Goal: Task Accomplishment & Management: Manage account settings

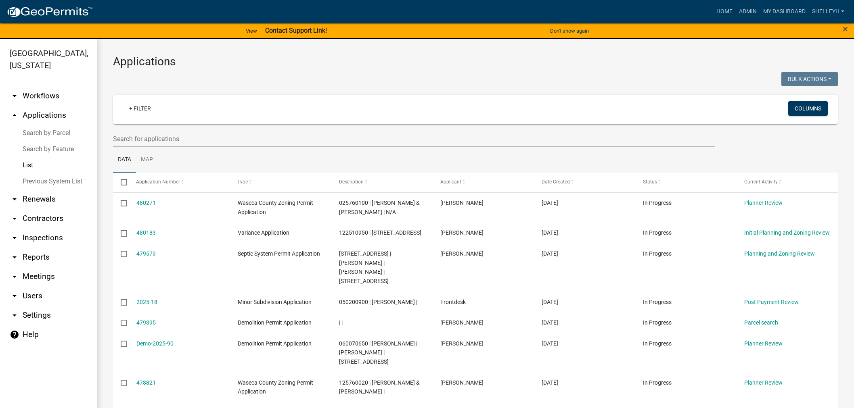
select select "1: 25"
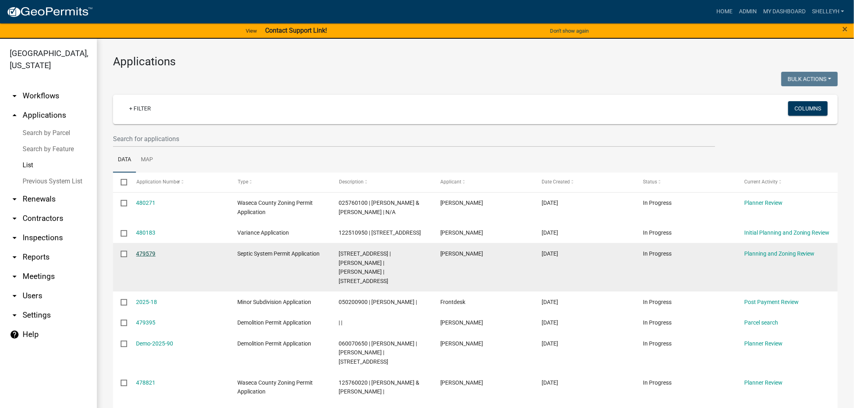
click at [145, 257] on link "479579" at bounding box center [145, 254] width 19 height 6
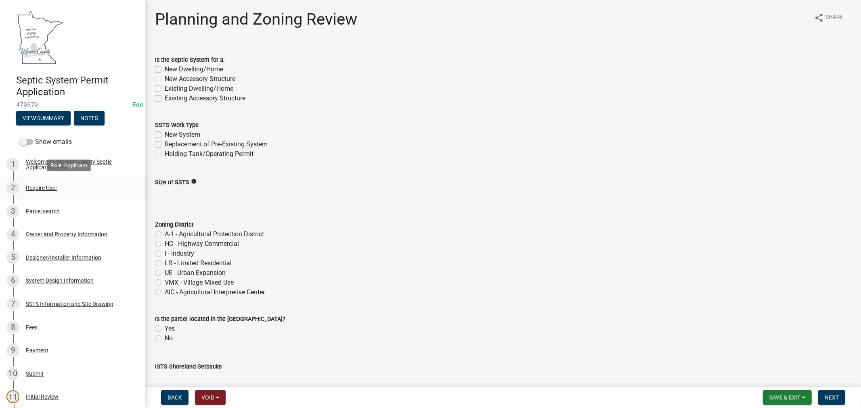
click at [40, 188] on div "Require User" at bounding box center [41, 188] width 31 height 6
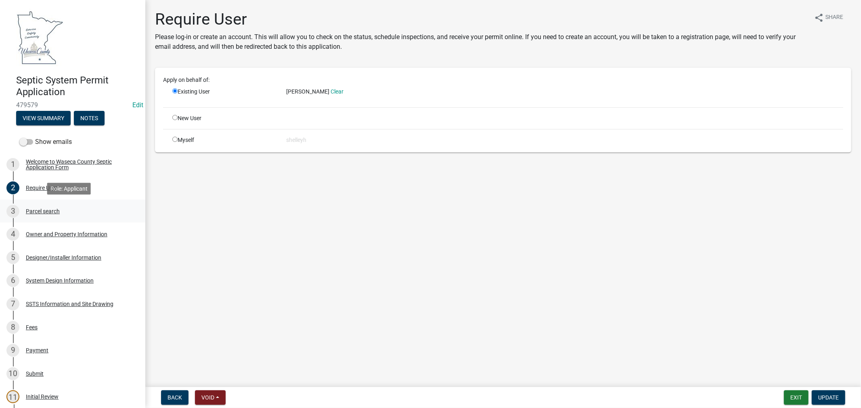
click at [43, 211] on div "Parcel search" at bounding box center [43, 212] width 34 height 6
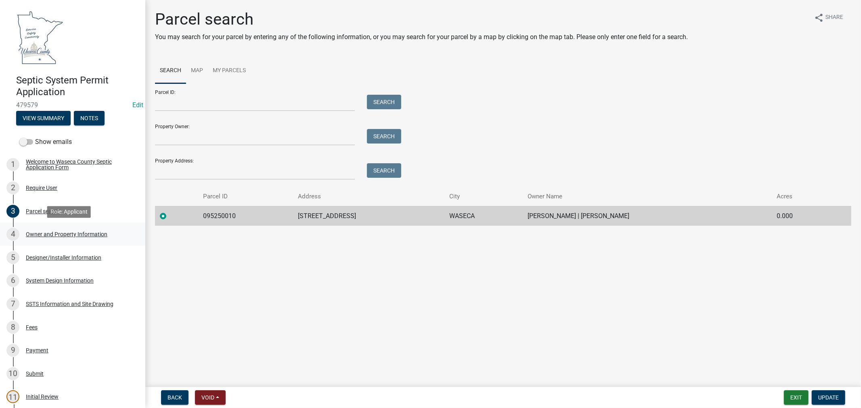
click at [73, 234] on div "Owner and Property Information" at bounding box center [67, 235] width 82 height 6
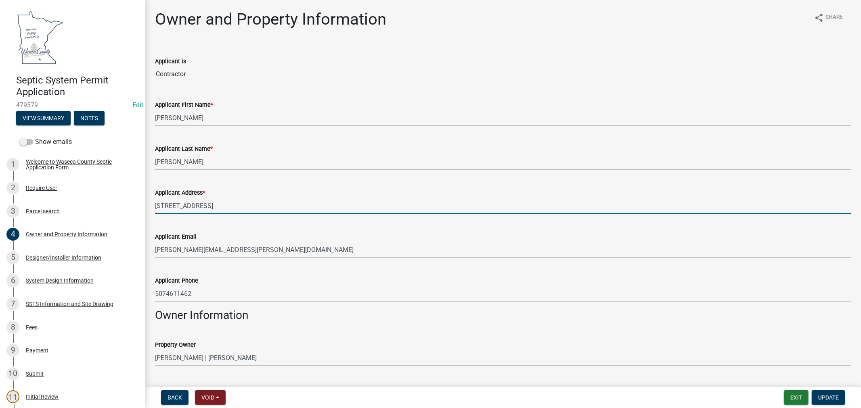
click at [264, 209] on input "[STREET_ADDRESS]" at bounding box center [503, 206] width 696 height 17
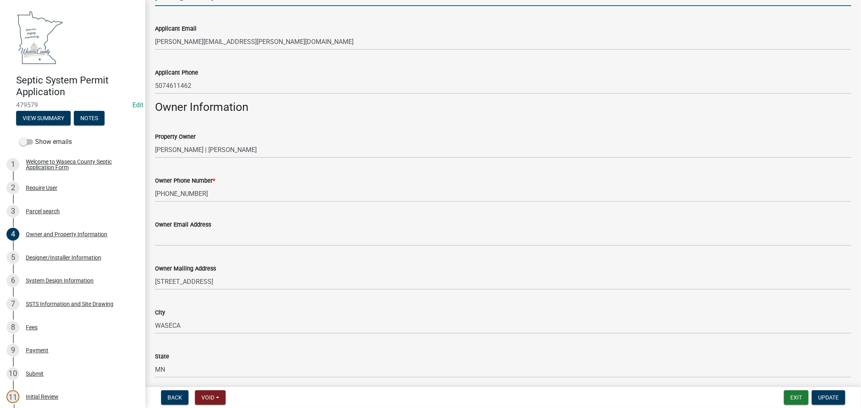
scroll to position [224, 0]
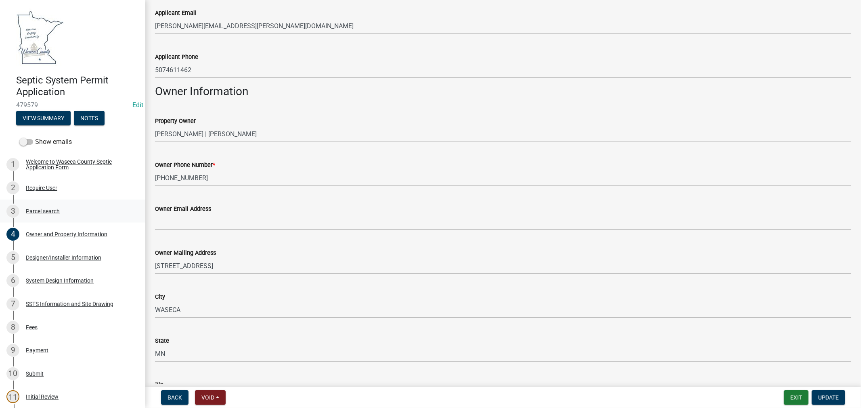
type input "[STREET_ADDRESS]"
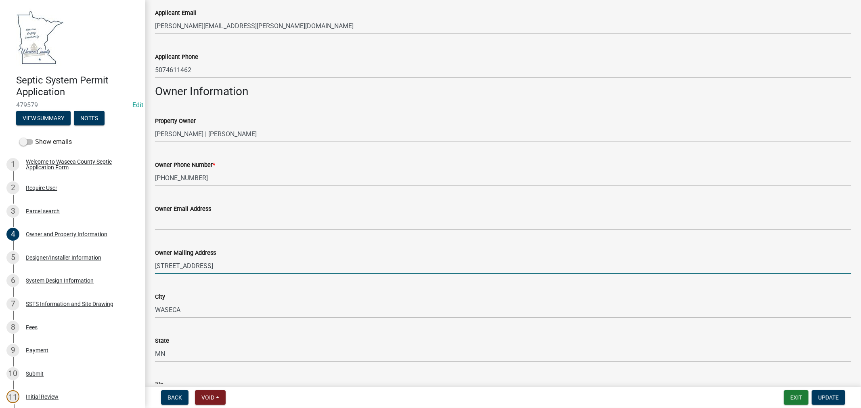
drag, startPoint x: 237, startPoint y: 264, endPoint x: 140, endPoint y: 264, distance: 97.3
click at [140, 264] on div "Septic System Permit Application 479579 Edit View Summary Notes Show emails 1 W…" at bounding box center [430, 204] width 861 height 408
type input "PO BOX 591"
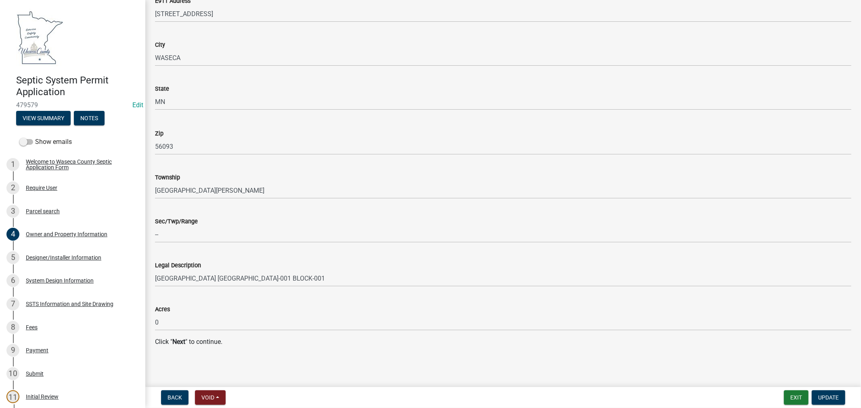
scroll to position [763, 0]
click at [828, 402] on button "Update" at bounding box center [828, 398] width 33 height 15
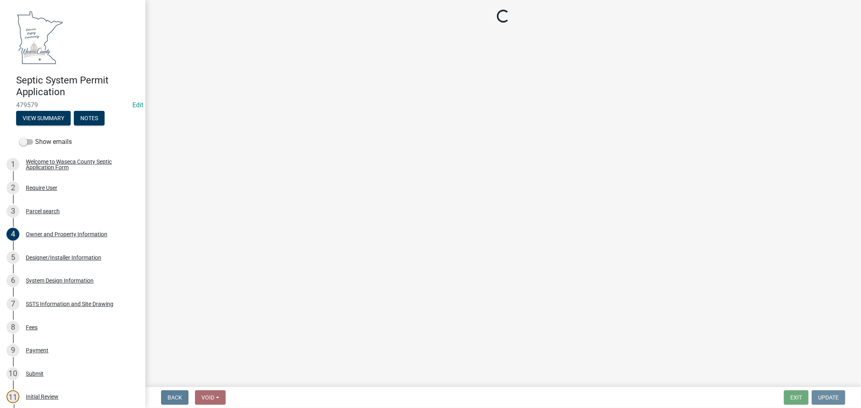
scroll to position [0, 0]
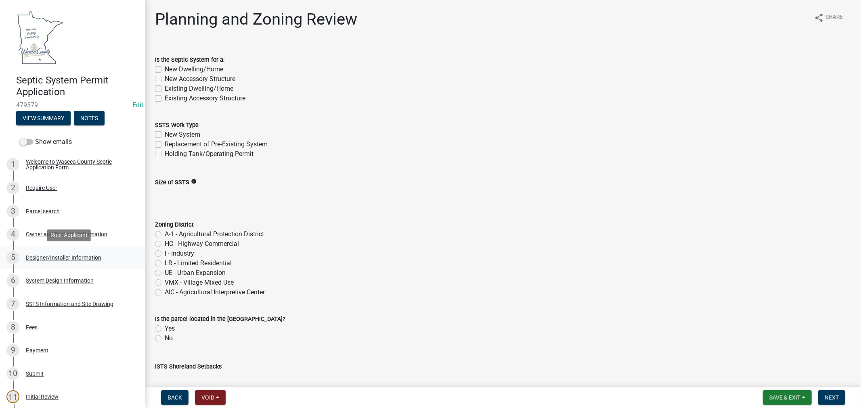
click at [89, 257] on div "Designer/Installer Information" at bounding box center [63, 258] width 75 height 6
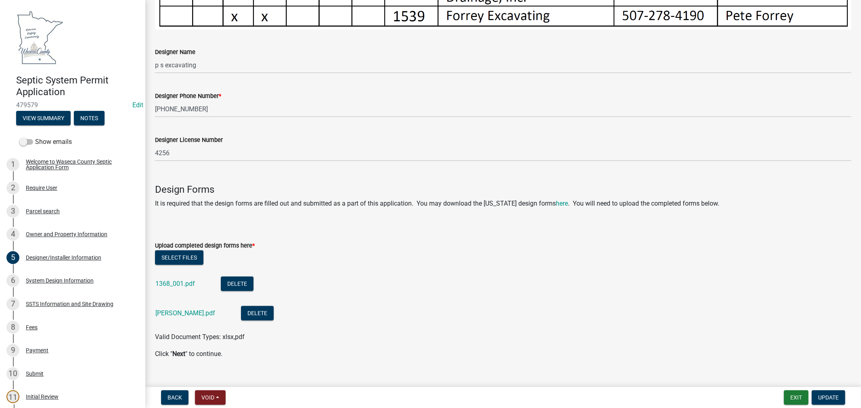
scroll to position [502, 0]
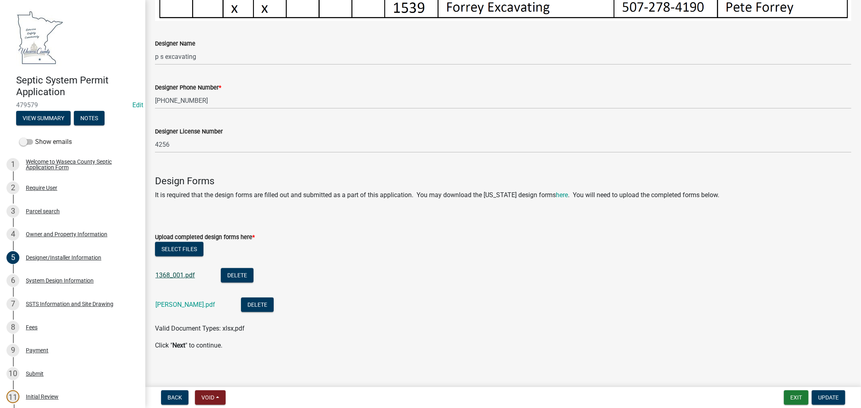
click at [178, 272] on link "1368_001.pdf" at bounding box center [175, 276] width 40 height 8
click at [169, 301] on link "[PERSON_NAME].pdf" at bounding box center [185, 305] width 60 height 8
click at [72, 279] on div "System Design Information" at bounding box center [60, 281] width 68 height 6
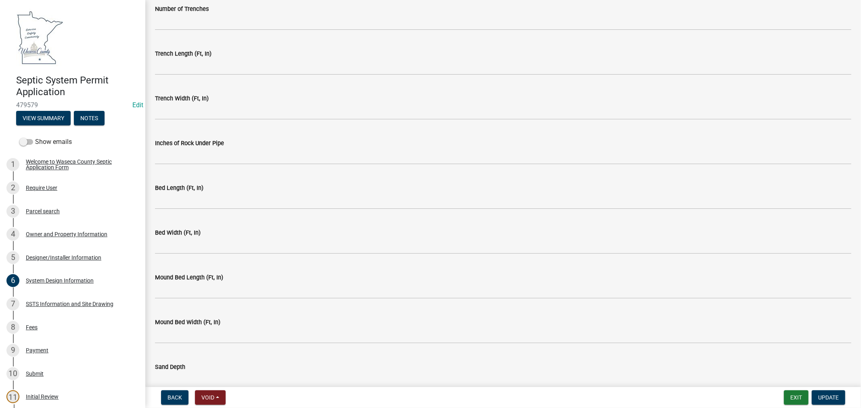
scroll to position [1594, 0]
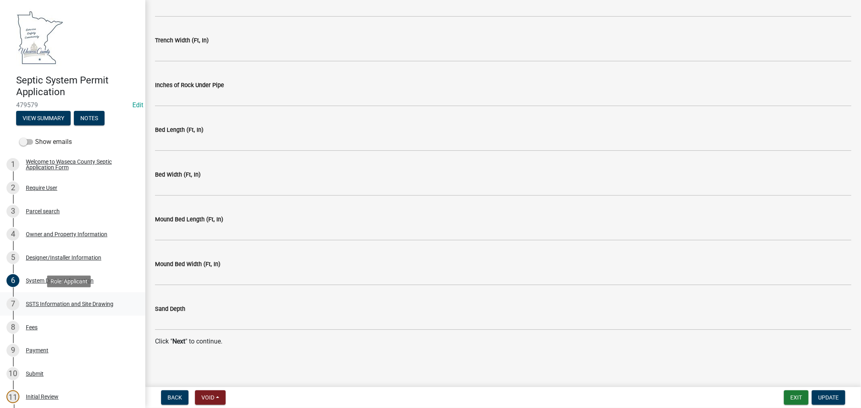
click at [58, 303] on div "SSTS Information and Site Drawing" at bounding box center [70, 304] width 88 height 6
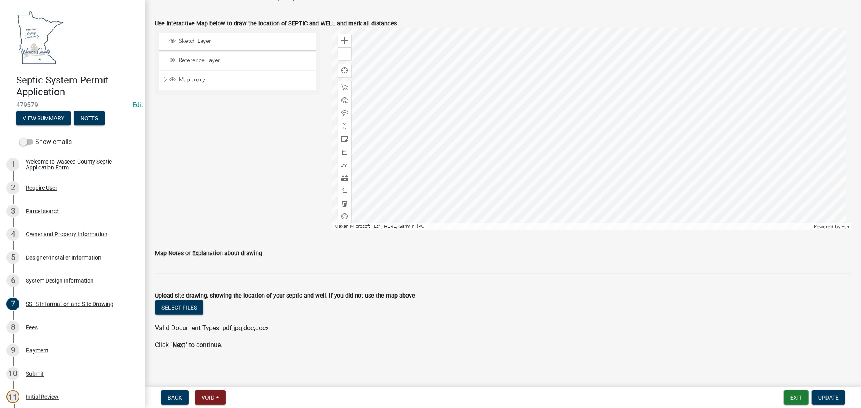
scroll to position [339, 0]
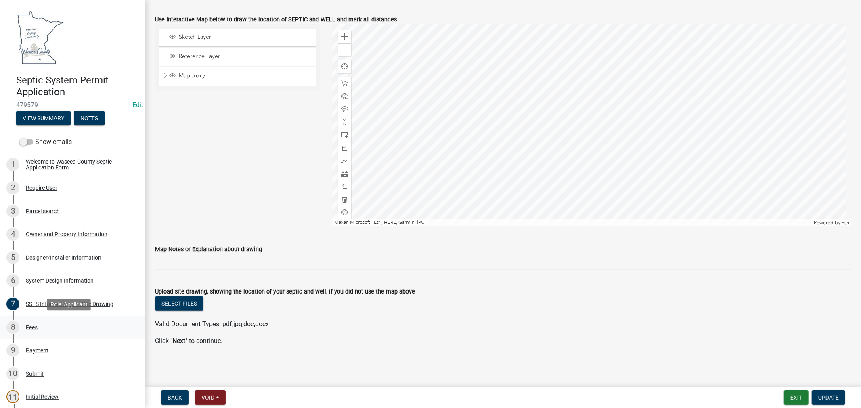
click at [30, 325] on div "Fees" at bounding box center [32, 328] width 12 height 6
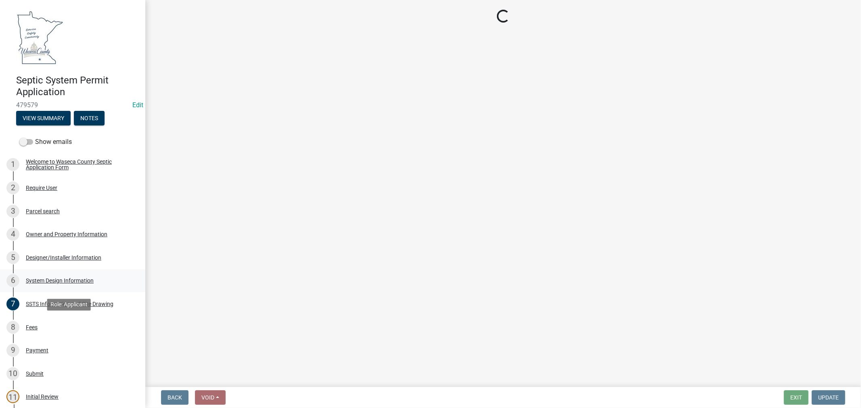
scroll to position [0, 0]
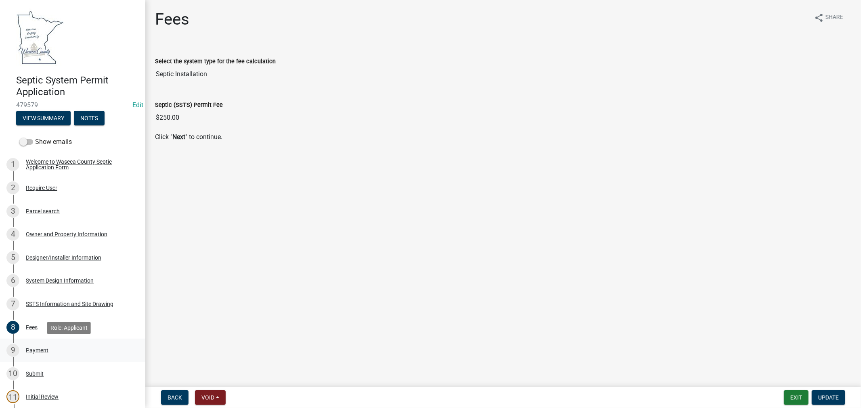
click at [39, 351] on div "Payment" at bounding box center [37, 351] width 23 height 6
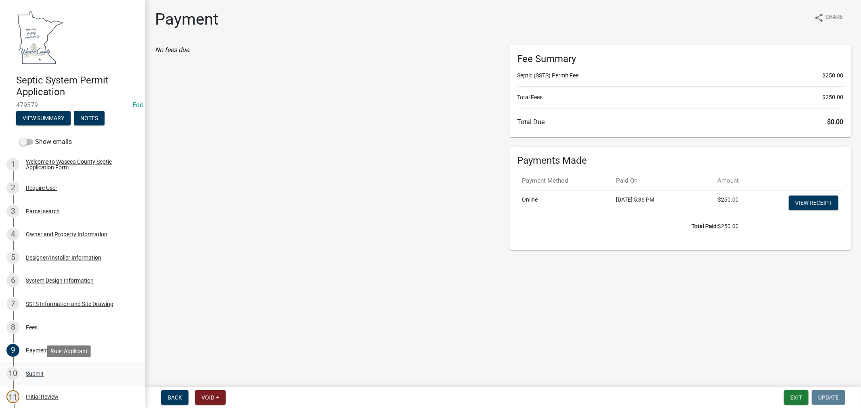
click at [38, 374] on div "Submit" at bounding box center [35, 374] width 18 height 6
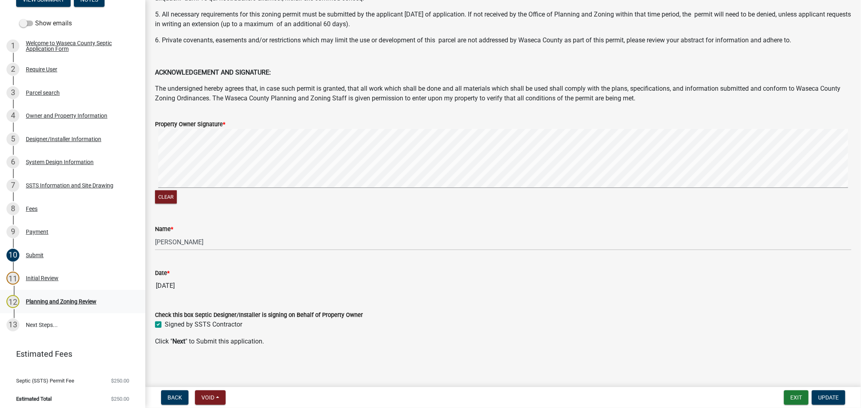
scroll to position [122, 0]
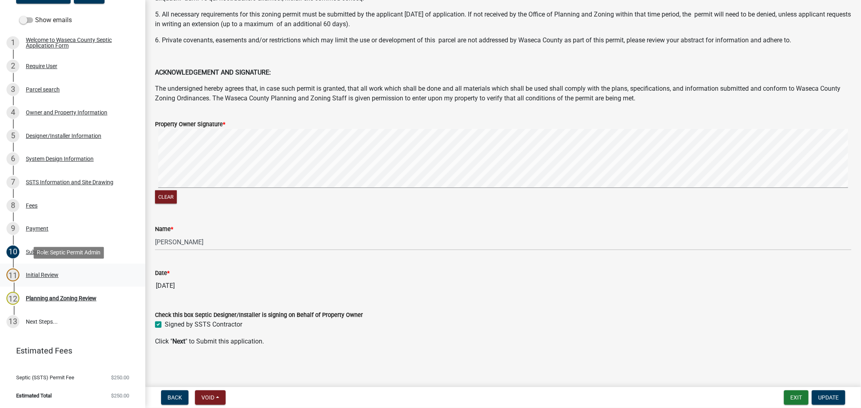
click at [32, 274] on div "Initial Review" at bounding box center [42, 275] width 33 height 6
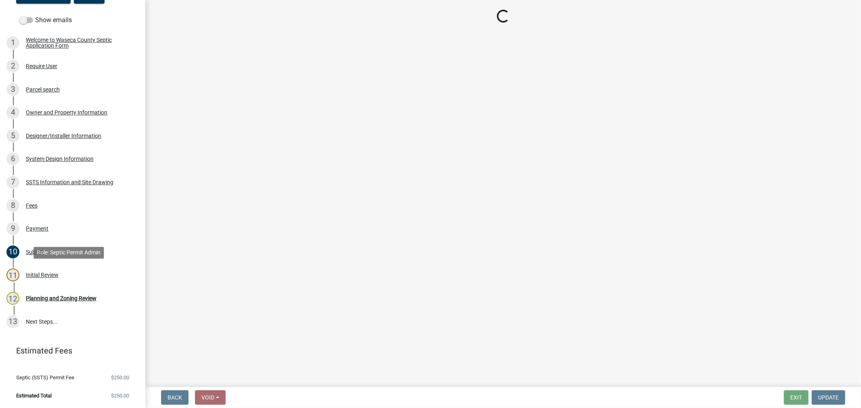
scroll to position [0, 0]
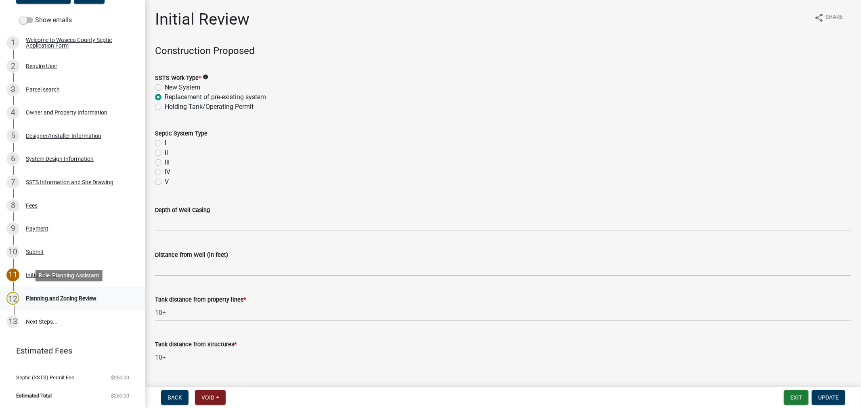
click at [59, 299] on div "Planning and Zoning Review" at bounding box center [61, 299] width 71 height 6
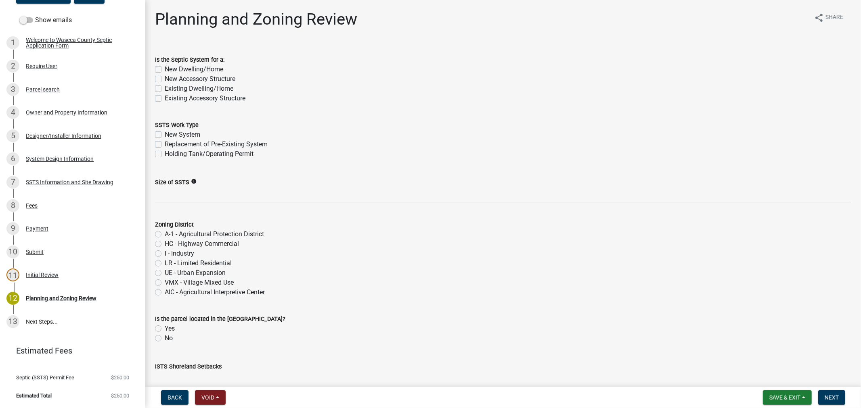
click at [165, 69] on label "New Dwelling/Home" at bounding box center [194, 70] width 59 height 10
click at [165, 69] on input "New Dwelling/Home" at bounding box center [167, 67] width 5 height 5
checkbox input "true"
checkbox input "false"
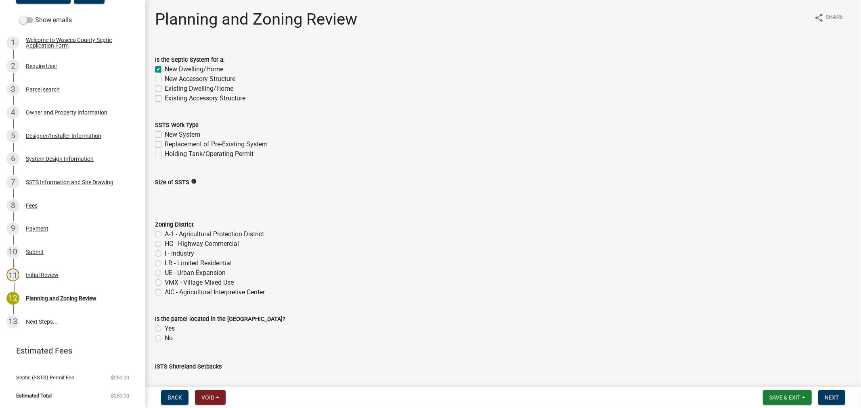
checkbox input "false"
click at [165, 88] on label "Existing Dwelling/Home" at bounding box center [199, 89] width 69 height 10
click at [165, 88] on input "Existing Dwelling/Home" at bounding box center [167, 86] width 5 height 5
checkbox input "true"
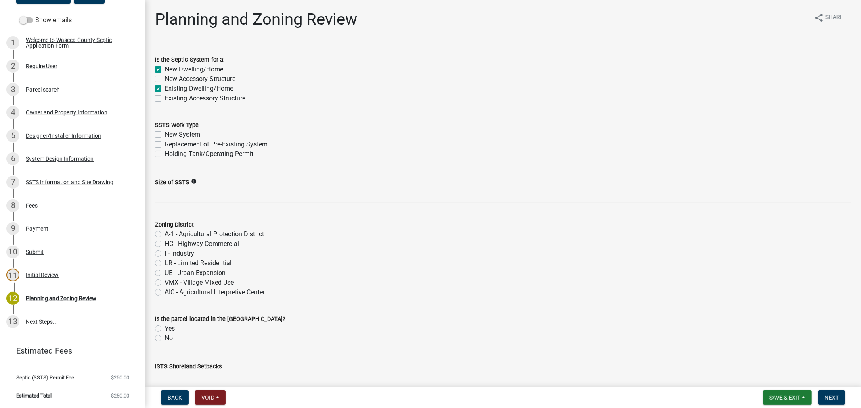
checkbox input "false"
checkbox input "true"
checkbox input "false"
click at [159, 73] on div "New Dwelling/Home" at bounding box center [503, 70] width 696 height 10
click at [165, 69] on label "New Dwelling/Home" at bounding box center [194, 70] width 59 height 10
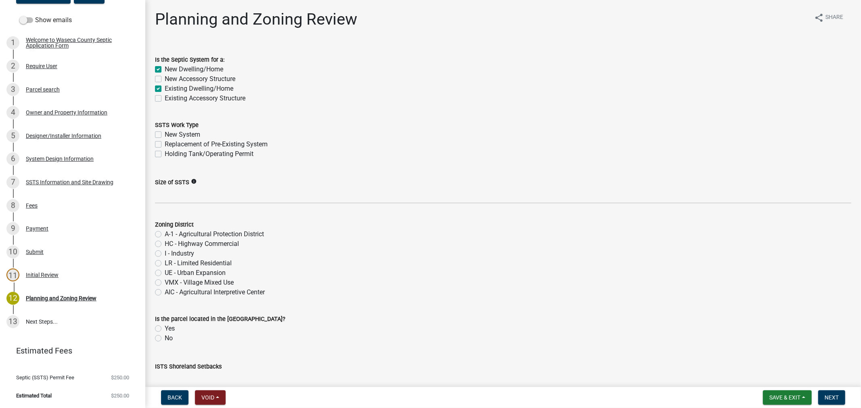
click at [165, 69] on input "New Dwelling/Home" at bounding box center [167, 67] width 5 height 5
checkbox input "false"
checkbox input "true"
checkbox input "false"
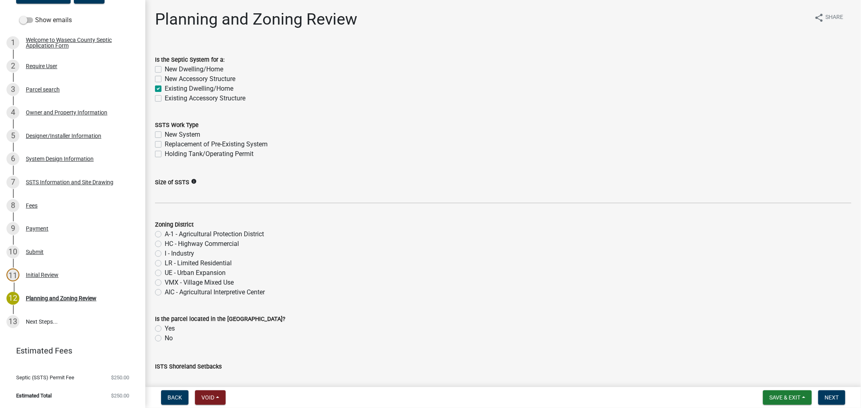
click at [164, 142] on div "Replacement of Pre-Existing System" at bounding box center [503, 145] width 696 height 10
click at [165, 144] on label "Replacement of Pre-Existing System" at bounding box center [216, 145] width 103 height 10
click at [165, 144] on input "Replacement of Pre-Existing System" at bounding box center [167, 142] width 5 height 5
checkbox input "true"
checkbox input "false"
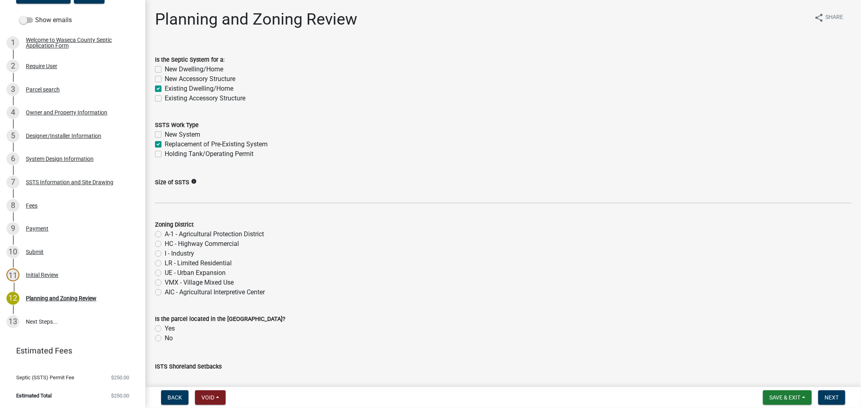
checkbox input "true"
checkbox input "false"
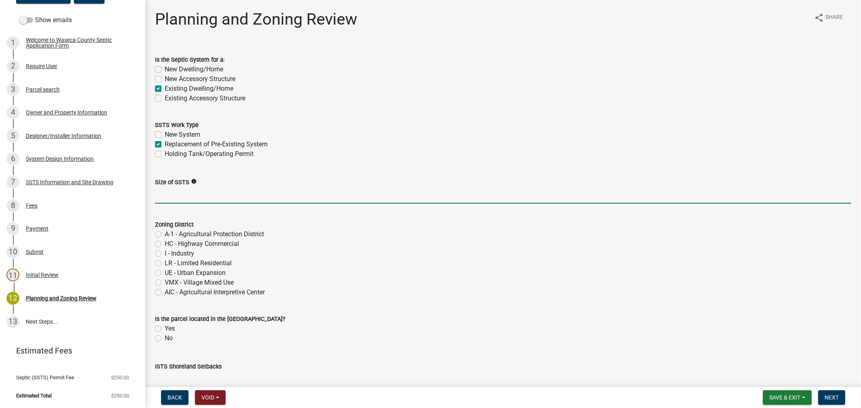
click at [216, 200] on input "Size of SSTS" at bounding box center [503, 195] width 696 height 17
paste input "450gpd/3bed"
type input "450gpd/3bed"
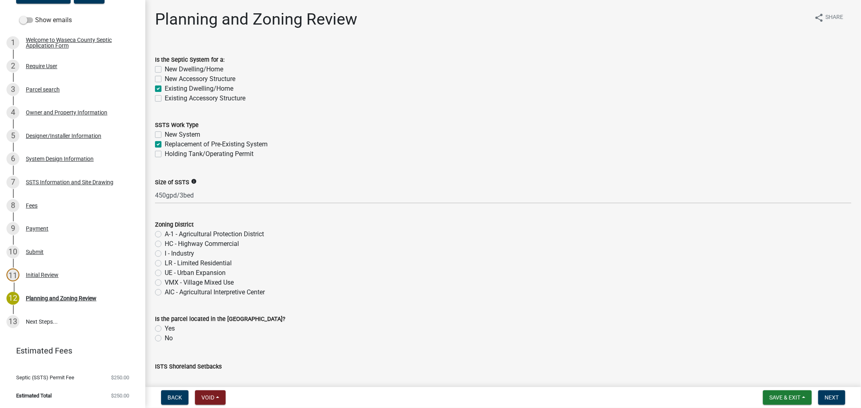
click at [165, 235] on label "A-1 - Agricultural Protection District" at bounding box center [214, 235] width 99 height 10
click at [165, 235] on input "A-1 - Agricultural Protection District" at bounding box center [167, 232] width 5 height 5
radio input "true"
click at [165, 339] on label "No" at bounding box center [169, 339] width 8 height 10
click at [165, 339] on input "No" at bounding box center [167, 336] width 5 height 5
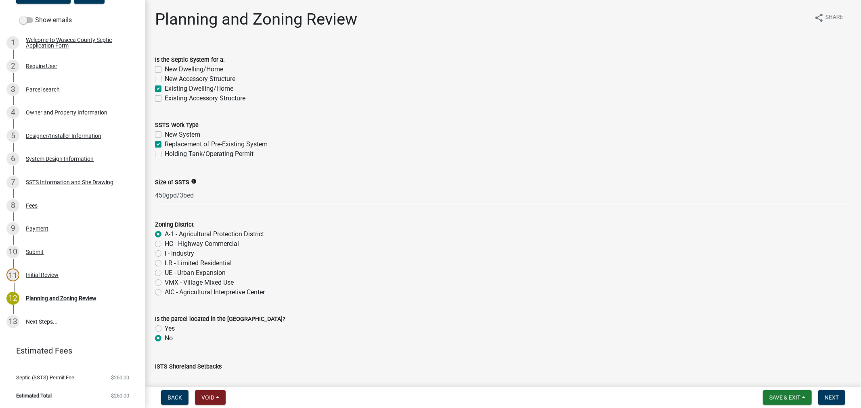
radio input "true"
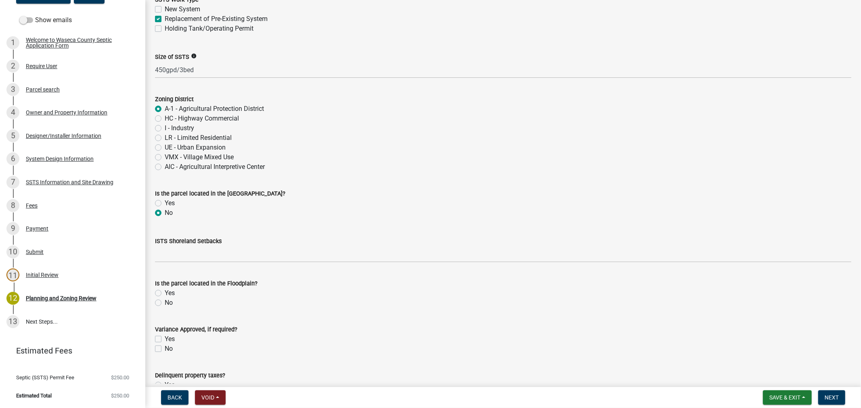
scroll to position [134, 0]
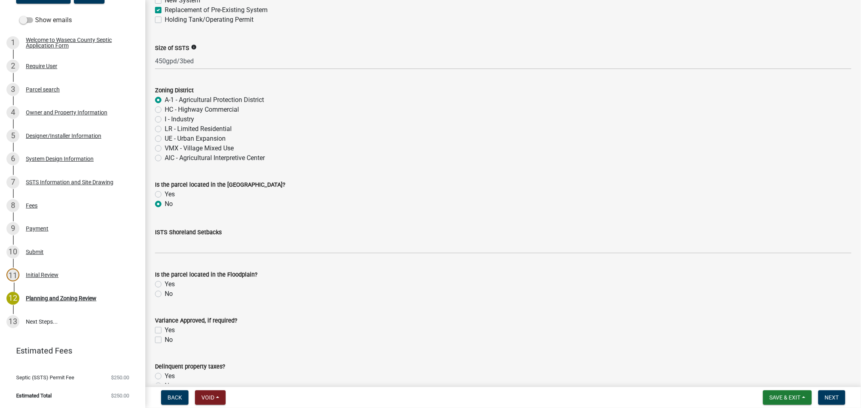
click at [165, 295] on label "No" at bounding box center [169, 294] width 8 height 10
click at [165, 295] on input "No" at bounding box center [167, 291] width 5 height 5
radio input "true"
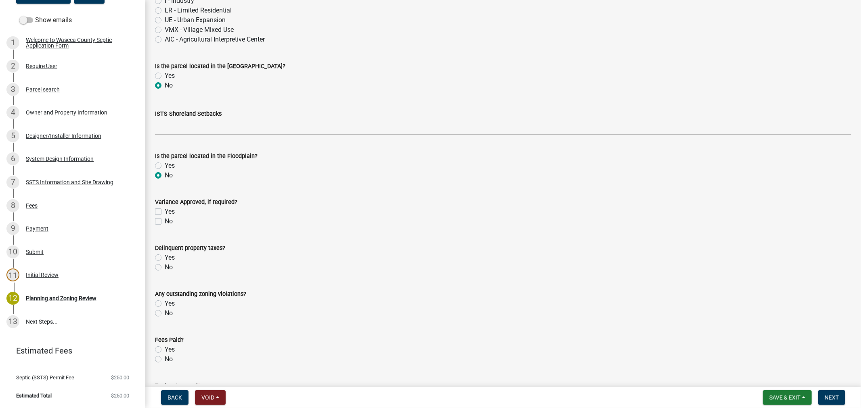
scroll to position [269, 0]
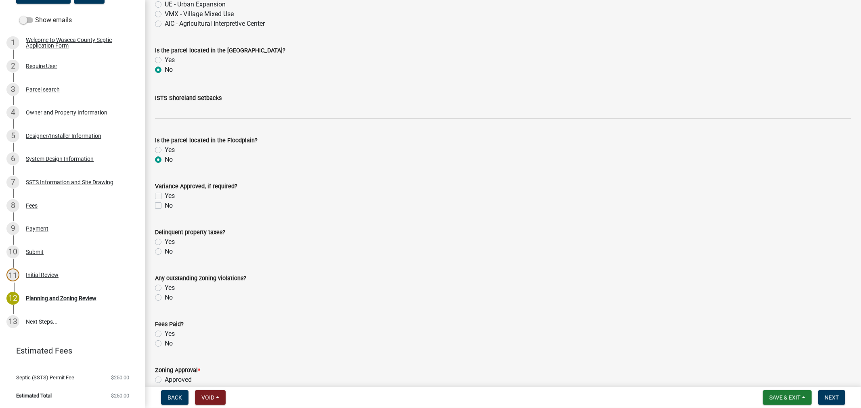
click at [165, 296] on label "No" at bounding box center [169, 298] width 8 height 10
click at [165, 296] on input "No" at bounding box center [167, 295] width 5 height 5
radio input "true"
click at [165, 252] on label "No" at bounding box center [169, 252] width 8 height 10
click at [165, 252] on input "No" at bounding box center [167, 249] width 5 height 5
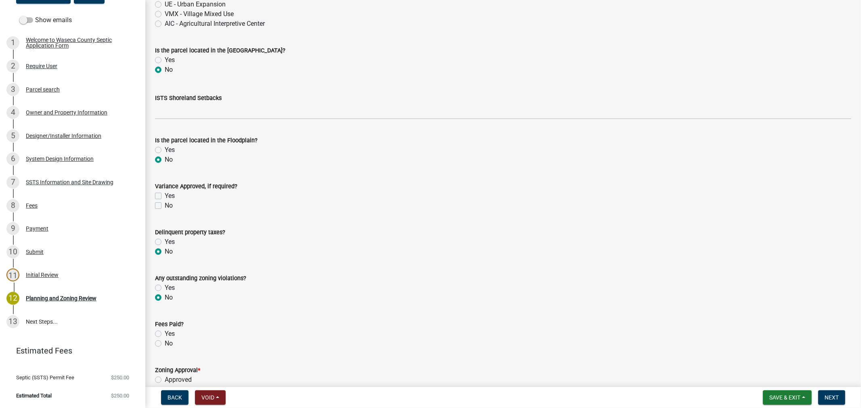
radio input "true"
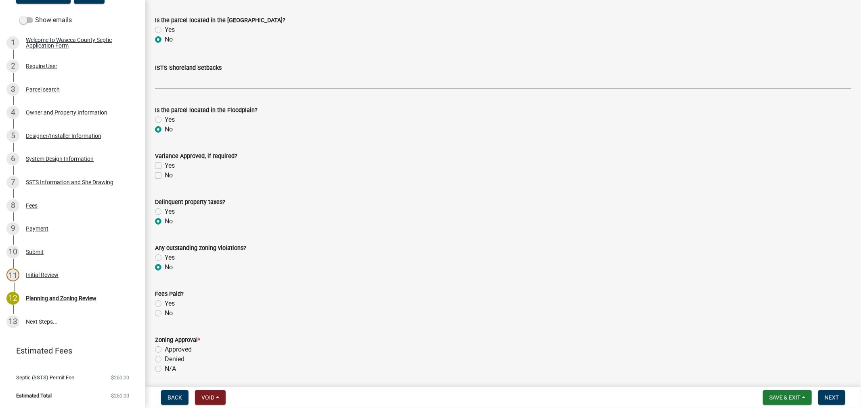
scroll to position [314, 0]
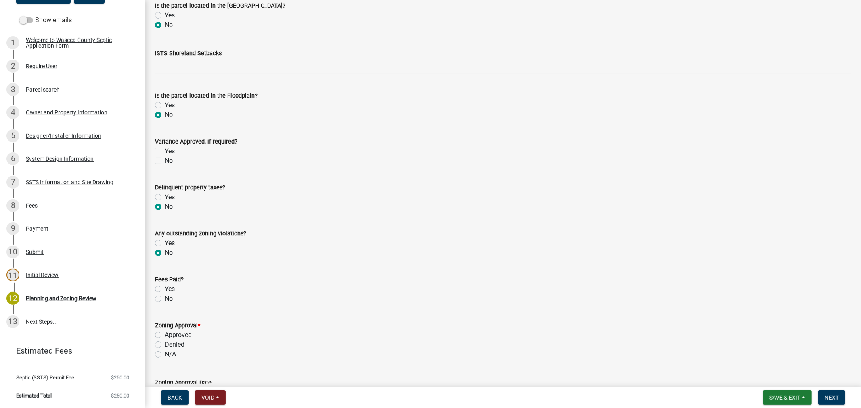
click at [165, 288] on label "Yes" at bounding box center [170, 290] width 10 height 10
click at [165, 288] on input "Yes" at bounding box center [167, 287] width 5 height 5
radio input "true"
click at [161, 336] on div "Approved" at bounding box center [503, 336] width 696 height 10
click at [165, 334] on label "Approved" at bounding box center [178, 336] width 27 height 10
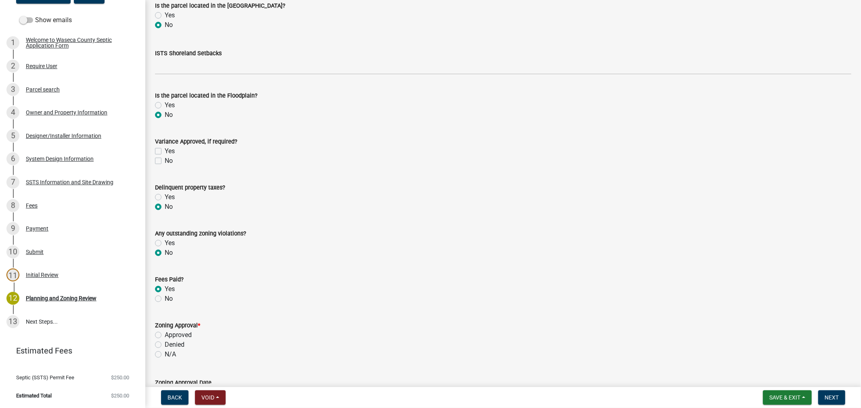
click at [165, 334] on input "Approved" at bounding box center [167, 333] width 5 height 5
radio input "true"
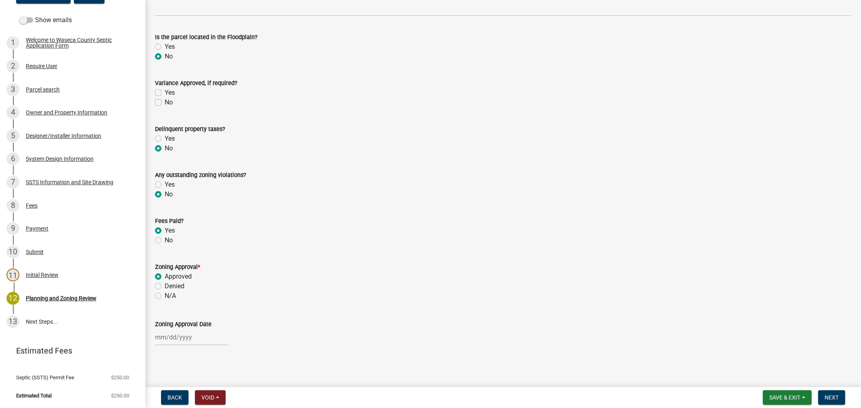
scroll to position [373, 0]
select select "9"
select select "2025"
click at [166, 336] on div "[PERSON_NAME] Feb Mar Apr [PERSON_NAME][DATE] Oct Nov [DATE] 1526 1527 1528 152…" at bounding box center [192, 337] width 74 height 17
click at [202, 283] on div "18" at bounding box center [201, 281] width 13 height 13
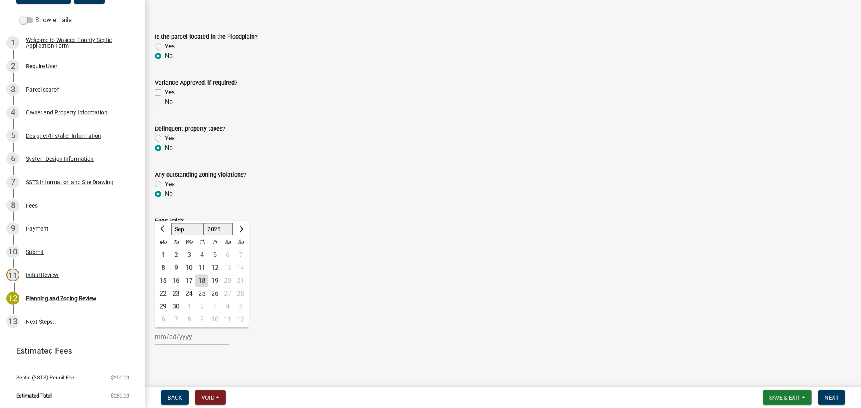
type input "[DATE]"
click at [827, 396] on span "Next" at bounding box center [832, 398] width 14 height 6
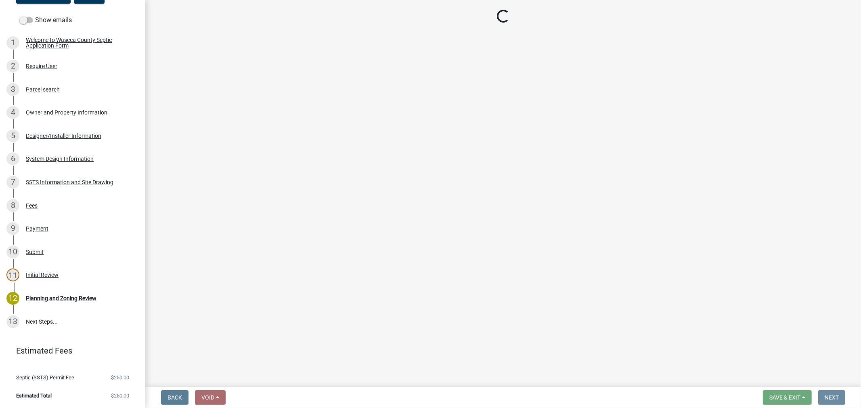
scroll to position [0, 0]
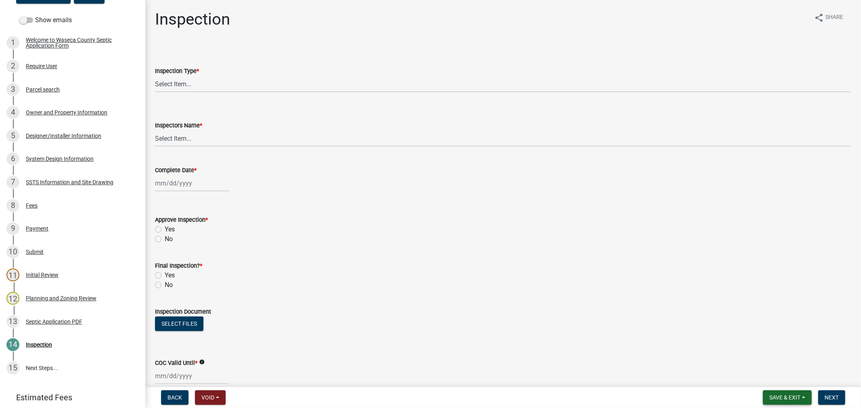
click at [775, 395] on span "Save & Exit" at bounding box center [784, 398] width 31 height 6
click at [766, 378] on button "Save & Exit" at bounding box center [779, 376] width 65 height 19
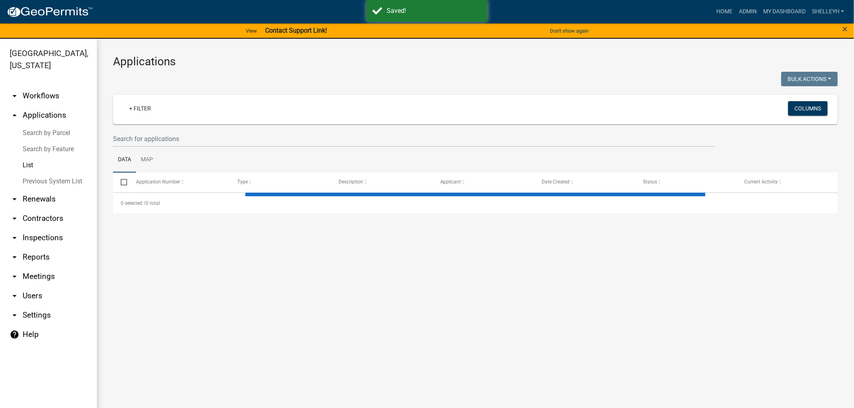
select select "1: 25"
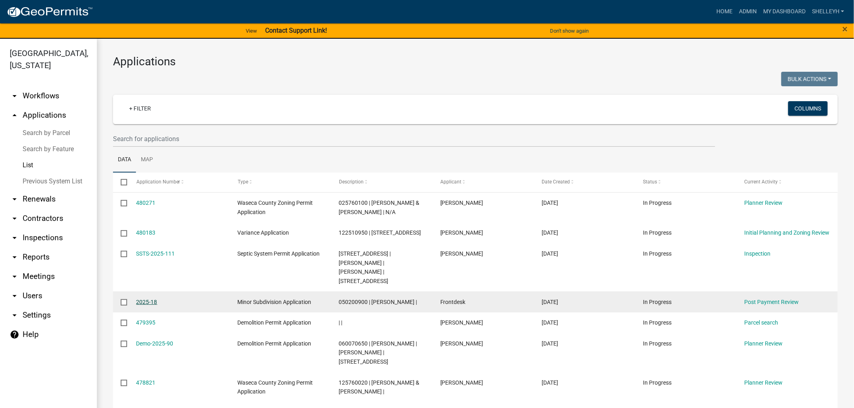
click at [144, 300] on link "2025-18" at bounding box center [146, 302] width 21 height 6
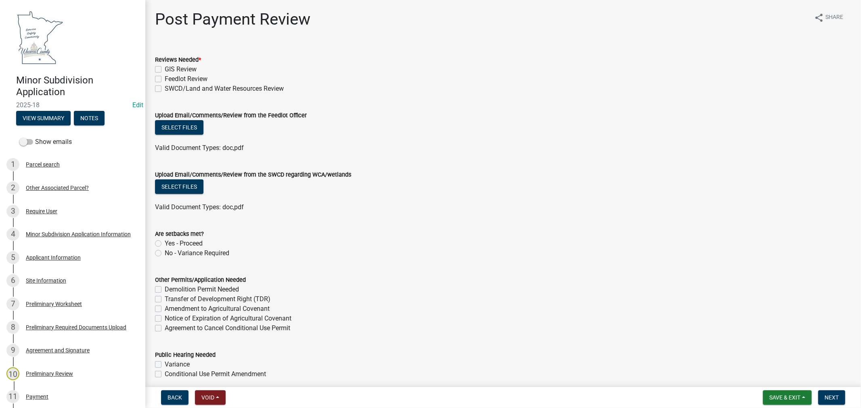
click at [165, 69] on label "GIS Review" at bounding box center [181, 70] width 32 height 10
click at [165, 69] on input "GIS Review" at bounding box center [167, 67] width 5 height 5
checkbox input "true"
checkbox input "false"
click at [165, 86] on label "SWCD/Land and Water Resources Review" at bounding box center [224, 89] width 119 height 10
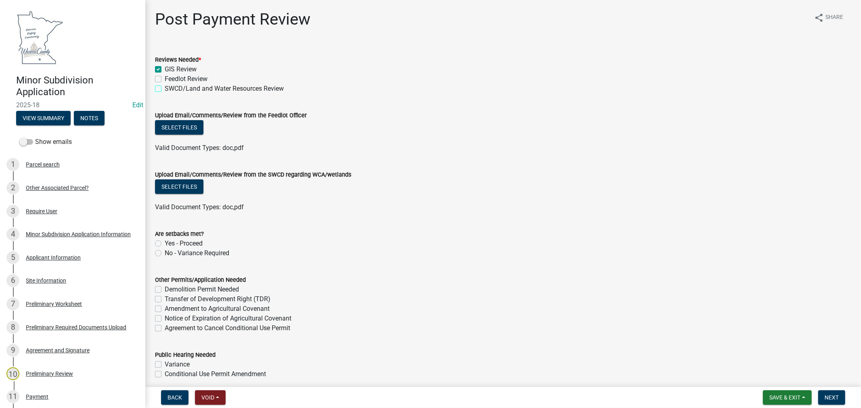
click at [165, 86] on input "SWCD/Land and Water Resources Review" at bounding box center [167, 86] width 5 height 5
checkbox input "true"
checkbox input "false"
checkbox input "true"
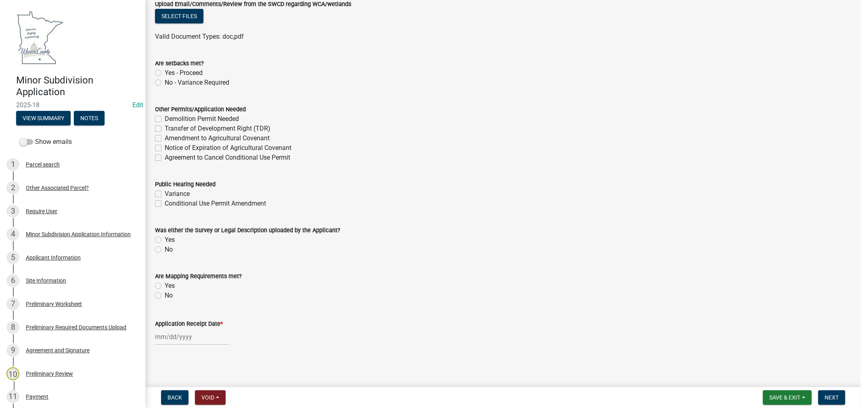
scroll to position [126, 0]
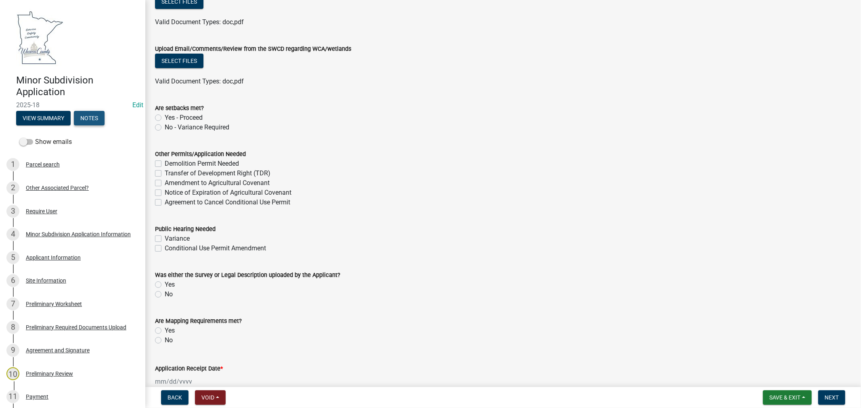
click at [94, 117] on button "Notes" at bounding box center [89, 118] width 31 height 15
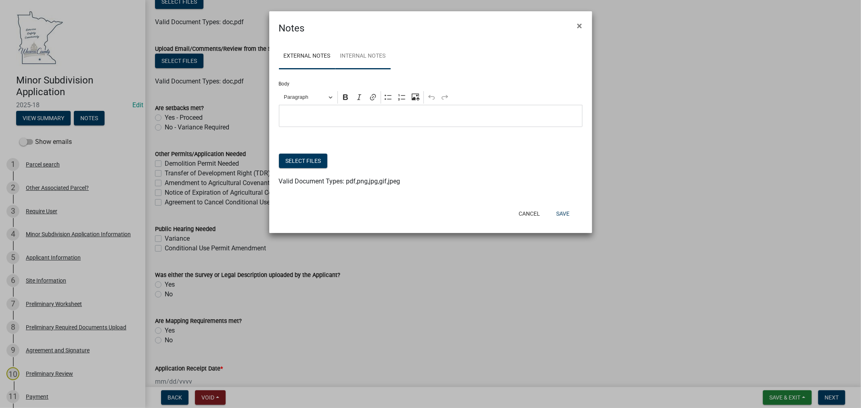
click at [380, 55] on link "Internal Notes" at bounding box center [362, 57] width 55 height 26
click at [297, 54] on link "External Notes" at bounding box center [307, 57] width 57 height 26
click at [321, 113] on p "Editor editing area: main. Press Alt+0 for help." at bounding box center [430, 116] width 295 height 10
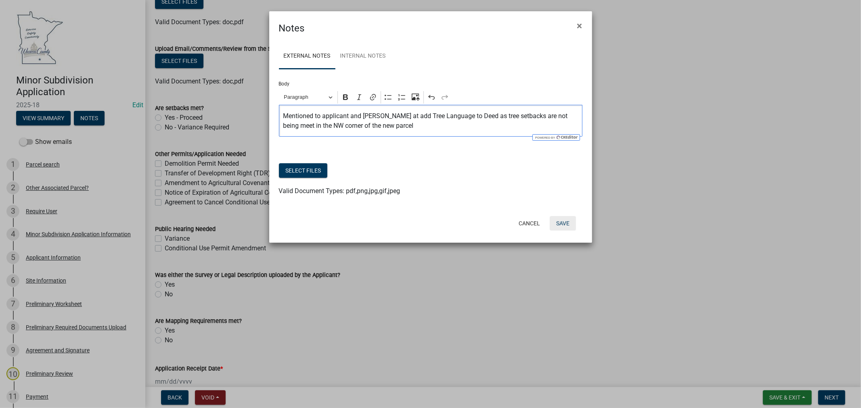
click at [561, 223] on button "Save" at bounding box center [563, 223] width 26 height 15
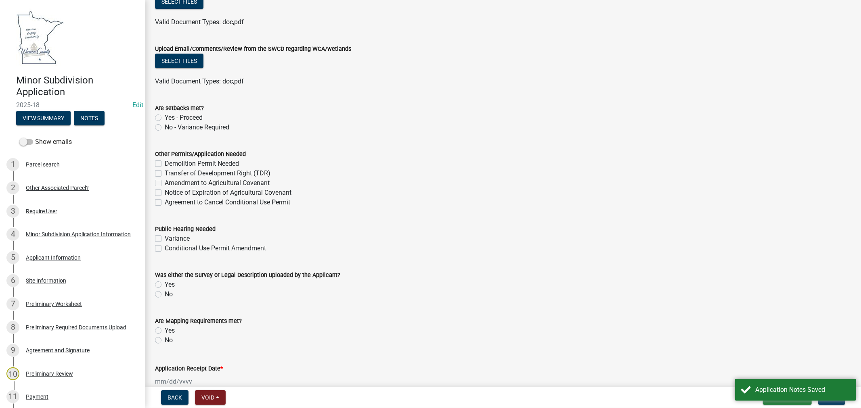
click at [165, 284] on label "Yes" at bounding box center [170, 285] width 10 height 10
click at [165, 284] on input "Yes" at bounding box center [167, 282] width 5 height 5
radio input "true"
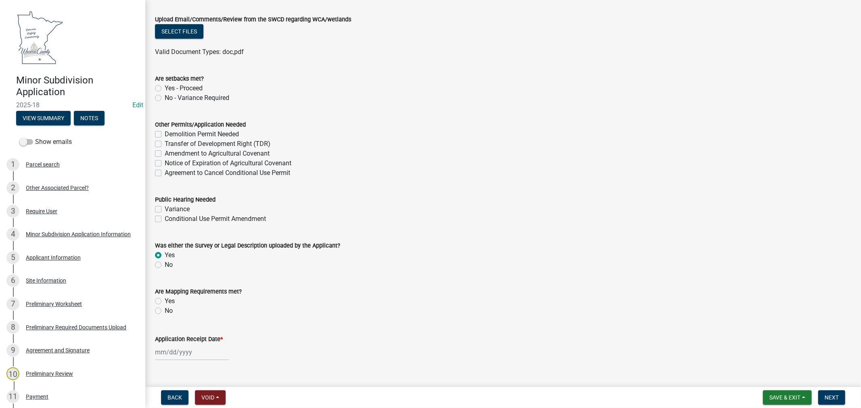
scroll to position [171, 0]
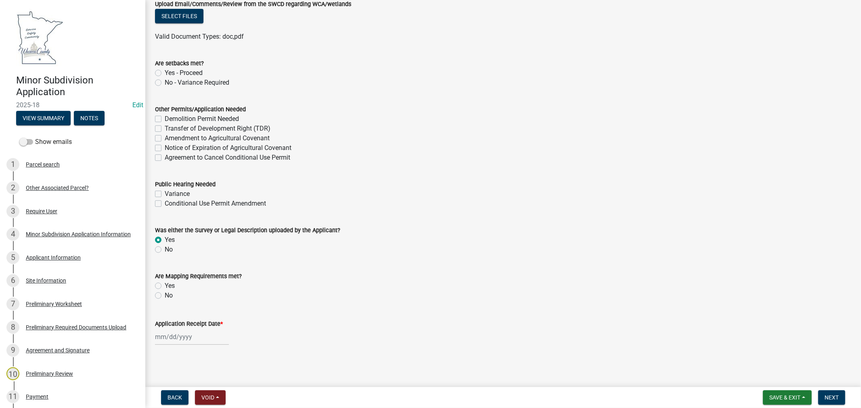
click at [165, 286] on label "Yes" at bounding box center [170, 286] width 10 height 10
click at [165, 286] on input "Yes" at bounding box center [167, 283] width 5 height 5
radio input "true"
select select "9"
select select "2025"
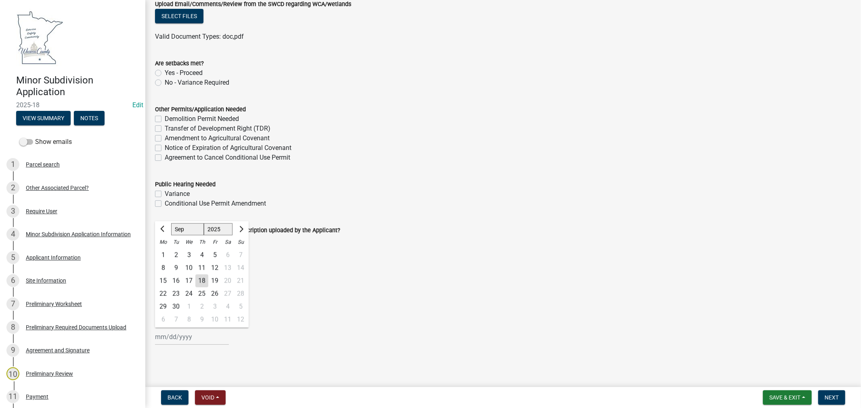
click at [189, 337] on div "[PERSON_NAME] Feb Mar Apr [PERSON_NAME][DATE] Oct Nov [DATE] 1526 1527 1528 152…" at bounding box center [192, 337] width 74 height 17
click at [201, 280] on div "18" at bounding box center [201, 281] width 13 height 13
type input "[DATE]"
click at [828, 397] on span "Next" at bounding box center [832, 398] width 14 height 6
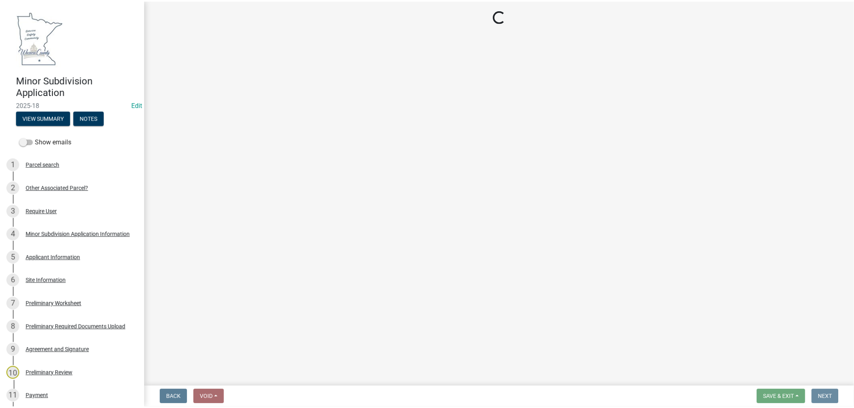
scroll to position [0, 0]
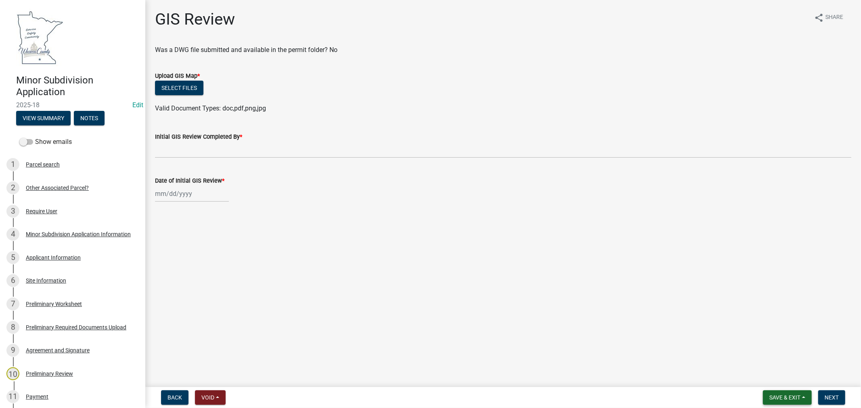
click at [789, 396] on span "Save & Exit" at bounding box center [784, 398] width 31 height 6
click at [777, 378] on button "Save & Exit" at bounding box center [779, 376] width 65 height 19
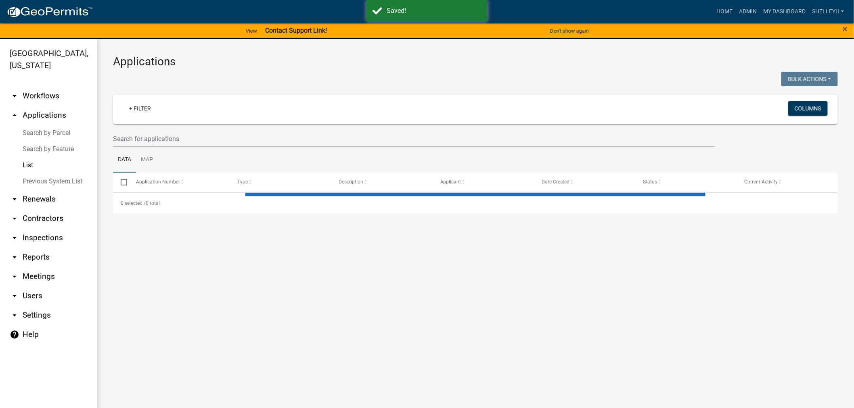
select select "1: 25"
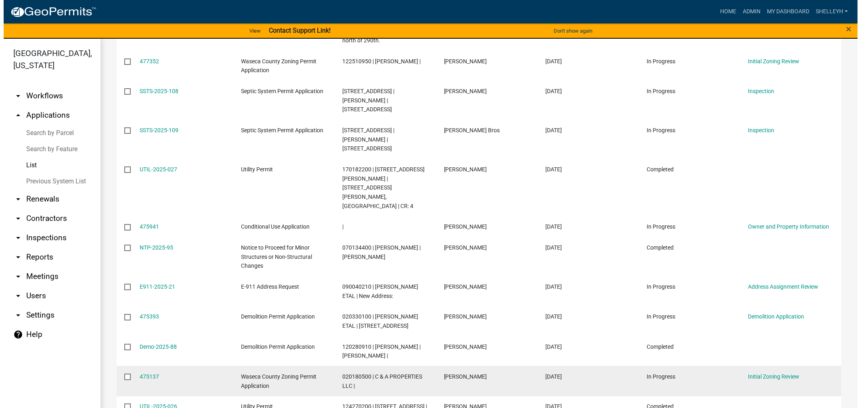
scroll to position [493, 0]
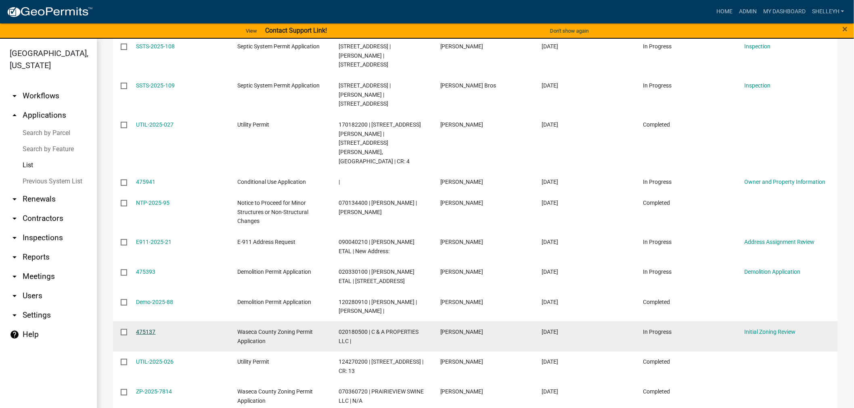
click at [146, 329] on link "475137" at bounding box center [145, 332] width 19 height 6
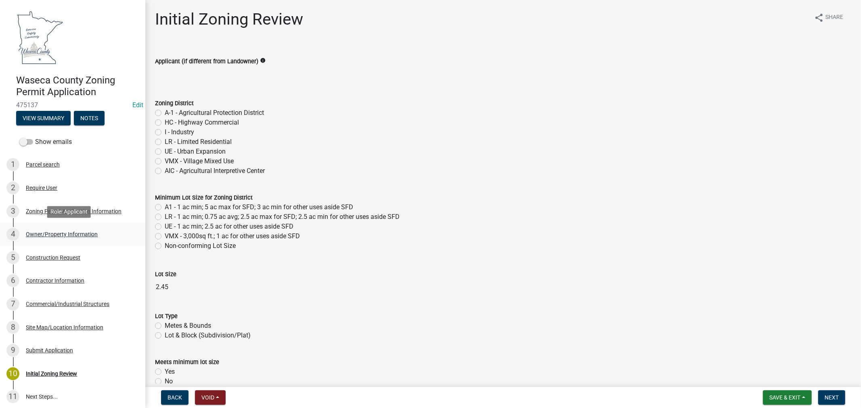
click at [34, 234] on div "Owner/Property Information" at bounding box center [62, 235] width 72 height 6
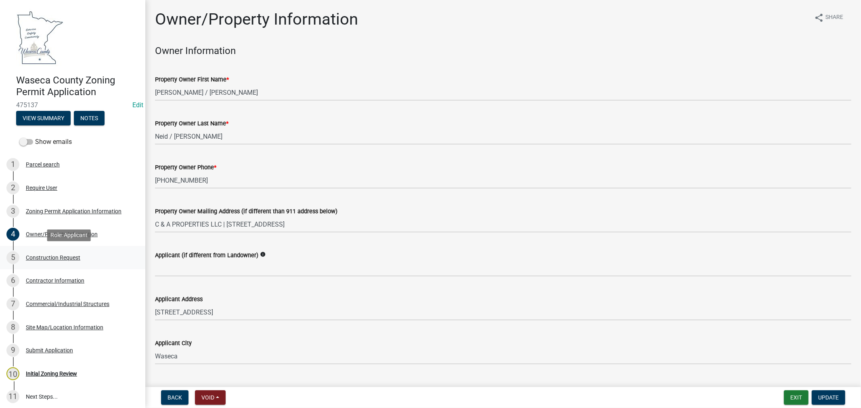
click at [51, 256] on div "Construction Request" at bounding box center [53, 258] width 54 height 6
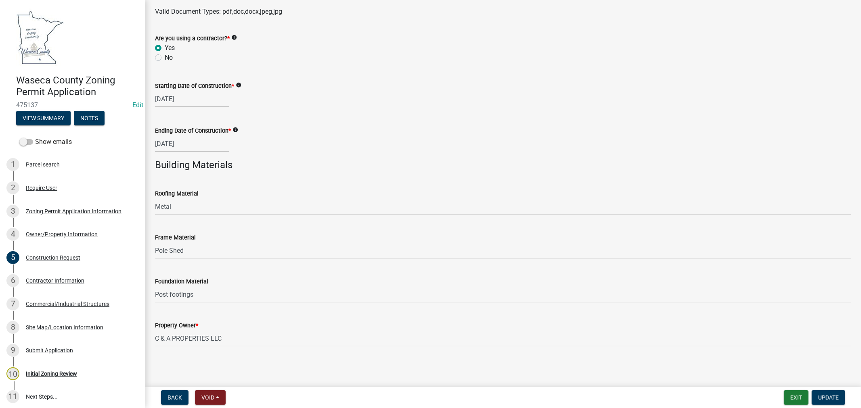
scroll to position [452, 0]
click at [43, 281] on div "Contractor Information" at bounding box center [55, 281] width 59 height 6
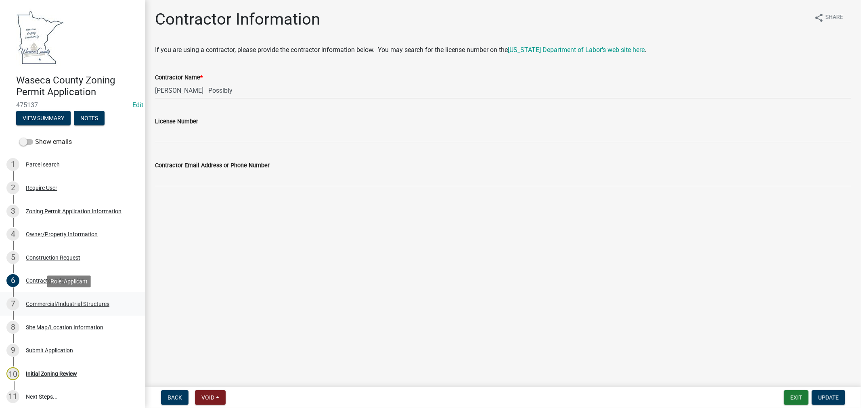
click at [42, 301] on div "Commercial/Industrial Structures" at bounding box center [68, 304] width 84 height 6
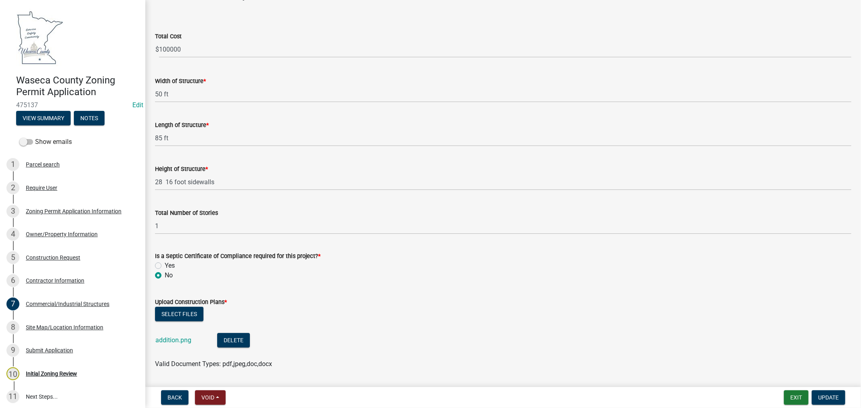
scroll to position [49, 0]
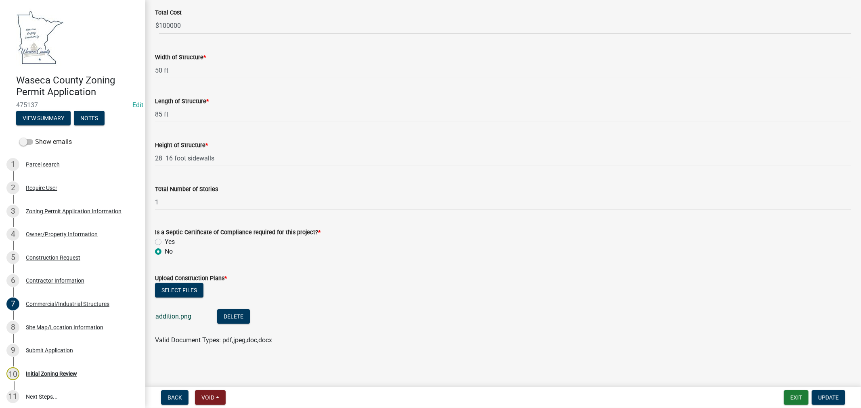
click at [168, 315] on link "addition.png" at bounding box center [173, 317] width 36 height 8
click at [35, 328] on div "Site Map/Location Information" at bounding box center [64, 328] width 77 height 6
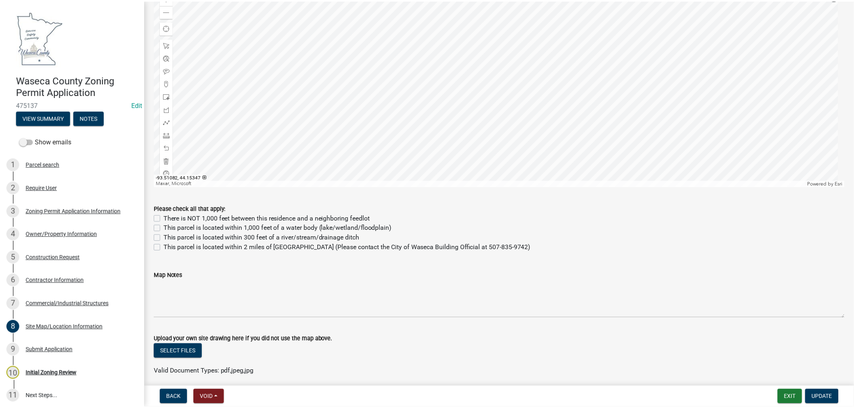
scroll to position [421, 0]
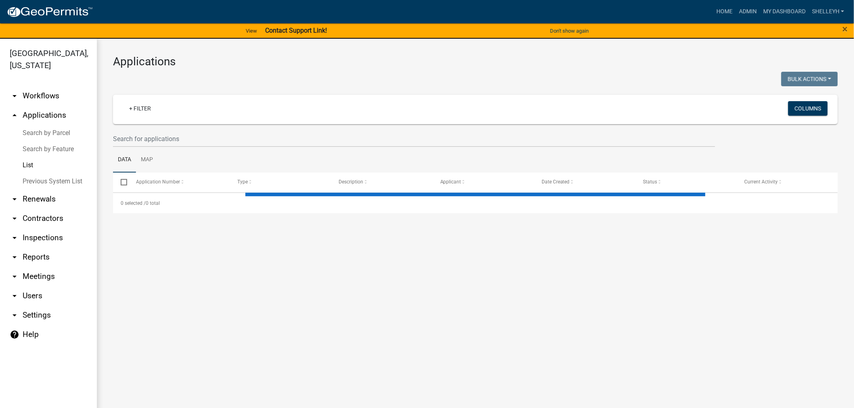
select select "1: 25"
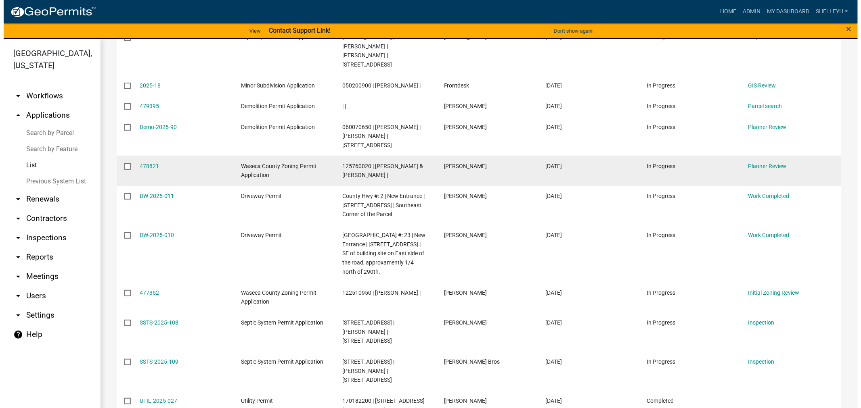
scroll to position [224, 0]
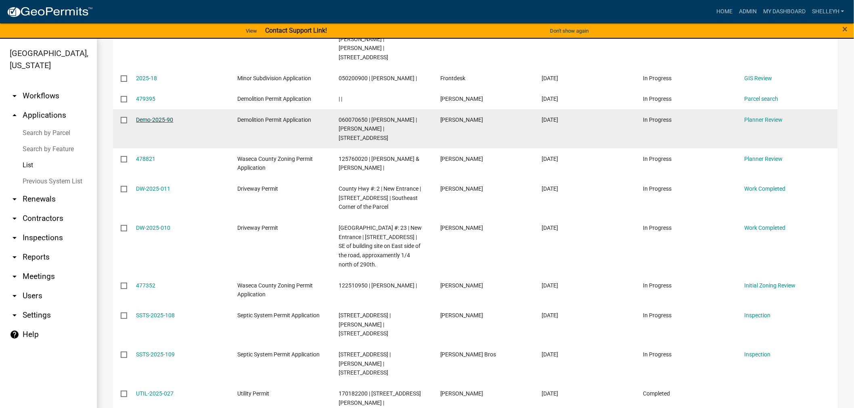
click at [149, 123] on link "Demo-2025-90" at bounding box center [154, 120] width 37 height 6
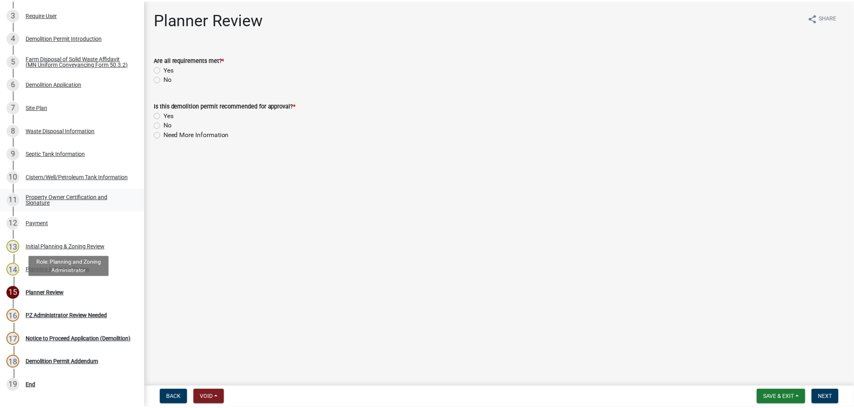
scroll to position [224, 0]
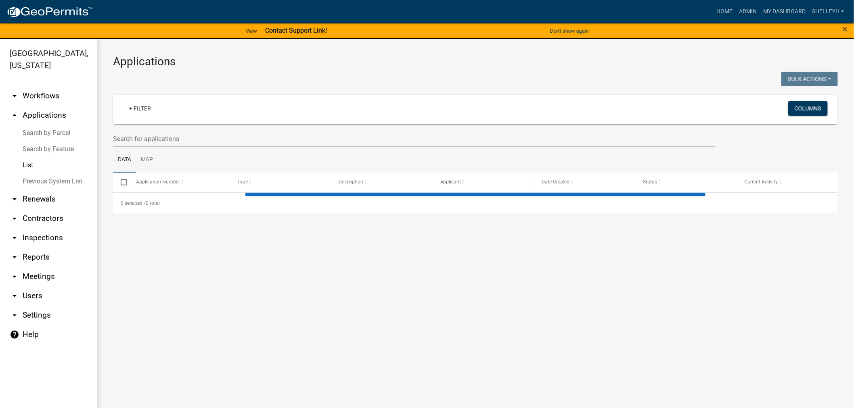
select select "1: 25"
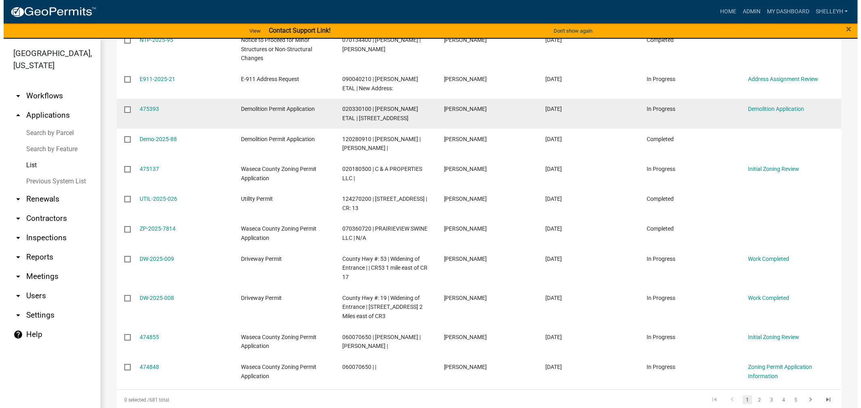
scroll to position [672, 0]
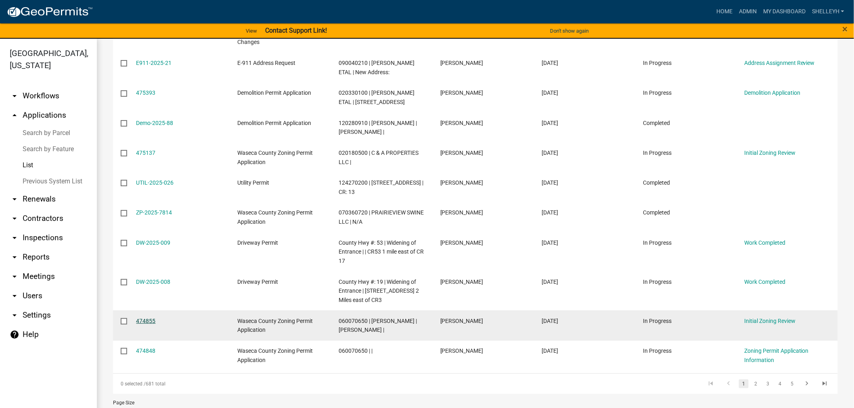
click at [140, 318] on link "474855" at bounding box center [145, 321] width 19 height 6
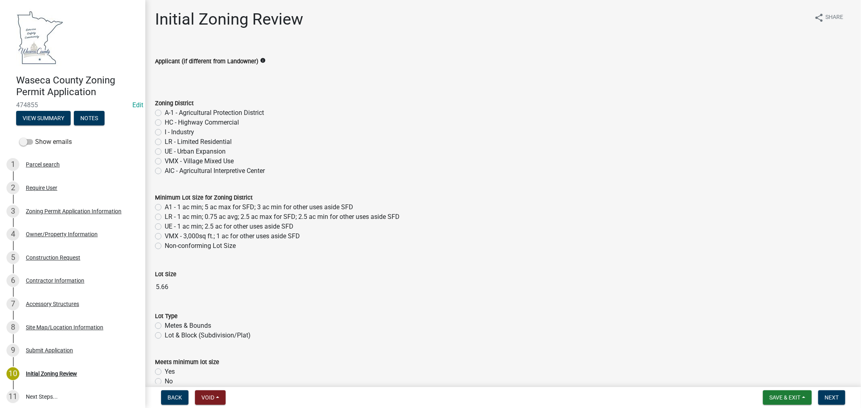
click at [165, 113] on label "A-1 - Agricultural Protection District" at bounding box center [214, 113] width 99 height 10
click at [165, 113] on input "A-1 - Agricultural Protection District" at bounding box center [167, 110] width 5 height 5
radio input "true"
click at [165, 209] on label "A1 - 1 ac min; 5 ac max for SFD; 3 ac min for other uses aside SFD" at bounding box center [259, 208] width 188 height 10
click at [165, 208] on input "A1 - 1 ac min; 5 ac max for SFD; 3 ac min for other uses aside SFD" at bounding box center [167, 205] width 5 height 5
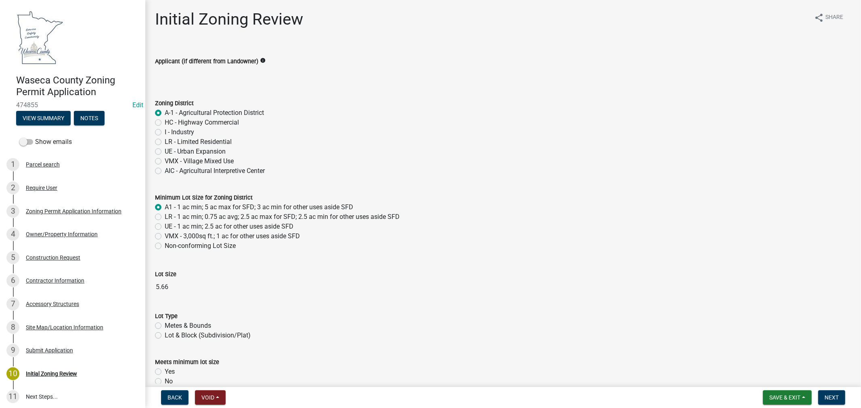
radio input "true"
click at [165, 326] on label "Metes & Bounds" at bounding box center [188, 326] width 46 height 10
click at [165, 326] on input "Metes & Bounds" at bounding box center [167, 323] width 5 height 5
radio input "true"
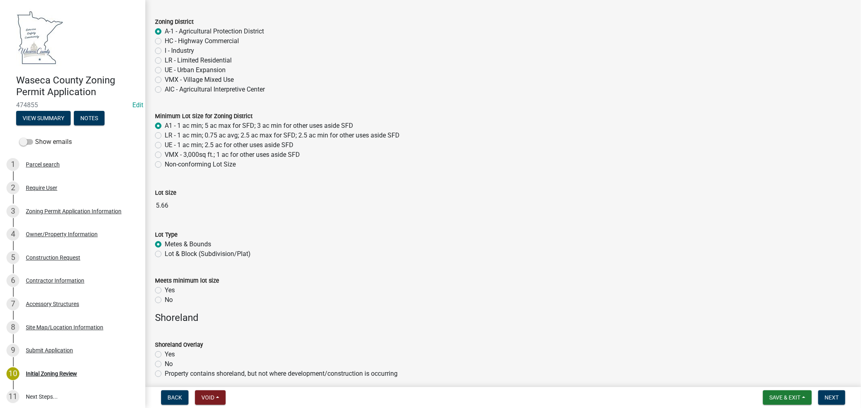
scroll to position [90, 0]
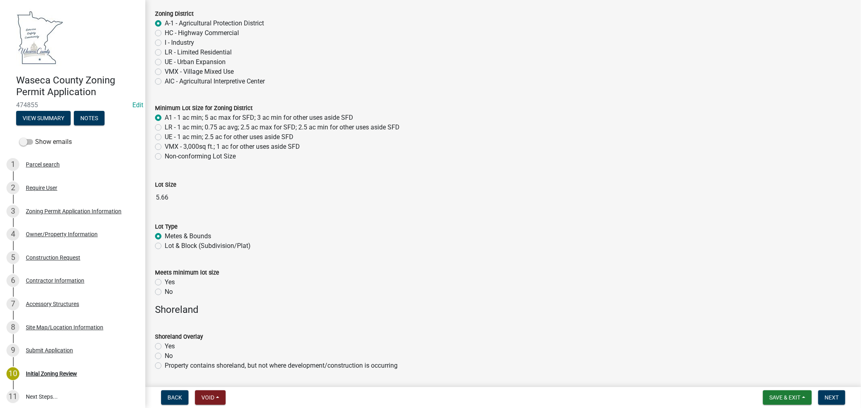
click at [165, 281] on label "Yes" at bounding box center [170, 283] width 10 height 10
click at [165, 281] on input "Yes" at bounding box center [167, 280] width 5 height 5
radio input "true"
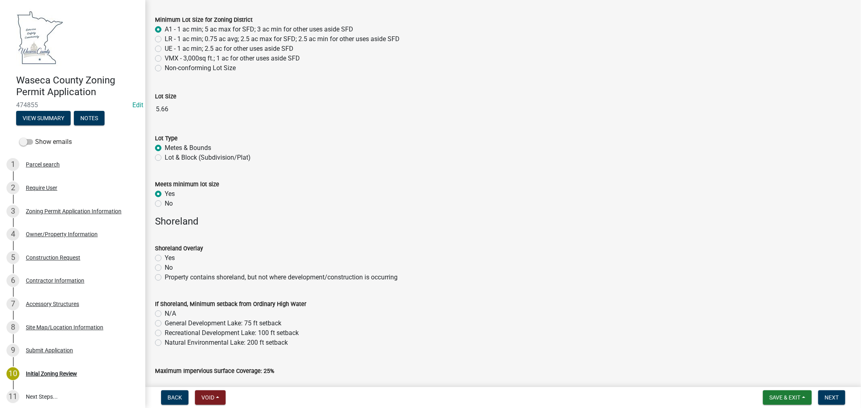
scroll to position [179, 0]
click at [165, 257] on label "Yes" at bounding box center [170, 257] width 10 height 10
click at [165, 257] on input "Yes" at bounding box center [167, 254] width 5 height 5
radio input "true"
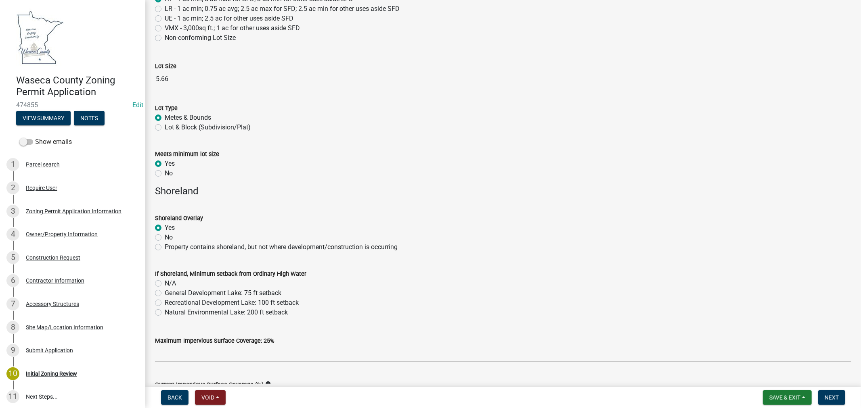
scroll to position [224, 0]
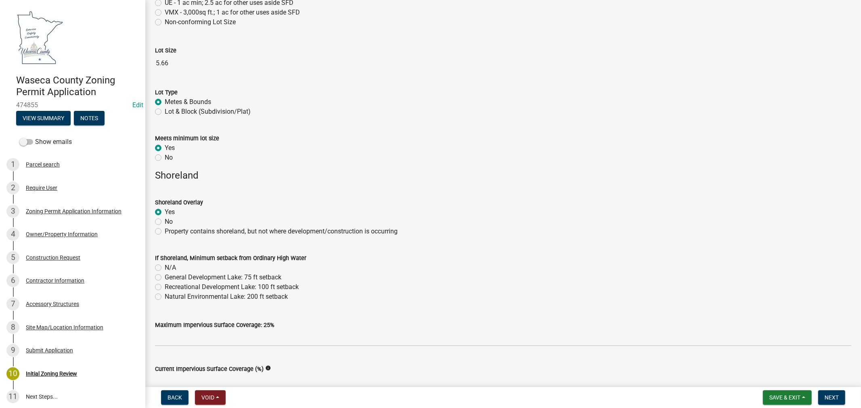
drag, startPoint x: 159, startPoint y: 287, endPoint x: 180, endPoint y: 296, distance: 23.3
click at [165, 287] on label "Recreational Development Lake: 100 ft setback" at bounding box center [232, 288] width 134 height 10
click at [165, 287] on input "Recreational Development Lake: 100 ft setback" at bounding box center [167, 285] width 5 height 5
radio input "true"
drag, startPoint x: 153, startPoint y: 295, endPoint x: 167, endPoint y: 300, distance: 14.6
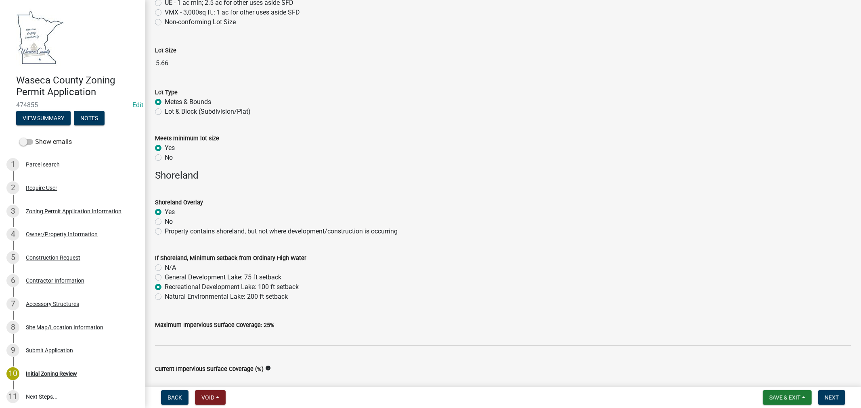
click at [167, 300] on div "If Shoreland, Minimum setback from Ordinary High Water N/A General Development …" at bounding box center [503, 273] width 708 height 58
click at [165, 296] on label "Natural Environmental Lake: 200 ft setback" at bounding box center [226, 297] width 123 height 10
click at [165, 296] on input "Natural Environmental Lake: 200 ft setback" at bounding box center [167, 294] width 5 height 5
radio input "true"
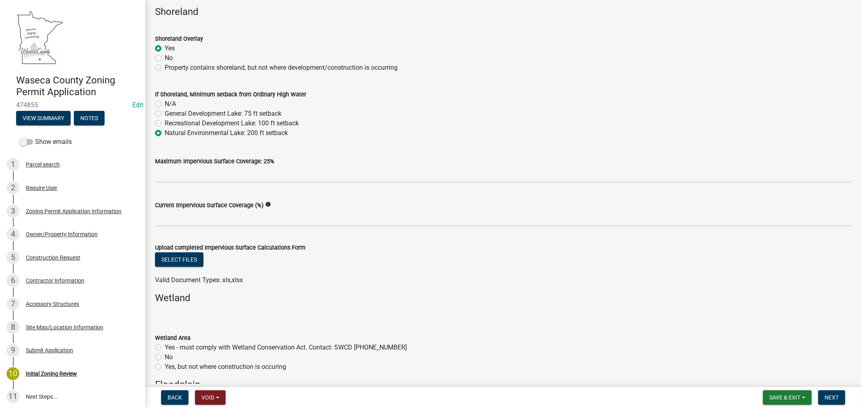
scroll to position [404, 0]
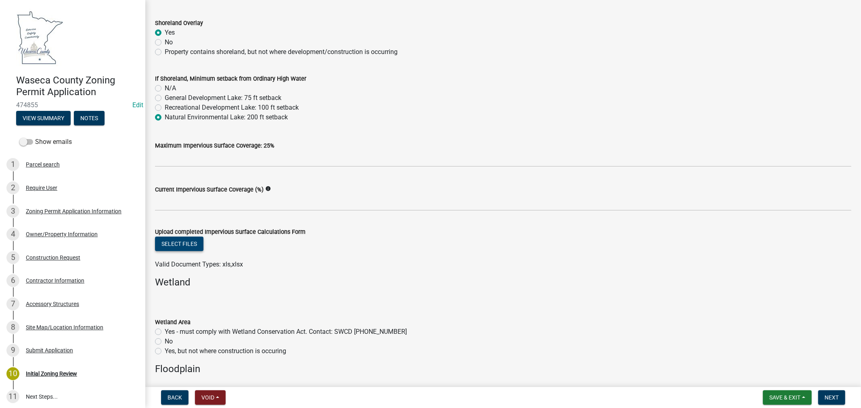
click at [176, 245] on button "Select files" at bounding box center [179, 244] width 48 height 15
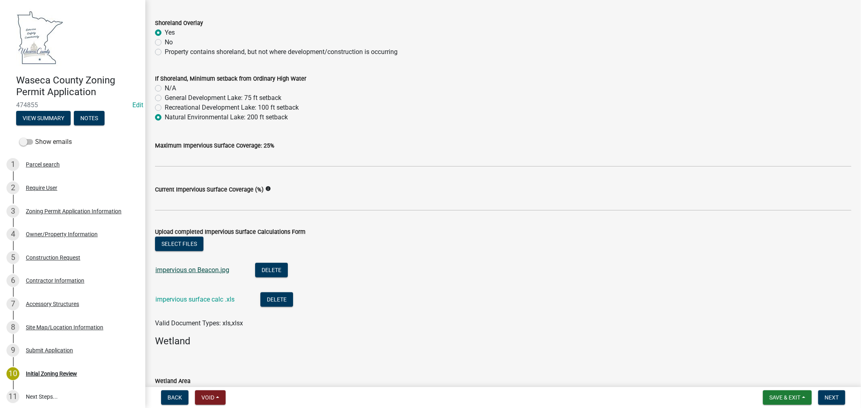
click at [193, 270] on link "impervious on Beacon.jpg" at bounding box center [192, 270] width 74 height 8
click at [206, 299] on link "impervious surface calc .xls" at bounding box center [194, 300] width 79 height 8
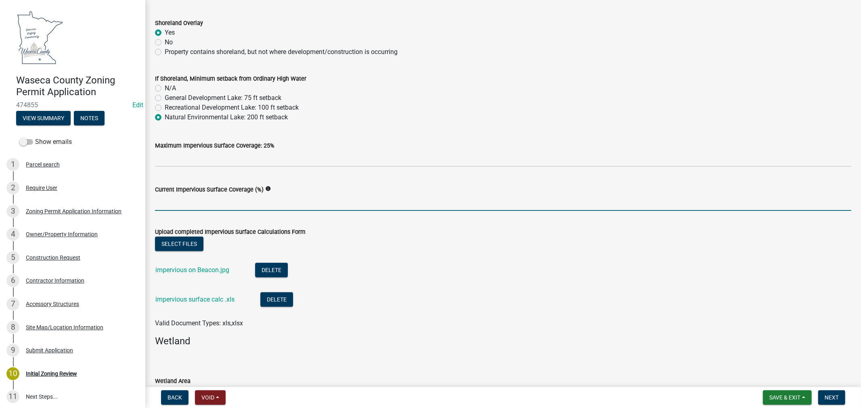
click at [216, 202] on input "Current Impervious Surface Coverage (%)" at bounding box center [503, 203] width 696 height 17
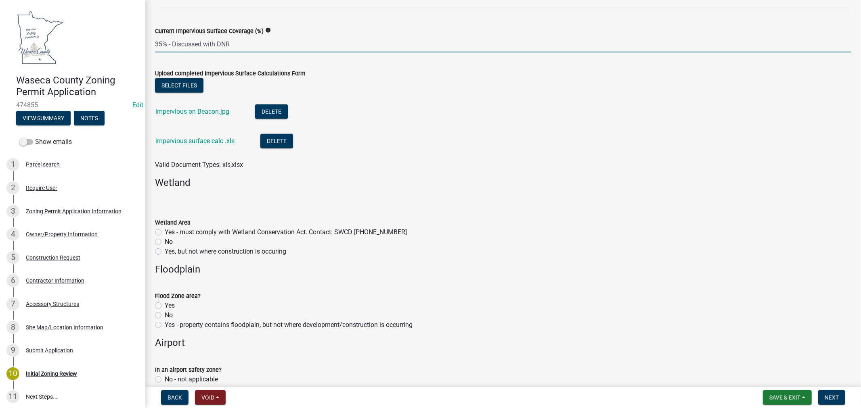
scroll to position [583, 0]
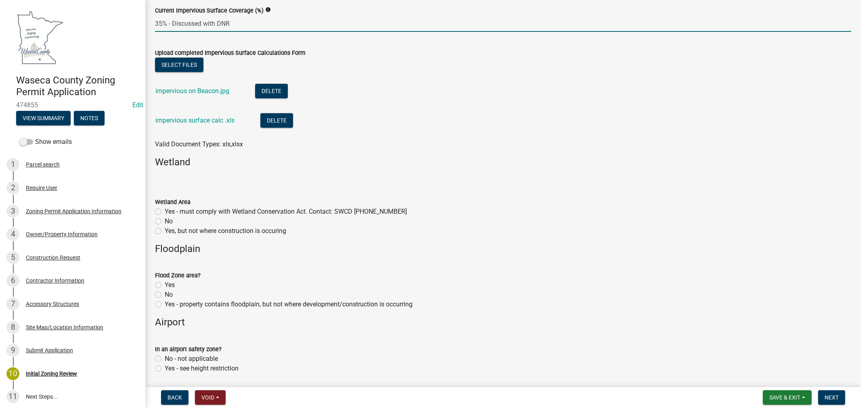
type input "35% - Discussed with DNR"
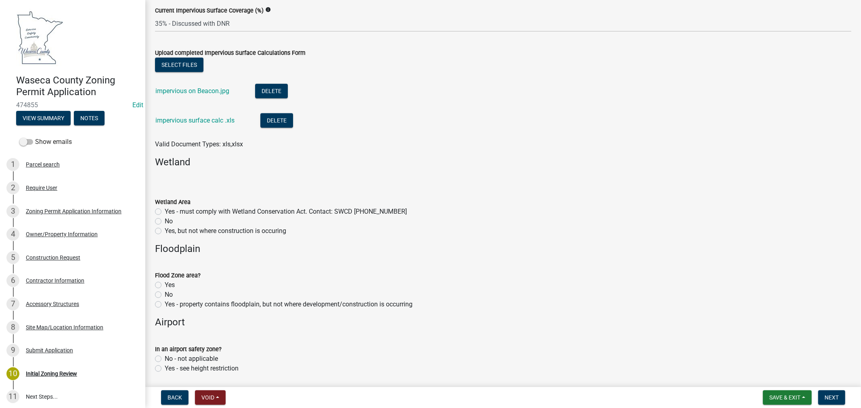
click at [165, 220] on label "No" at bounding box center [169, 222] width 8 height 10
click at [165, 220] on input "No" at bounding box center [167, 219] width 5 height 5
radio input "true"
click at [165, 295] on label "No" at bounding box center [169, 295] width 8 height 10
click at [165, 295] on input "No" at bounding box center [167, 292] width 5 height 5
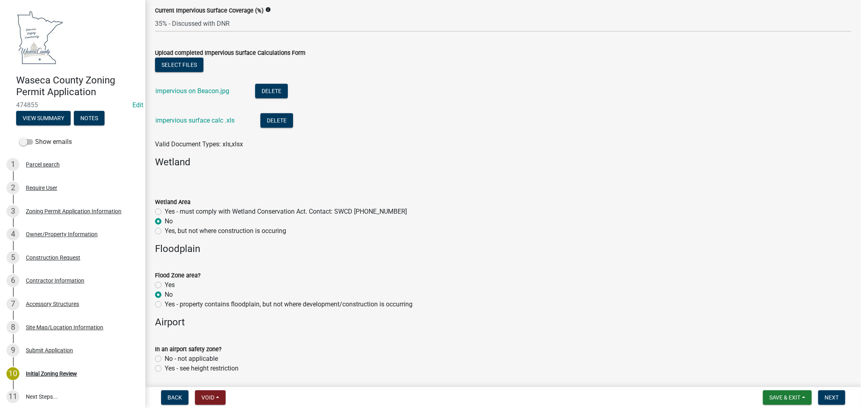
radio input "true"
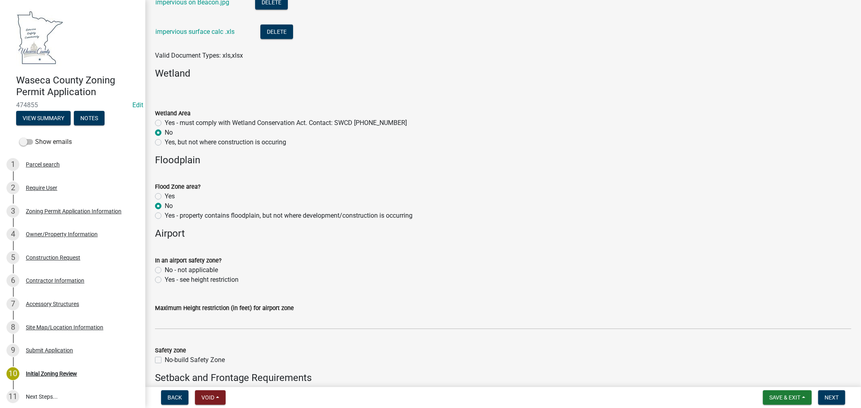
scroll to position [672, 0]
click at [165, 269] on label "No - not applicable" at bounding box center [191, 270] width 53 height 10
click at [165, 269] on input "No - not applicable" at bounding box center [167, 267] width 5 height 5
radio input "true"
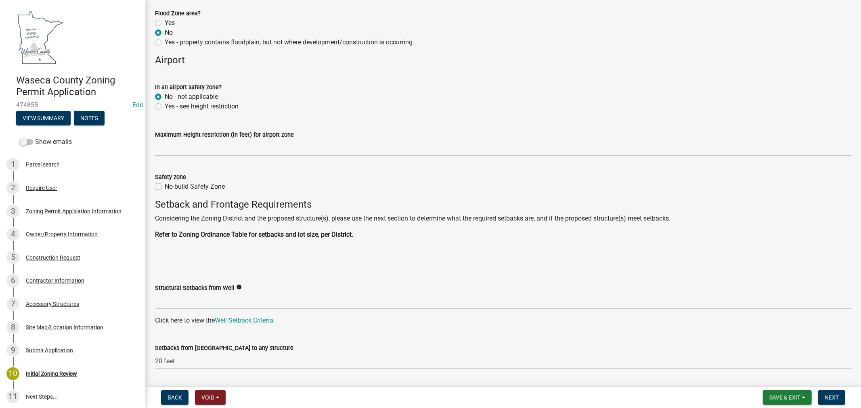
scroll to position [852, 0]
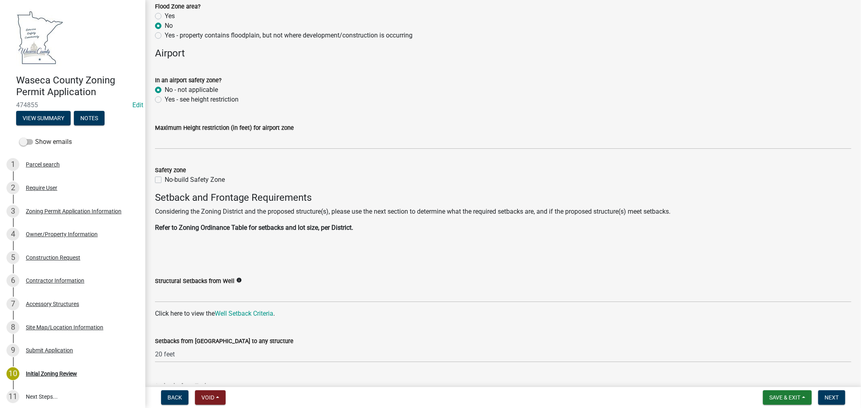
click at [165, 182] on label "No-build Safety Zone" at bounding box center [195, 180] width 60 height 10
click at [165, 180] on input "No-build Safety Zone" at bounding box center [167, 177] width 5 height 5
checkbox input "true"
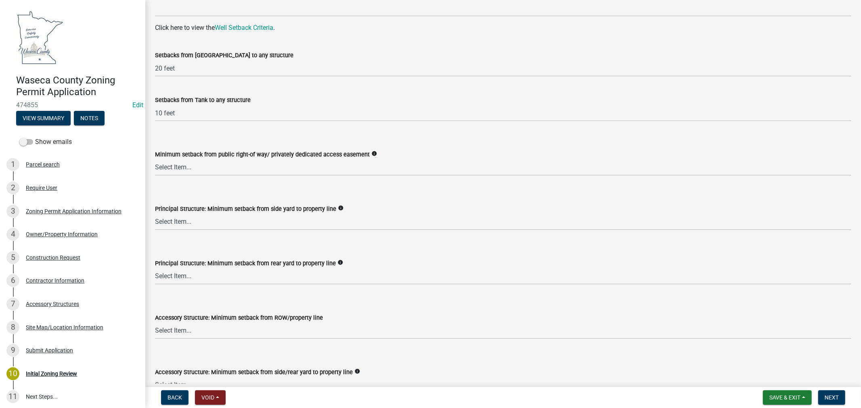
scroll to position [1166, 0]
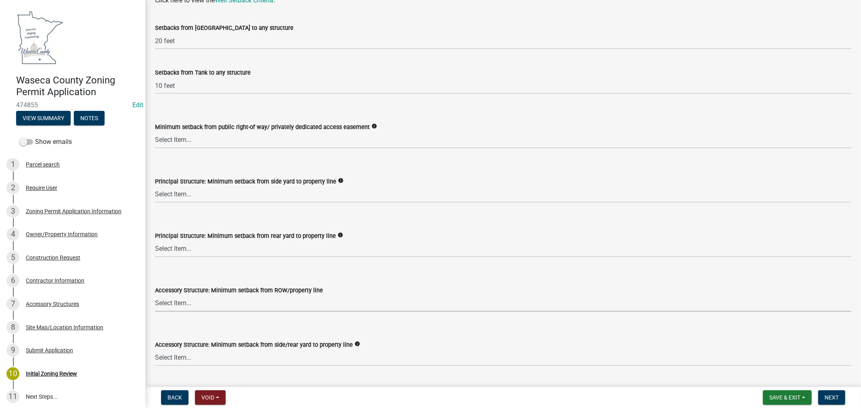
click at [179, 304] on select "Select Item... 75 feet = Ag Zone 40 feet or 30 feet = LR 20 feet = UE, I, HC Zo…" at bounding box center [503, 303] width 696 height 17
click at [155, 295] on select "Select Item... 75 feet = Ag Zone 40 feet or 30 feet = LR 20 feet = UE, I, HC Zo…" at bounding box center [503, 303] width 696 height 17
select select "9e7e0f1a-162d-468c-937f-cc7884b0d28a"
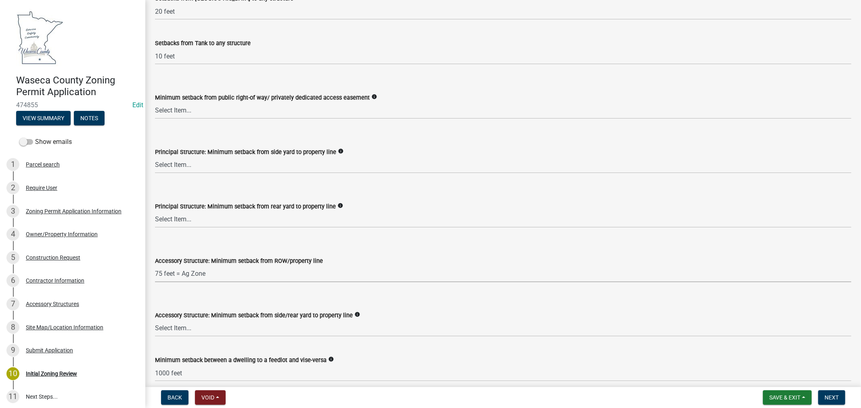
scroll to position [1211, 0]
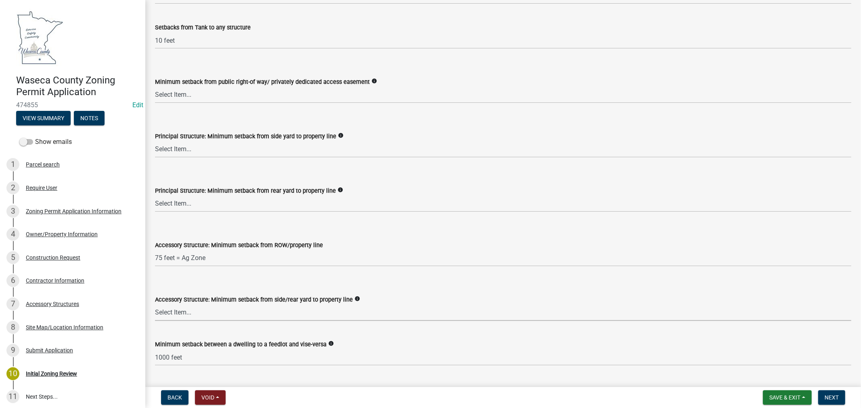
click at [170, 313] on select "Select Item... 15 feet = LR Zone 20 feet = Ag, UE, VMX, HC Zone 10 feet = I Zone" at bounding box center [503, 313] width 696 height 17
click at [155, 305] on select "Select Item... 15 feet = LR Zone 20 feet = Ag, UE, VMX, HC Zone 10 feet = I Zone" at bounding box center [503, 313] width 696 height 17
select select "6d839d38-f784-434a-a355-9dbcceaeb93c"
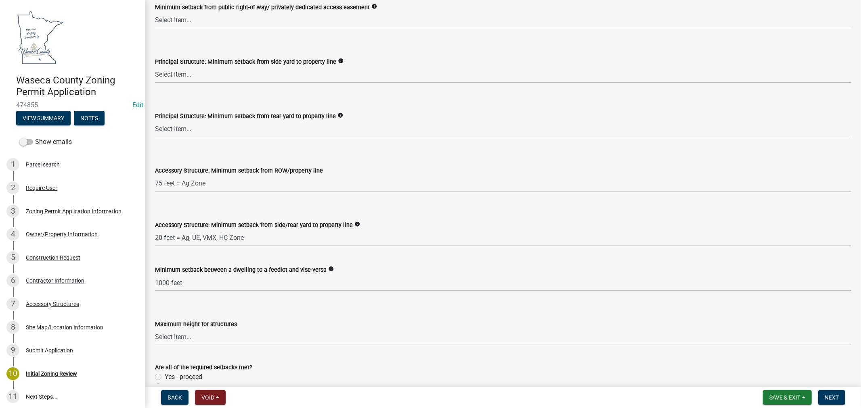
scroll to position [1300, 0]
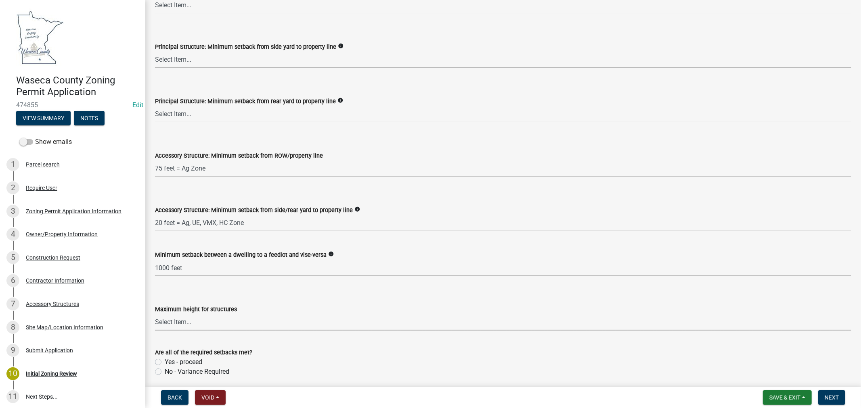
click at [186, 316] on select "Select Item... 35 feet 70 feet" at bounding box center [503, 322] width 696 height 17
click at [155, 314] on select "Select Item... 35 feet 70 feet" at bounding box center [503, 322] width 696 height 17
select select "f85b0be6-0ba0-4e52-abd8-9a831d915a76"
drag, startPoint x: 159, startPoint y: 360, endPoint x: 311, endPoint y: 336, distance: 153.7
click at [165, 361] on label "Yes - proceed" at bounding box center [184, 363] width 38 height 10
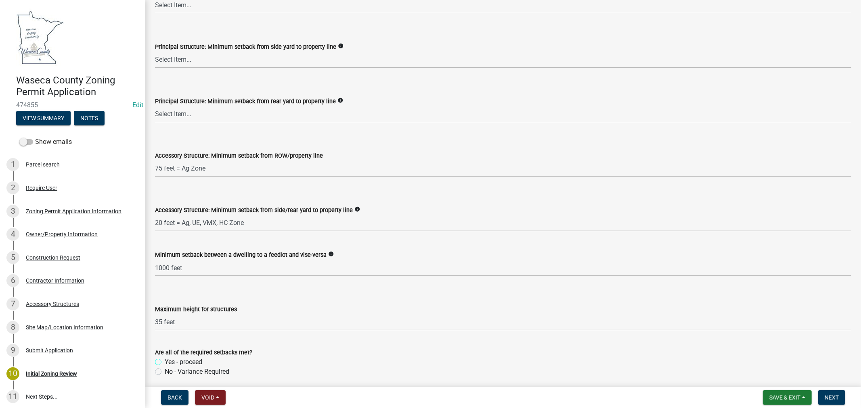
click at [165, 361] on input "Yes - proceed" at bounding box center [167, 360] width 5 height 5
radio input "true"
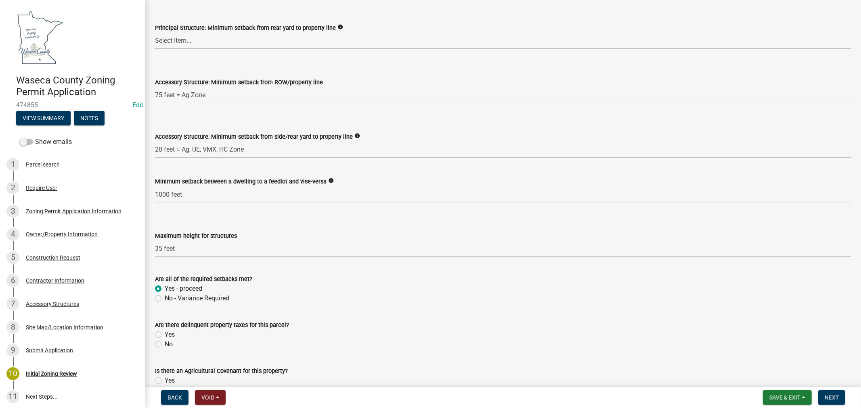
scroll to position [1390, 0]
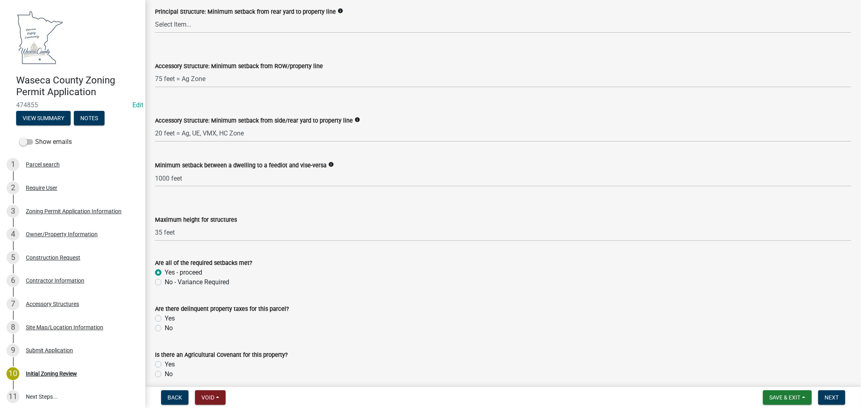
click at [165, 327] on label "No" at bounding box center [169, 329] width 8 height 10
click at [165, 327] on input "No" at bounding box center [167, 326] width 5 height 5
radio input "true"
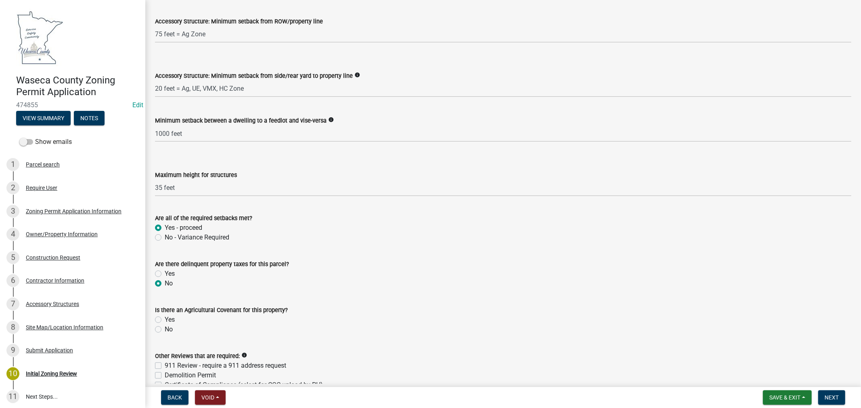
click at [165, 331] on label "No" at bounding box center [169, 330] width 8 height 10
click at [165, 330] on input "No" at bounding box center [167, 327] width 5 height 5
radio input "true"
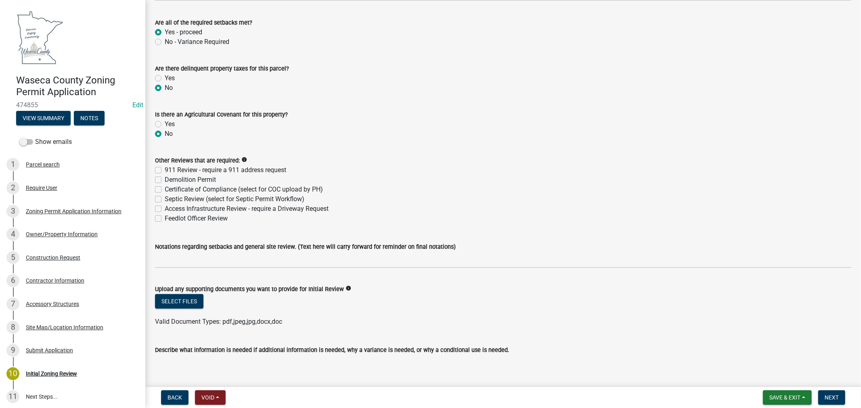
scroll to position [1659, 0]
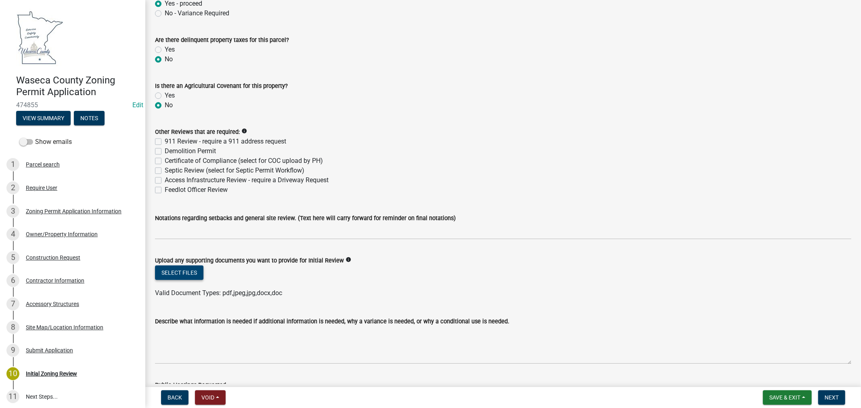
click at [178, 270] on button "Select files" at bounding box center [179, 273] width 48 height 15
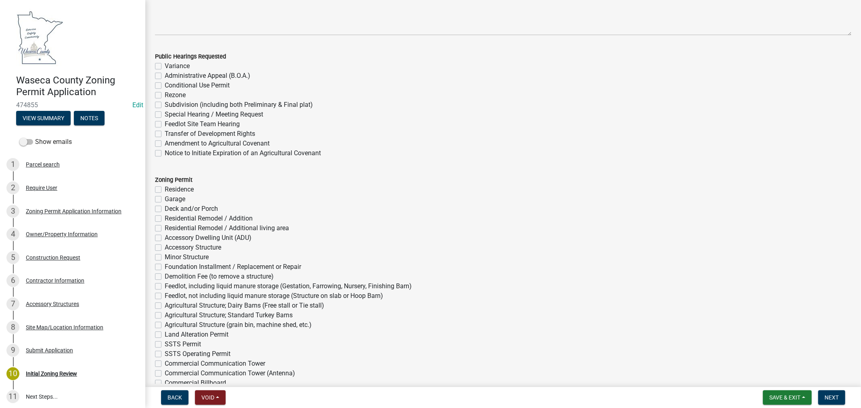
scroll to position [2063, 0]
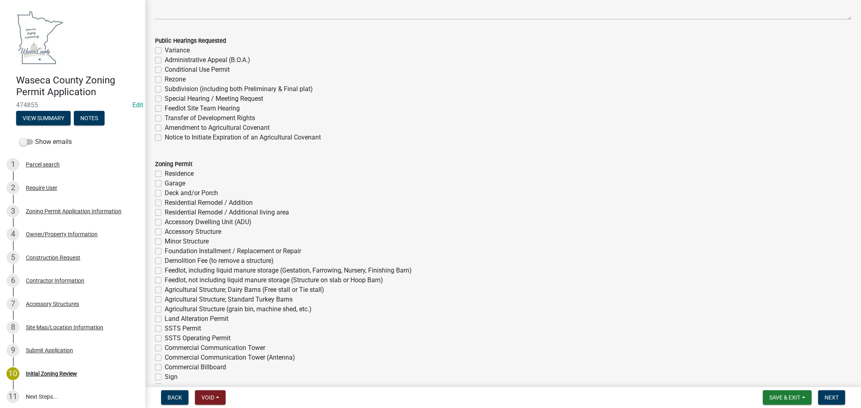
click at [165, 232] on label "Accessory Structure" at bounding box center [193, 232] width 57 height 10
click at [165, 232] on input "Accessory Structure" at bounding box center [167, 229] width 5 height 5
checkbox input "true"
checkbox input "false"
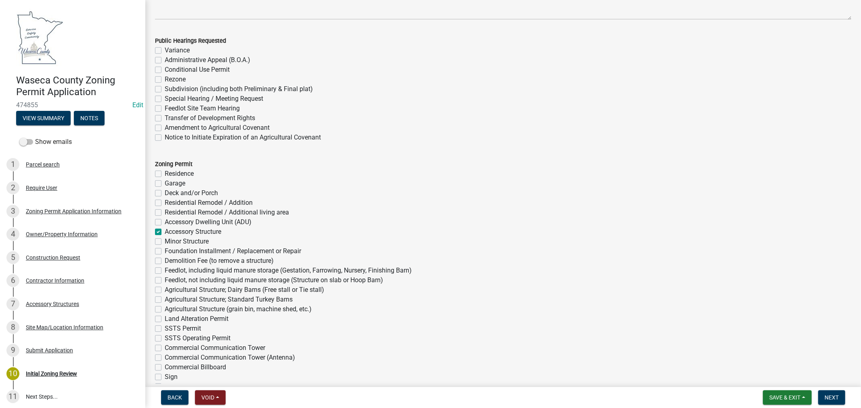
checkbox input "false"
checkbox input "true"
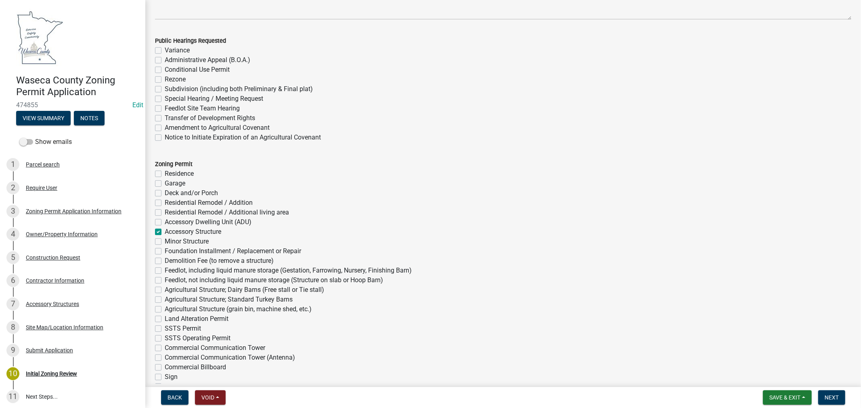
checkbox input "false"
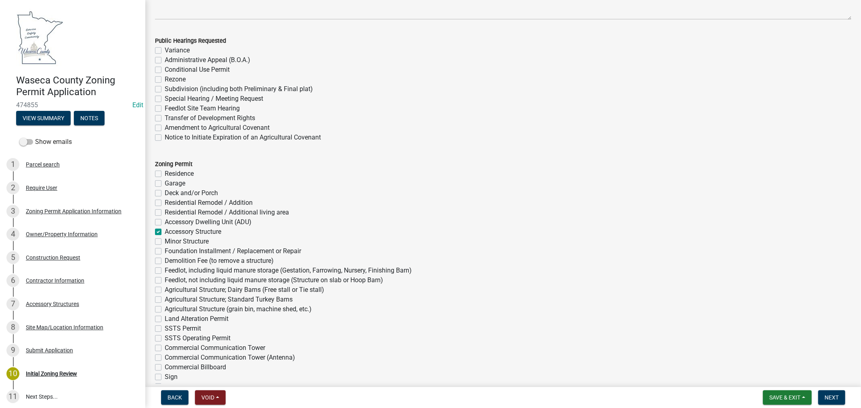
checkbox input "false"
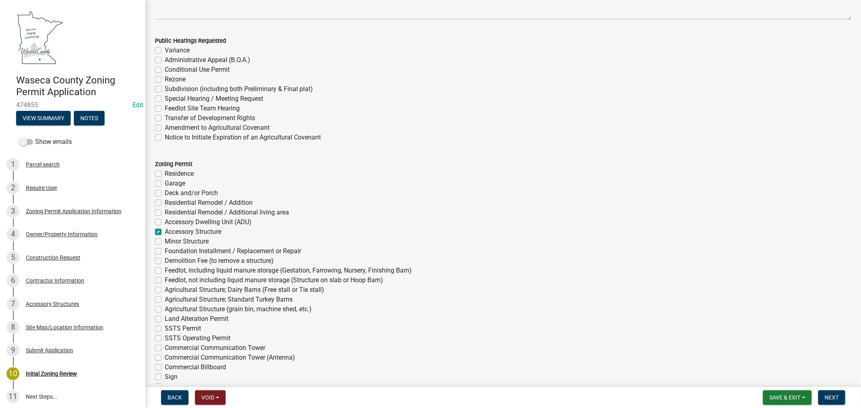
checkbox input "false"
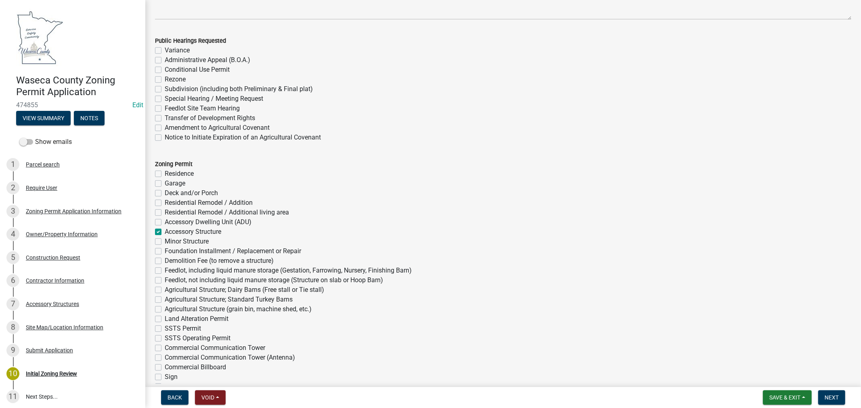
checkbox input "false"
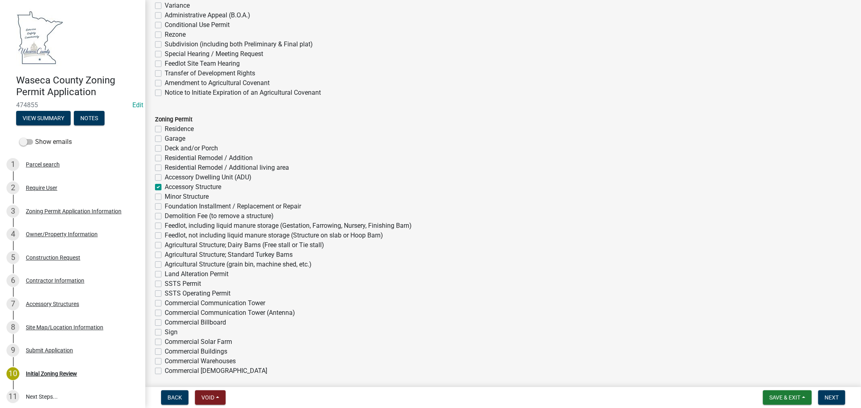
scroll to position [2152, 0]
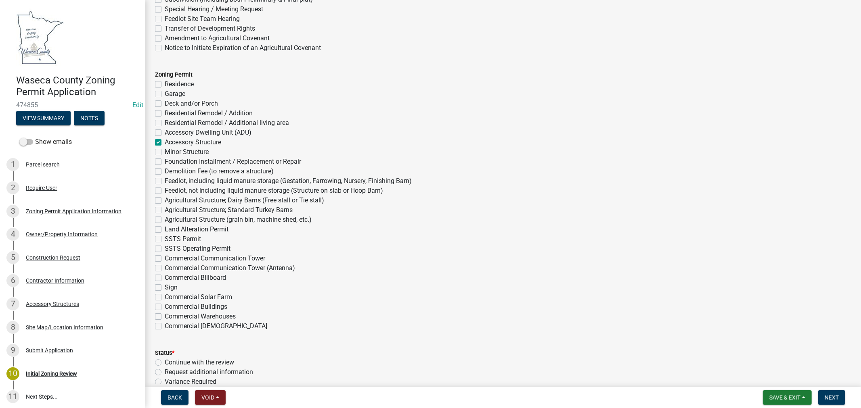
click at [165, 105] on label "Deck and/or Porch" at bounding box center [191, 104] width 53 height 10
click at [165, 104] on input "Deck and/or Porch" at bounding box center [167, 101] width 5 height 5
checkbox input "true"
checkbox input "false"
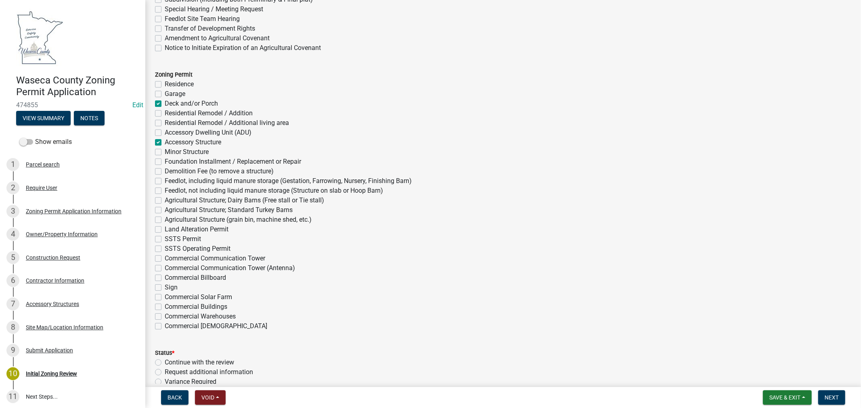
checkbox input "true"
checkbox input "false"
checkbox input "true"
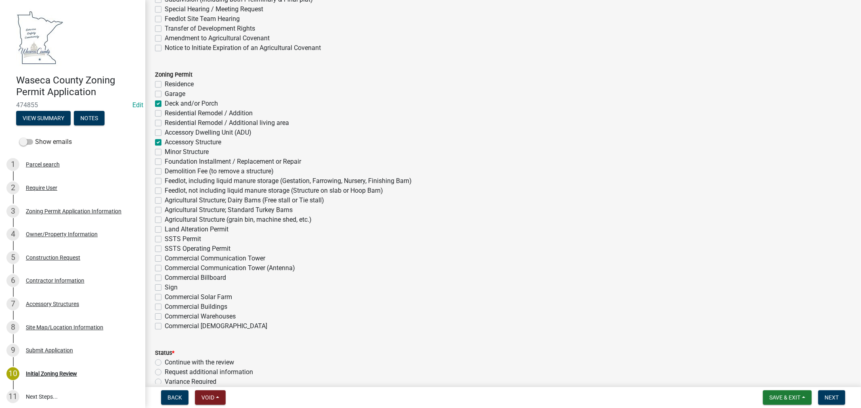
checkbox input "false"
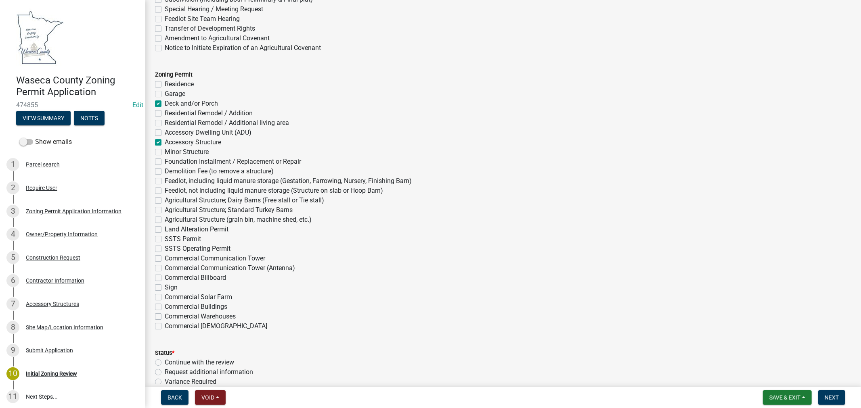
checkbox input "false"
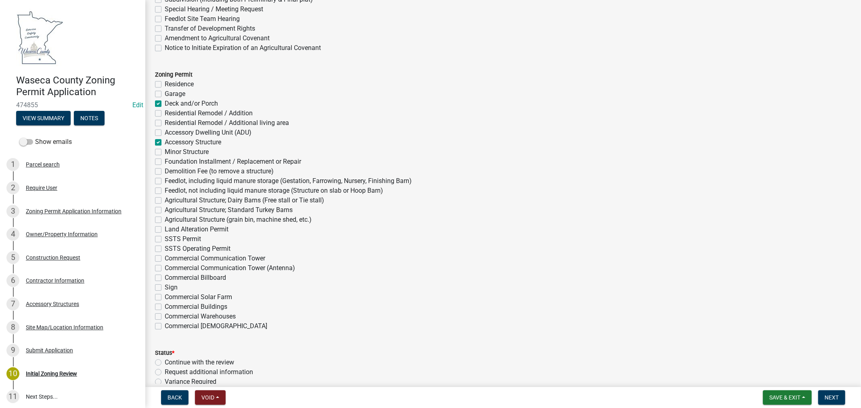
checkbox input "false"
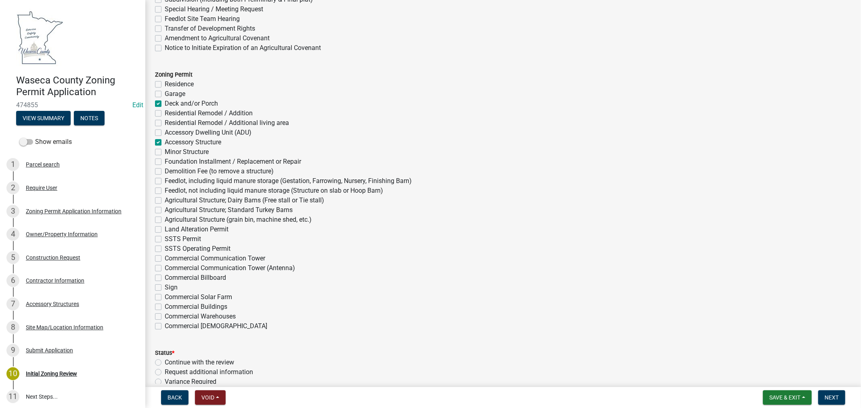
checkbox input "false"
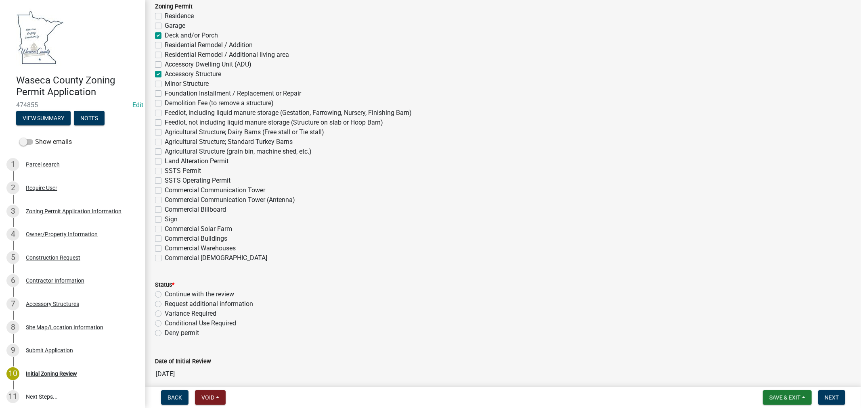
scroll to position [2242, 0]
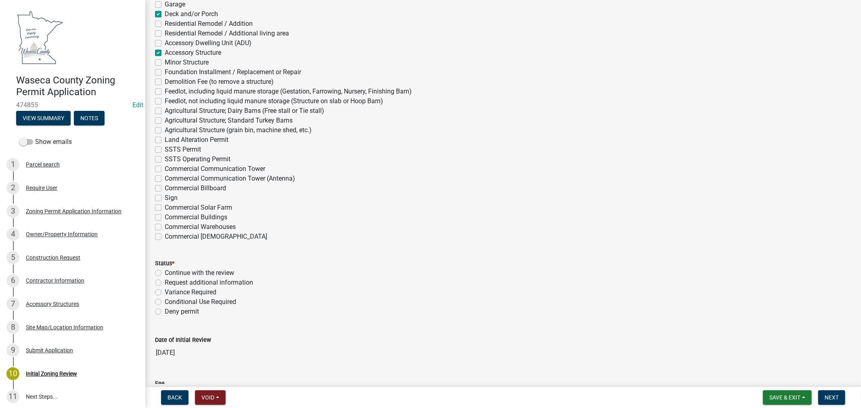
click at [165, 272] on label "Continue with the review" at bounding box center [199, 273] width 69 height 10
click at [165, 272] on input "Continue with the review" at bounding box center [167, 270] width 5 height 5
radio input "true"
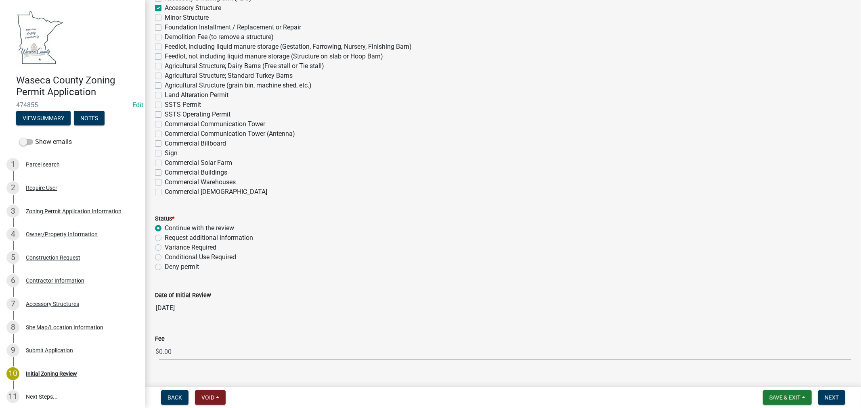
scroll to position [2302, 0]
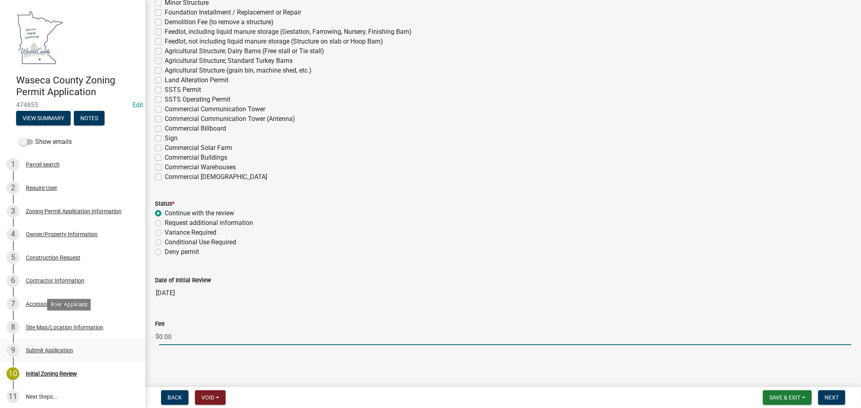
drag, startPoint x: 182, startPoint y: 337, endPoint x: 132, endPoint y: 339, distance: 50.5
click at [132, 339] on div "Waseca County Zoning Permit Application 474855 Edit View Summary Notes Show ema…" at bounding box center [430, 204] width 861 height 408
type input "100.00"
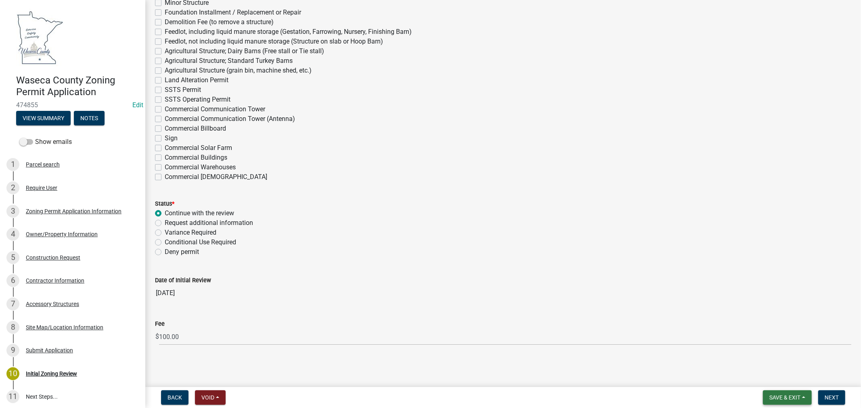
click at [789, 398] on span "Save & Exit" at bounding box center [784, 398] width 31 height 6
click at [833, 398] on span "Next" at bounding box center [832, 398] width 14 height 6
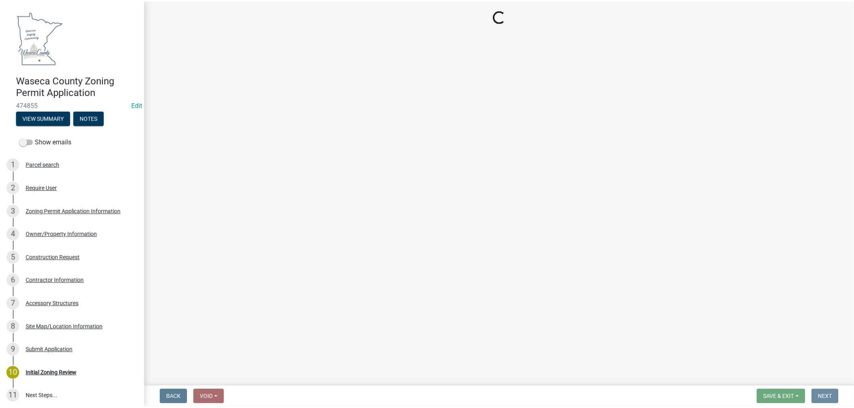
scroll to position [0, 0]
select select "3: 3"
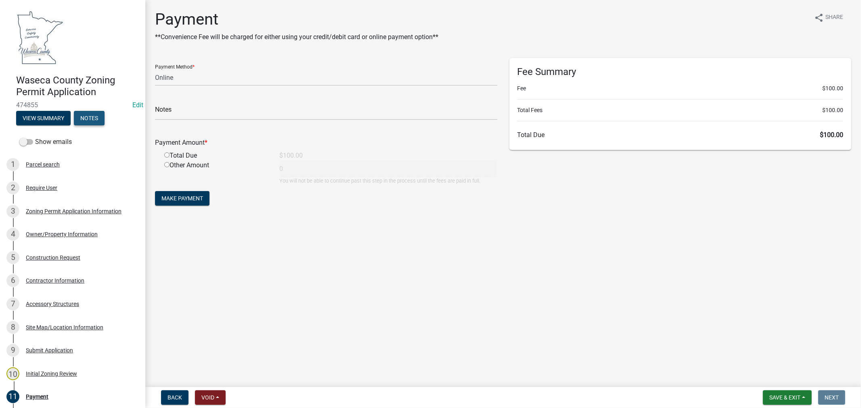
click at [83, 115] on button "Notes" at bounding box center [89, 118] width 31 height 15
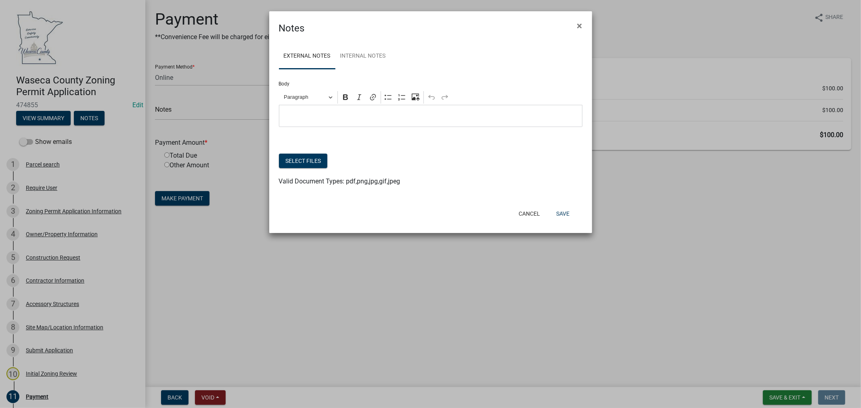
click at [302, 109] on div "Editor editing area: main. Press Alt+0 for help." at bounding box center [431, 116] width 304 height 22
click at [564, 214] on button "Save" at bounding box center [563, 214] width 26 height 15
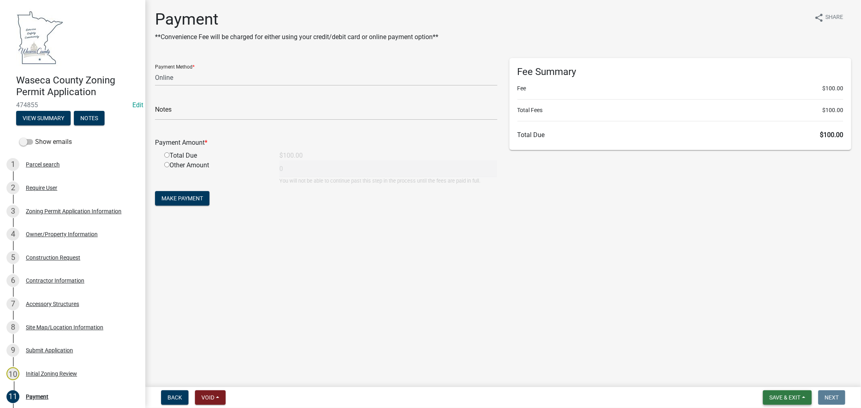
click at [780, 398] on span "Save & Exit" at bounding box center [784, 398] width 31 height 6
click at [777, 377] on button "Save & Exit" at bounding box center [779, 376] width 65 height 19
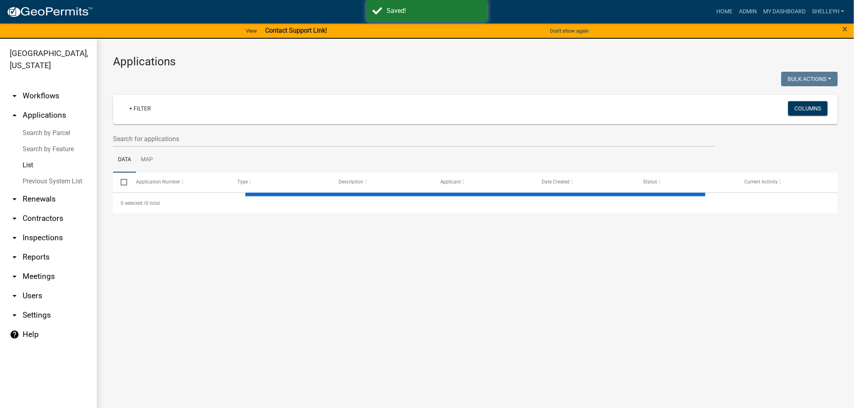
select select "1: 25"
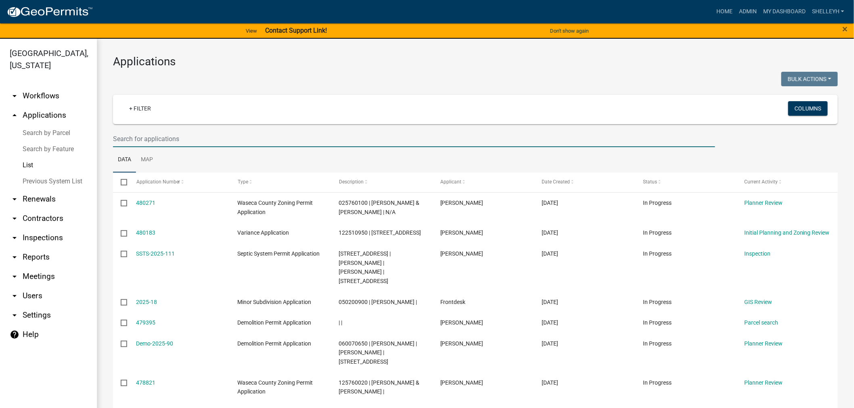
click at [139, 137] on input "text" at bounding box center [414, 139] width 602 height 17
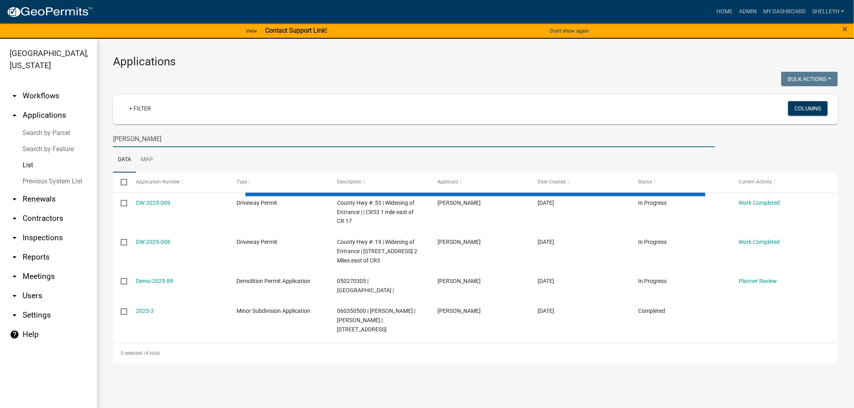
type input "[PERSON_NAME]"
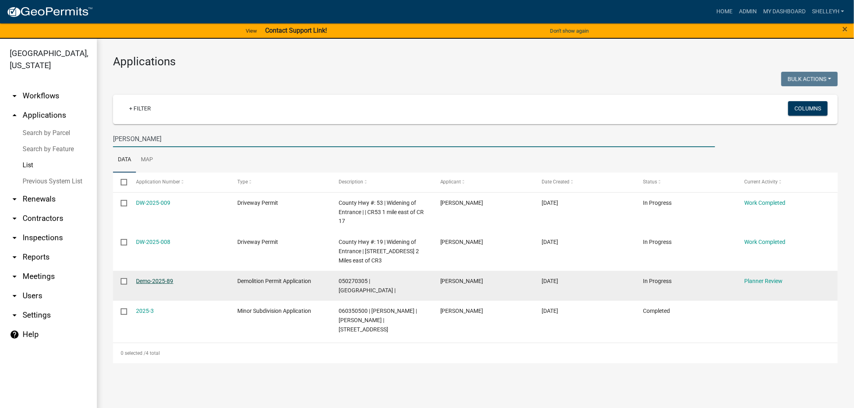
click at [144, 281] on link "Demo-2025-89" at bounding box center [154, 281] width 37 height 6
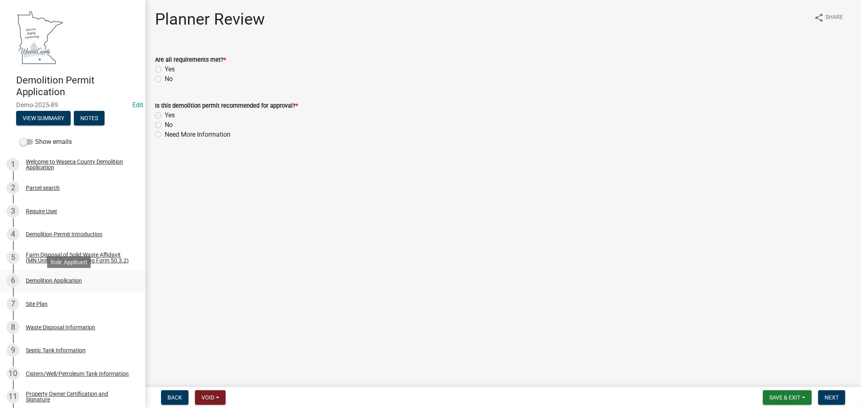
click at [46, 284] on div "Demolition Application" at bounding box center [54, 281] width 56 height 6
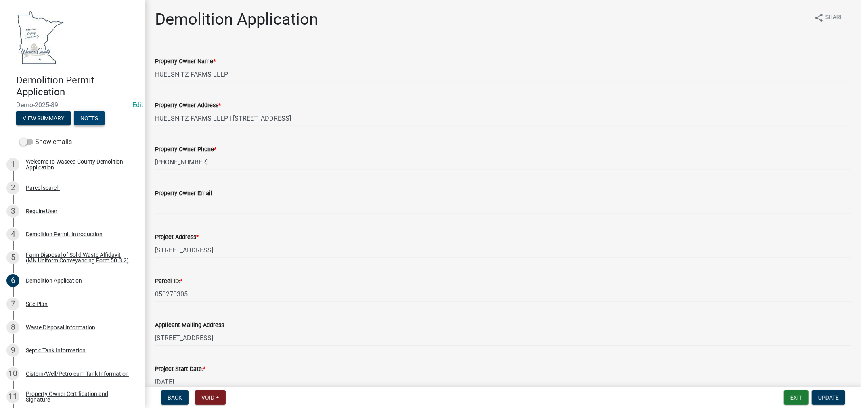
click at [96, 117] on button "Notes" at bounding box center [89, 118] width 31 height 15
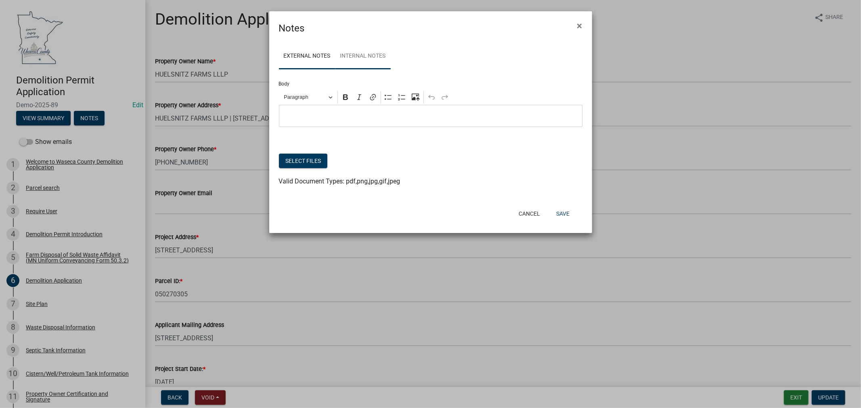
click at [360, 57] on link "Internal Notes" at bounding box center [362, 57] width 55 height 26
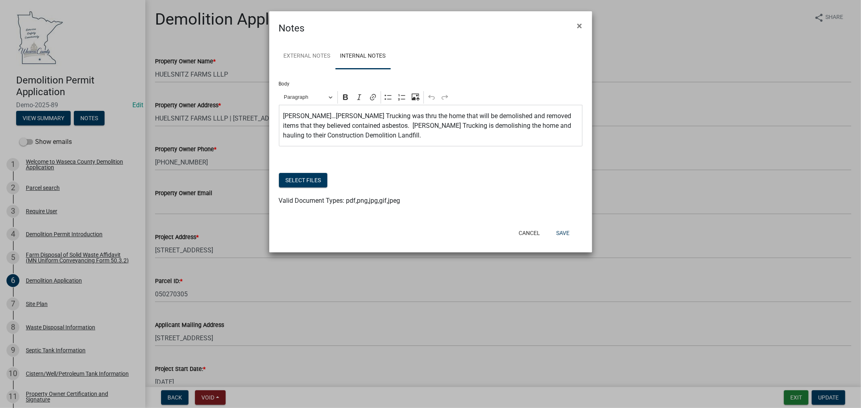
click at [406, 139] on p "[PERSON_NAME]…[PERSON_NAME] Trucking was thru the home that will be demolished …" at bounding box center [430, 125] width 295 height 29
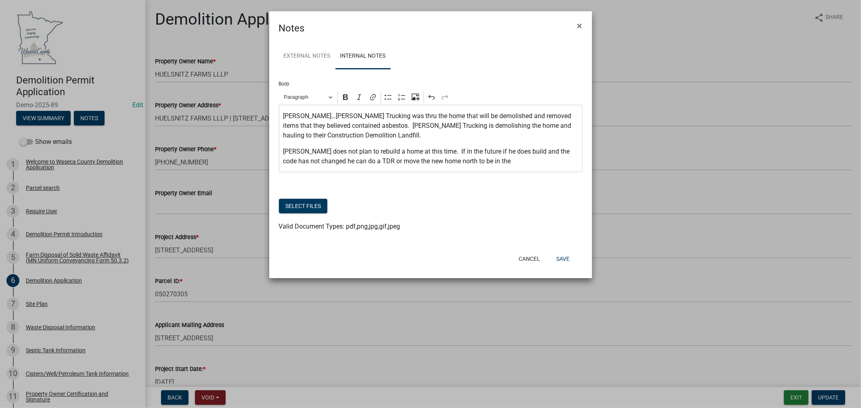
click at [484, 163] on p "[PERSON_NAME] does not plan to rebuild a home at this time. If in the future if…" at bounding box center [430, 156] width 295 height 19
click at [563, 260] on button "Save" at bounding box center [563, 259] width 26 height 15
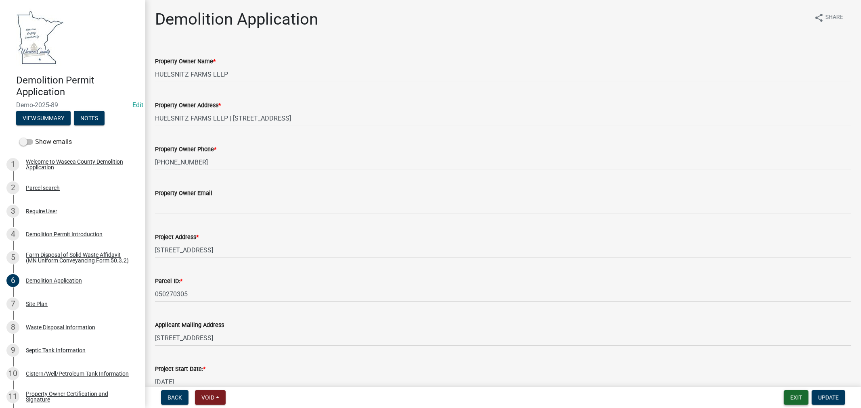
click at [792, 398] on button "Exit" at bounding box center [796, 398] width 25 height 15
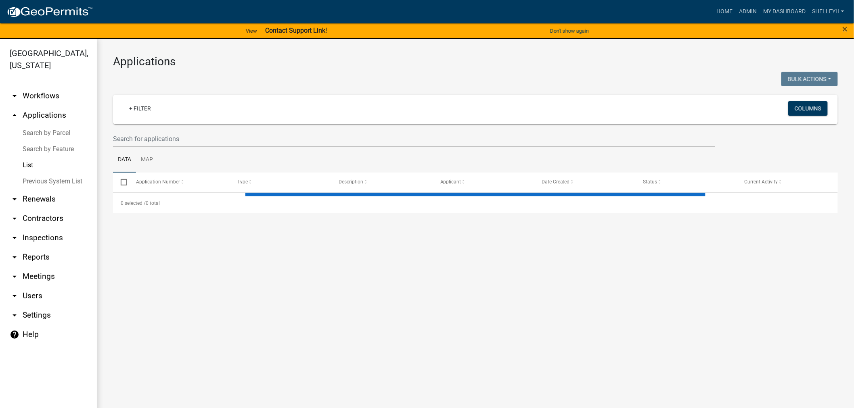
select select "1: 25"
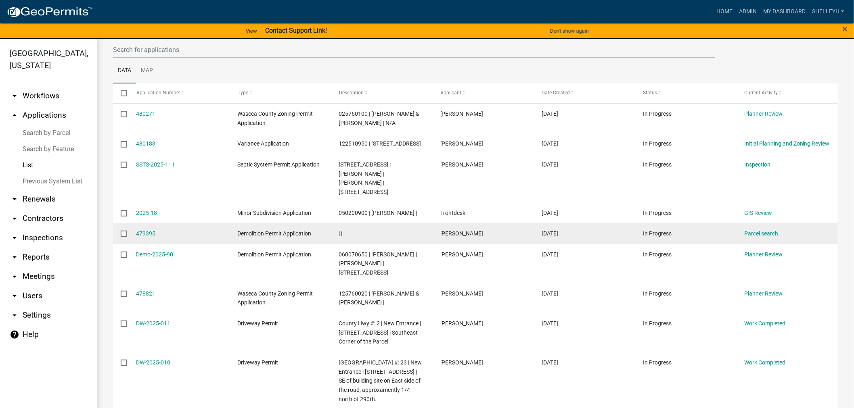
scroll to position [90, 0]
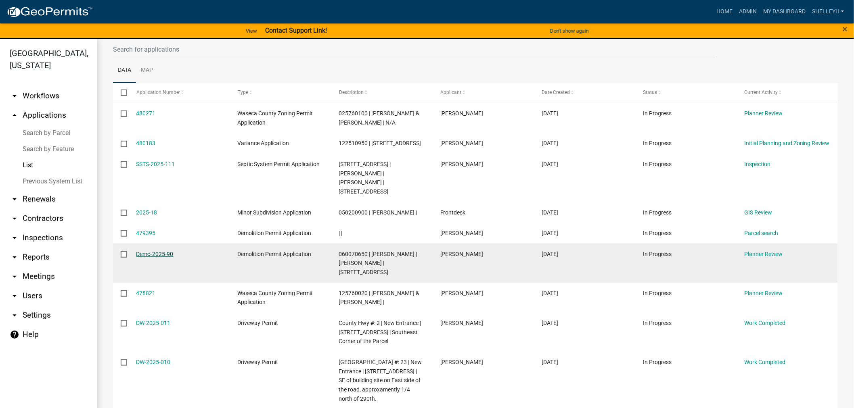
drag, startPoint x: 179, startPoint y: 263, endPoint x: 136, endPoint y: 263, distance: 42.8
click at [136, 259] on div "Demo-2025-90" at bounding box center [179, 254] width 86 height 9
copy link "Demo-2025-90"
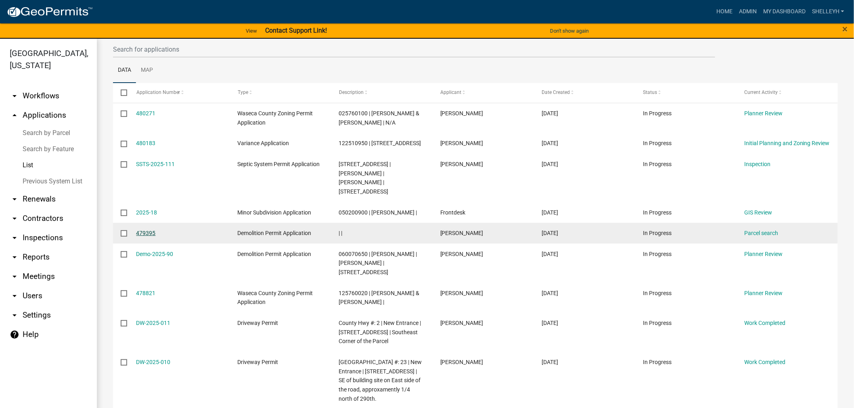
click at [150, 237] on link "479395" at bounding box center [145, 233] width 19 height 6
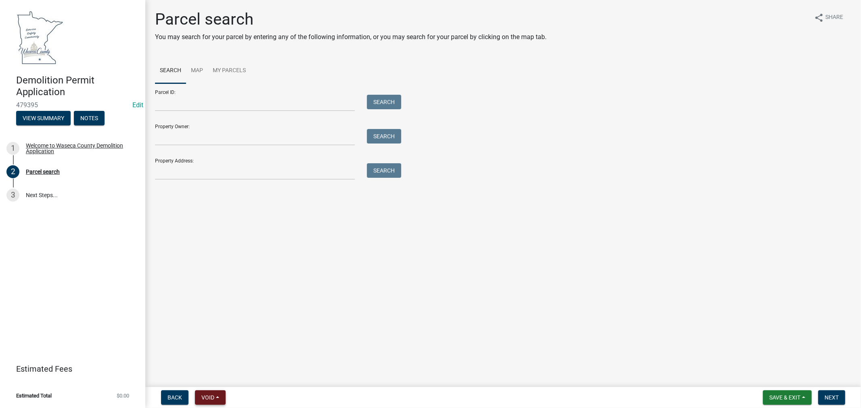
click at [202, 396] on span "Void" at bounding box center [207, 398] width 13 height 6
click at [209, 378] on button "Void" at bounding box center [227, 376] width 65 height 19
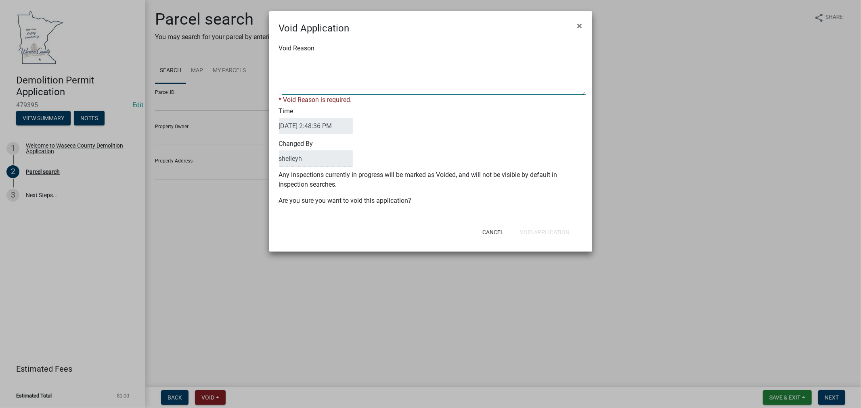
click at [329, 81] on textarea "Void Reason" at bounding box center [434, 75] width 304 height 40
paste textarea "Demo-2025-90"
type textarea "Duplicate application, see Demo-2025-90"
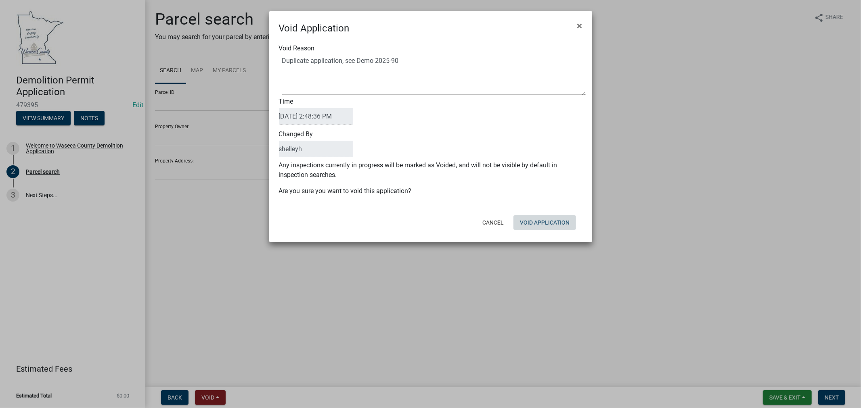
click at [554, 232] on div "Cancel Void Application" at bounding box center [483, 222] width 199 height 21
click at [544, 223] on button "Void Application" at bounding box center [544, 223] width 63 height 15
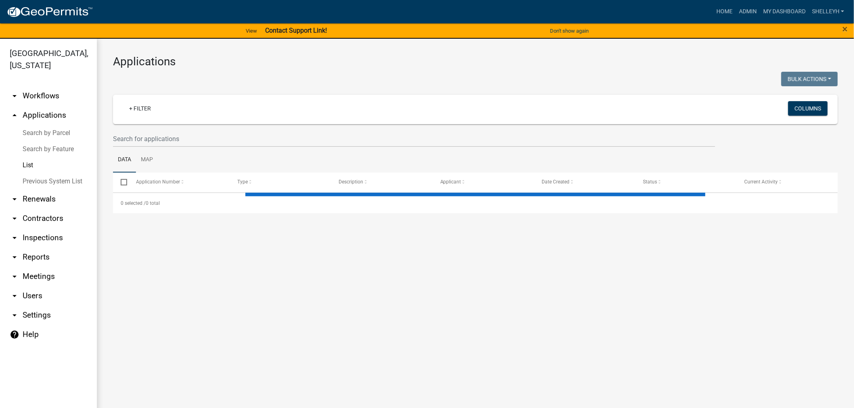
select select "1: 25"
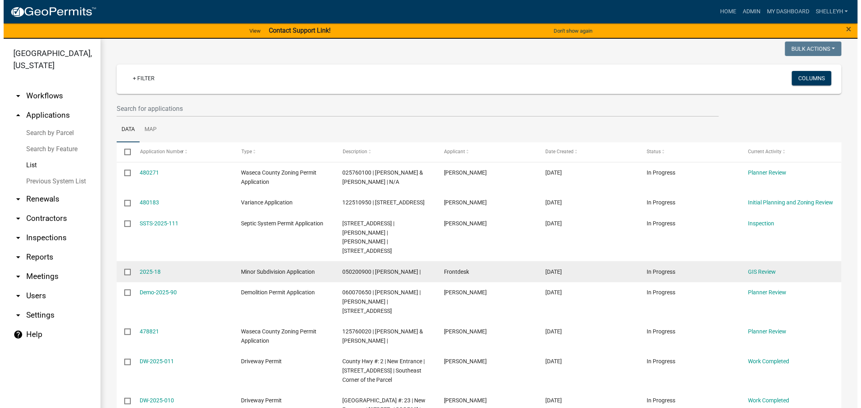
scroll to position [45, 0]
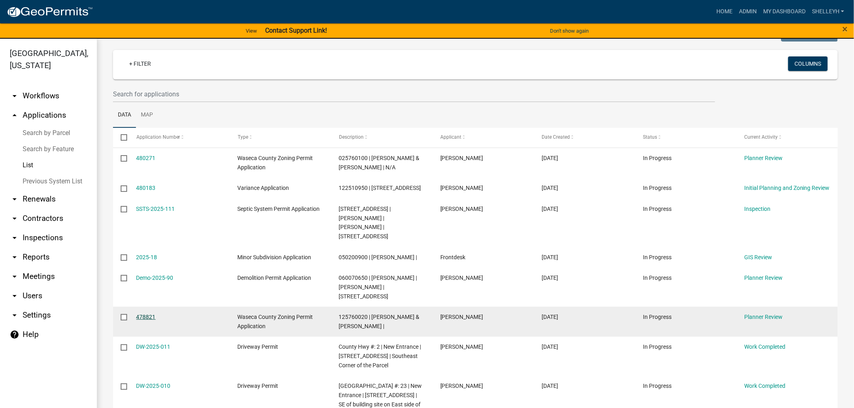
click at [149, 320] on link "478821" at bounding box center [145, 317] width 19 height 6
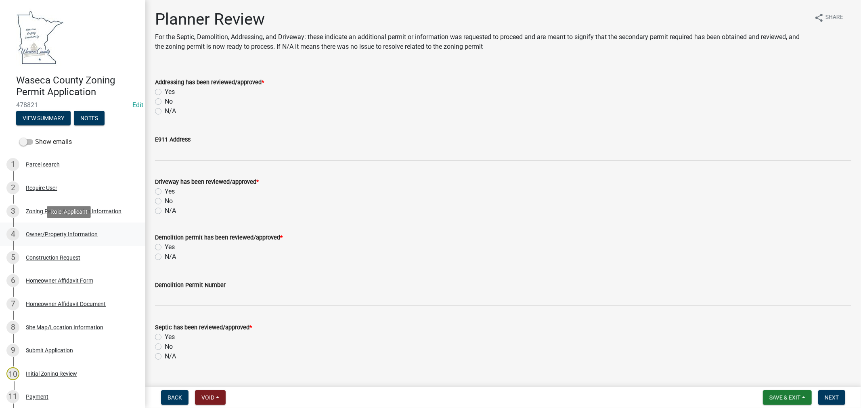
click at [57, 232] on div "Owner/Property Information" at bounding box center [62, 235] width 72 height 6
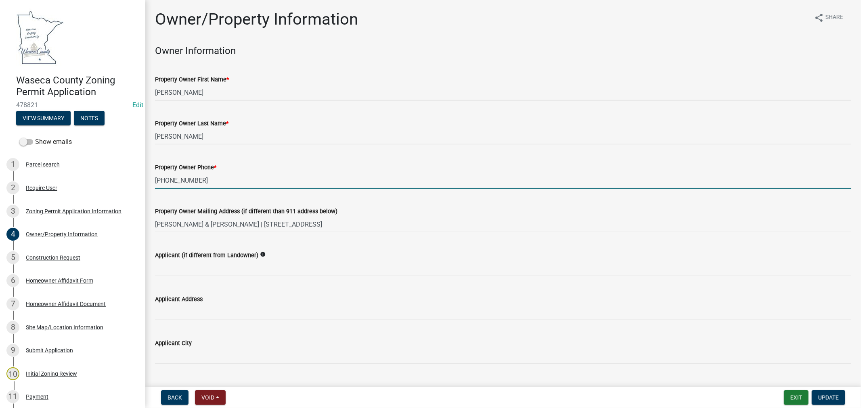
drag, startPoint x: 203, startPoint y: 179, endPoint x: 155, endPoint y: 182, distance: 47.7
click at [155, 182] on input "[PHONE_NUMBER]" at bounding box center [503, 180] width 696 height 17
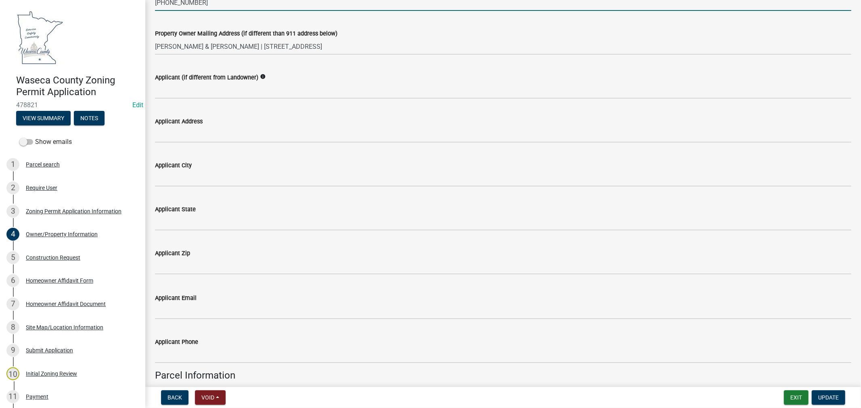
scroll to position [179, 0]
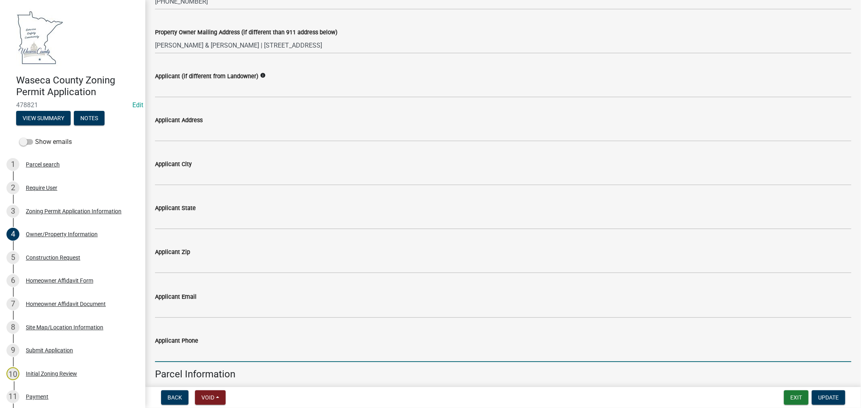
click at [185, 356] on input "Applicant Phone" at bounding box center [503, 354] width 696 height 17
paste input "[PHONE_NUMBER]"
type input "[PHONE_NUMBER]"
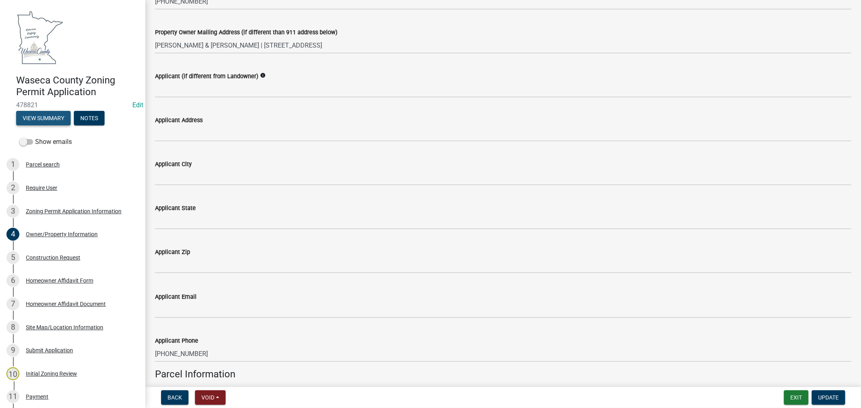
click at [33, 120] on button "View Summary" at bounding box center [43, 118] width 54 height 15
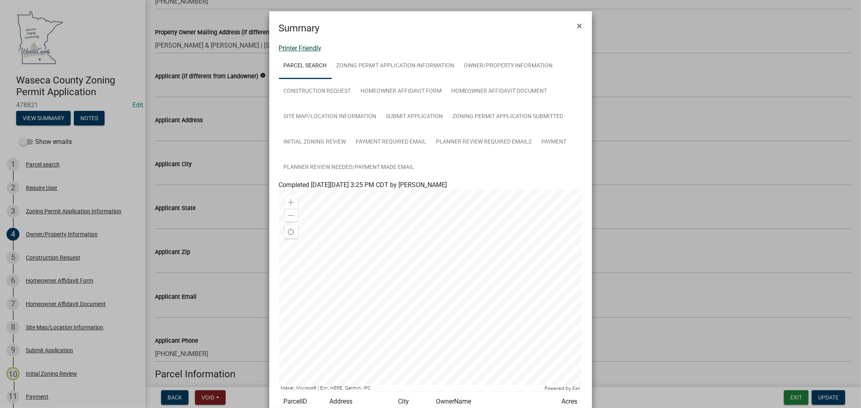
click at [307, 50] on link "Printer Friendly" at bounding box center [300, 48] width 43 height 8
click at [577, 22] on span "×" at bounding box center [579, 25] width 5 height 11
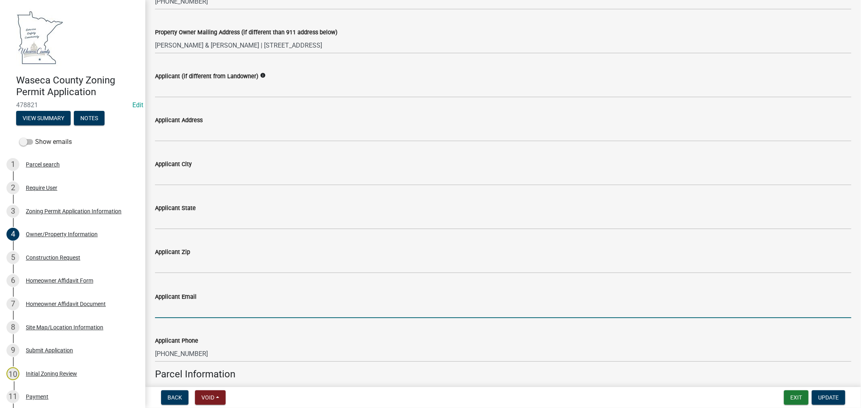
click at [206, 304] on input "Applicant Email" at bounding box center [503, 310] width 696 height 17
paste input "[EMAIL_ADDRESS][DOMAIN_NAME]"
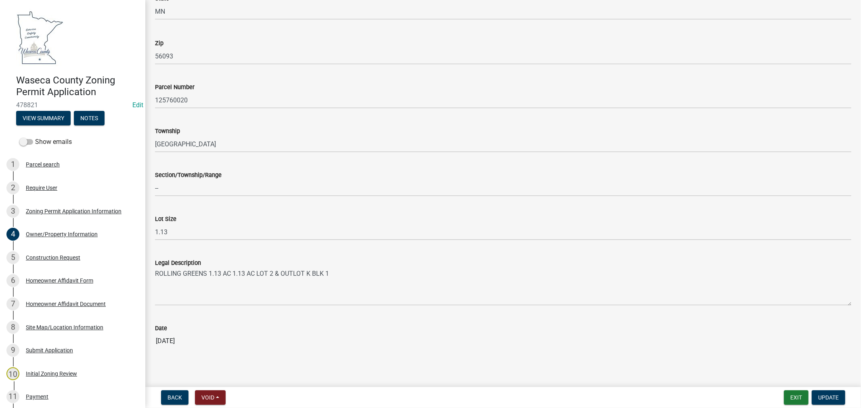
scroll to position [675, 0]
type input "[EMAIL_ADDRESS][DOMAIN_NAME]"
click at [831, 399] on span "Update" at bounding box center [828, 398] width 21 height 6
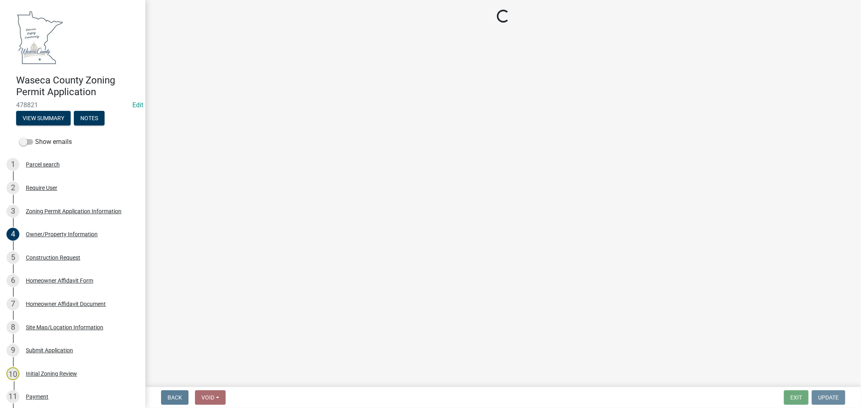
scroll to position [0, 0]
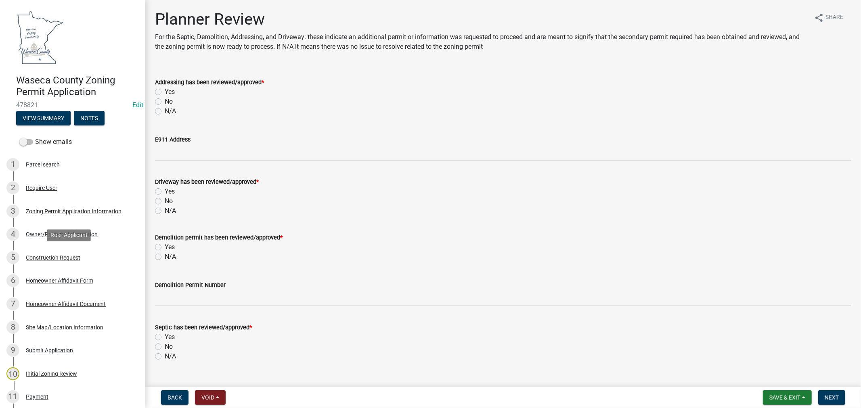
click at [65, 259] on div "Construction Request" at bounding box center [53, 258] width 54 height 6
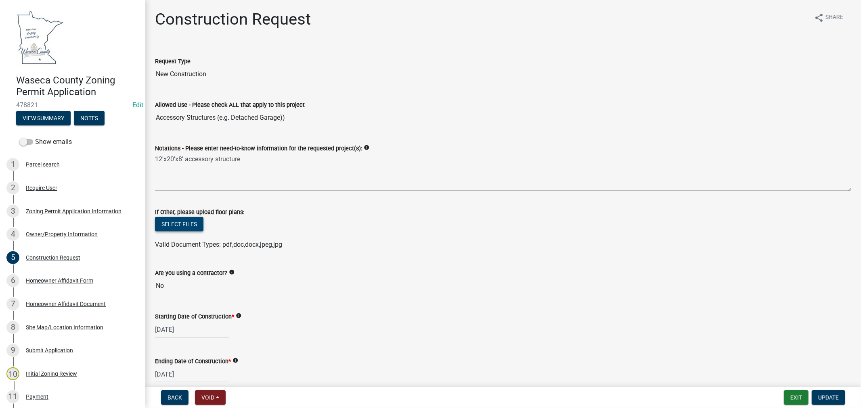
click at [174, 220] on button "Select files" at bounding box center [179, 224] width 48 height 15
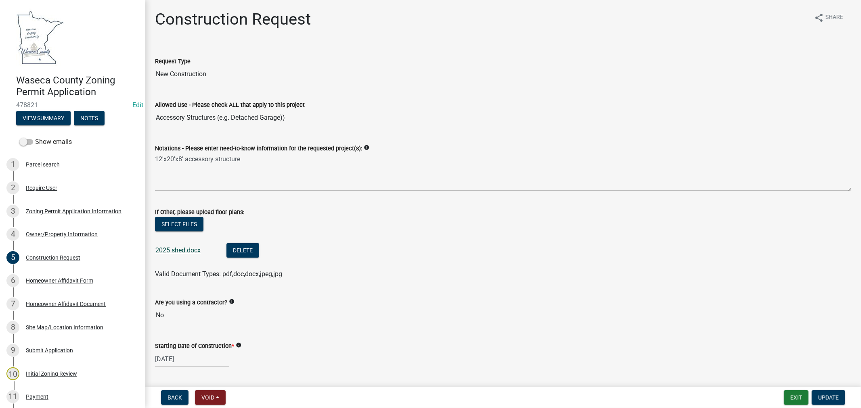
click at [182, 251] on link "2025 shed.docx" at bounding box center [177, 251] width 45 height 8
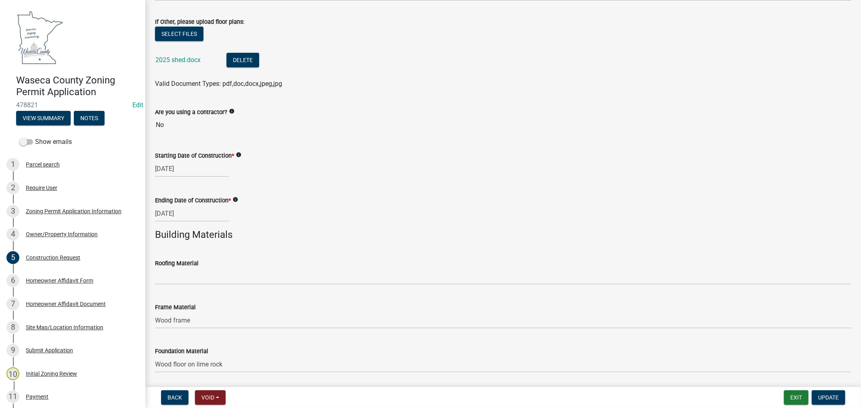
scroll to position [224, 0]
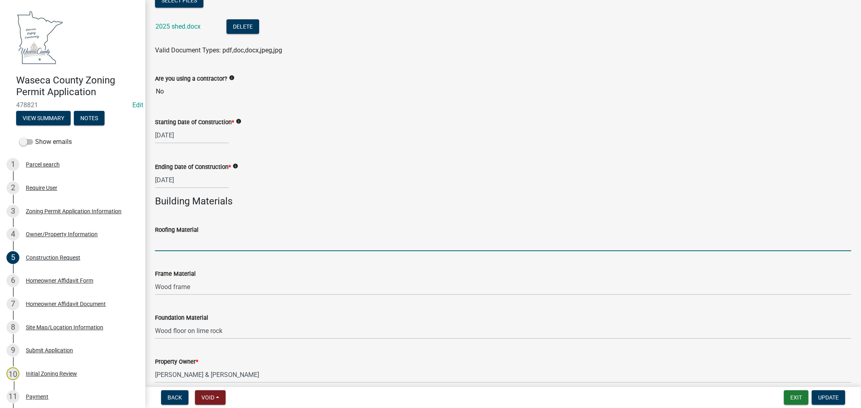
click at [198, 240] on input "Roofing Material" at bounding box center [503, 243] width 696 height 17
type input "Asphalt shingles"
click at [291, 213] on wm-data-entity-input "Building Materials" at bounding box center [503, 205] width 696 height 18
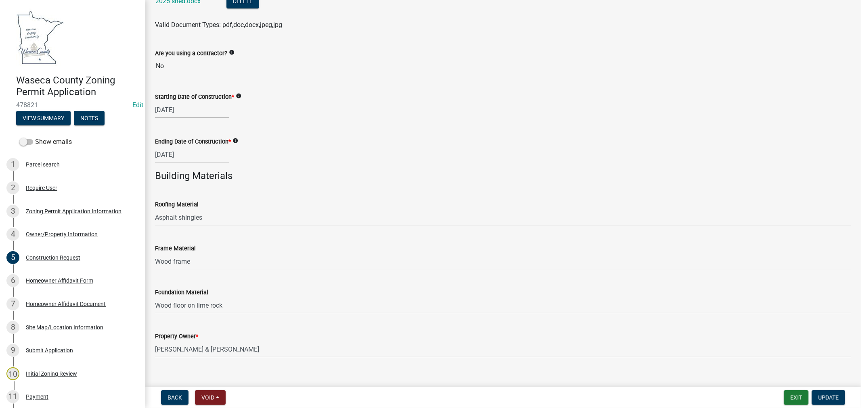
scroll to position [261, 0]
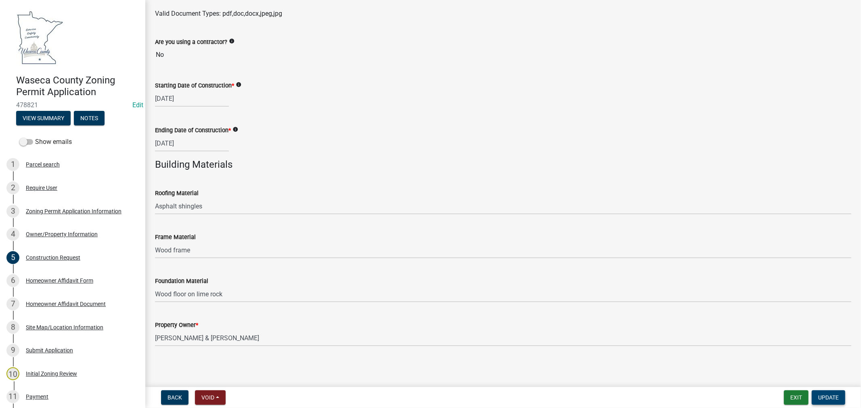
click at [831, 397] on span "Update" at bounding box center [828, 398] width 21 height 6
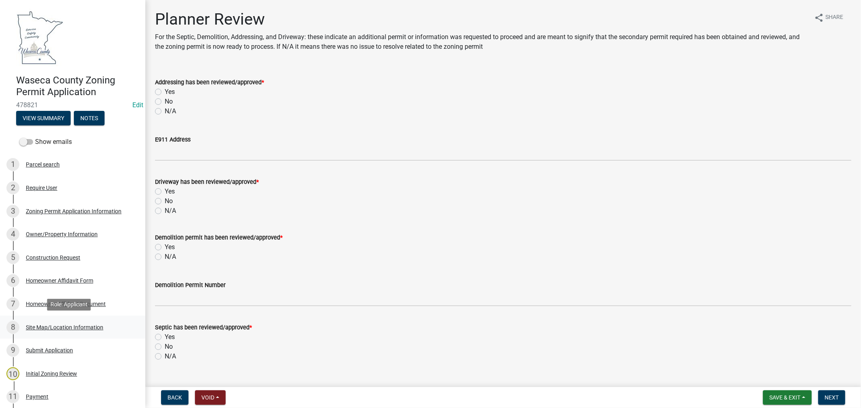
click at [65, 327] on div "Site Map/Location Information" at bounding box center [64, 328] width 77 height 6
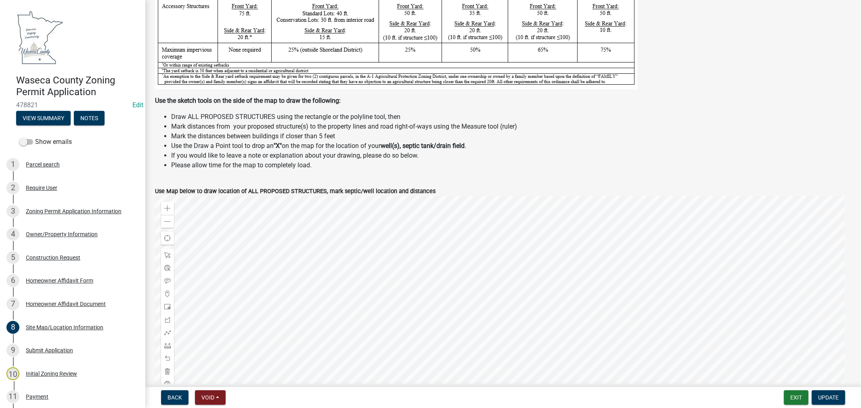
scroll to position [224, 0]
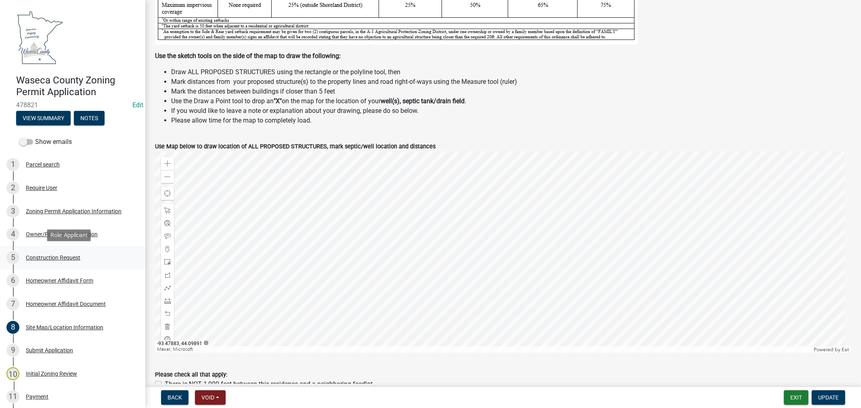
click at [45, 259] on div "Construction Request" at bounding box center [53, 258] width 54 height 6
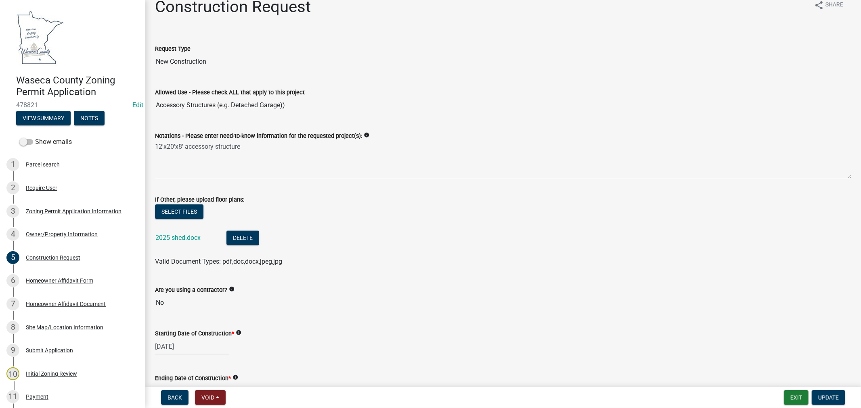
scroll to position [0, 0]
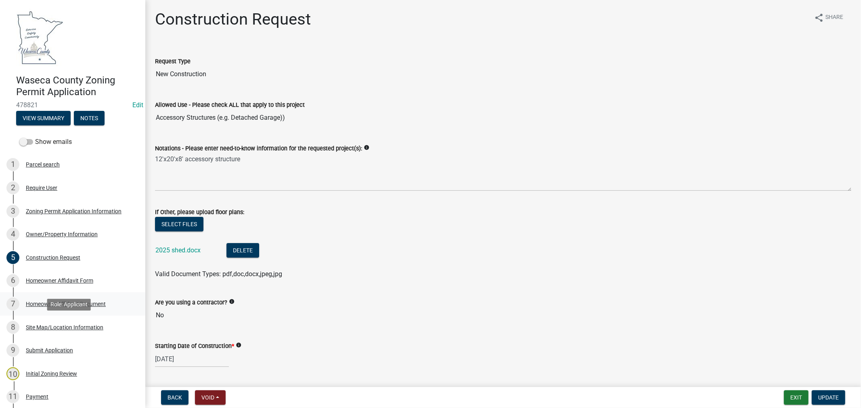
drag, startPoint x: 41, startPoint y: 326, endPoint x: 26, endPoint y: 315, distance: 18.3
click at [40, 326] on div "Site Map/Location Information" at bounding box center [64, 328] width 77 height 6
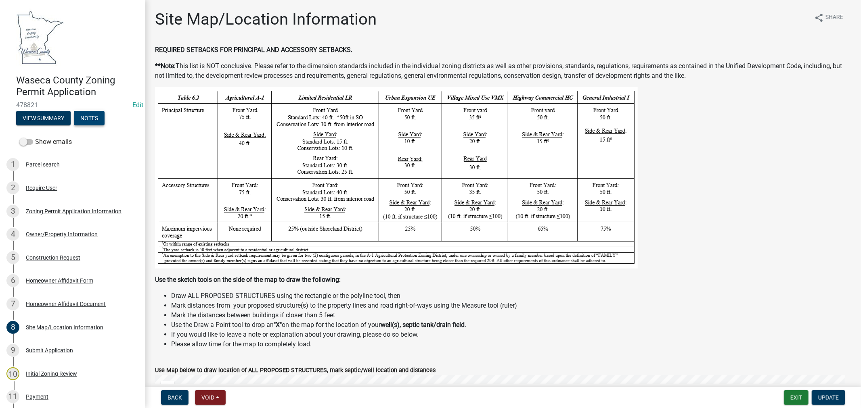
click at [99, 115] on button "Notes" at bounding box center [89, 118] width 31 height 15
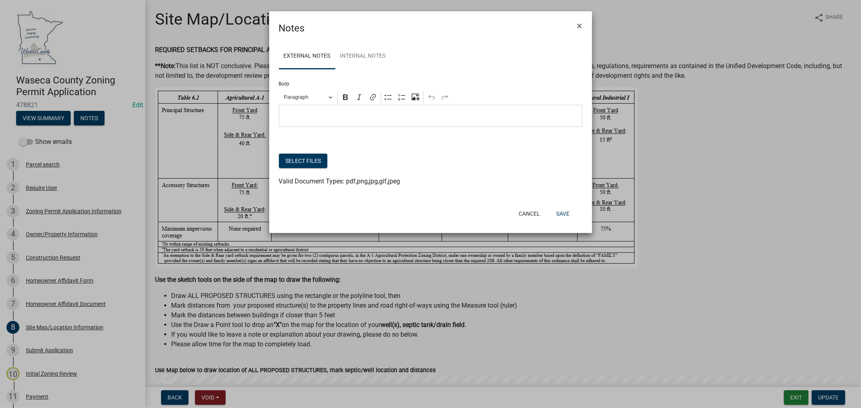
click at [330, 112] on p "Editor editing area: main. Press Alt+0 for help." at bounding box center [430, 116] width 295 height 10
click at [565, 216] on button "Save" at bounding box center [563, 214] width 26 height 15
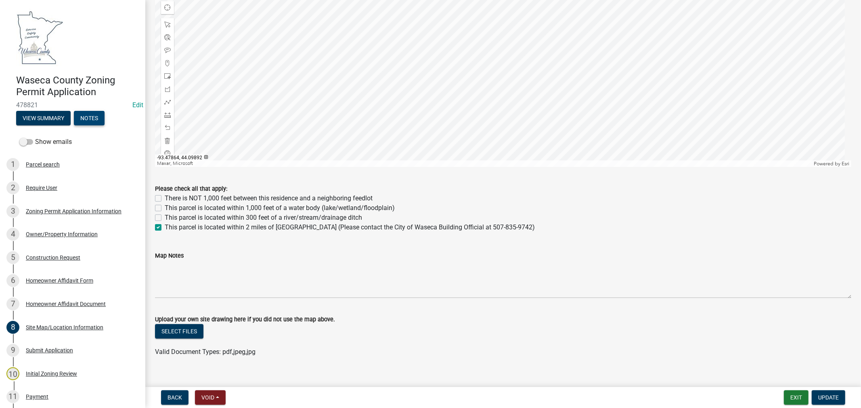
scroll to position [421, 0]
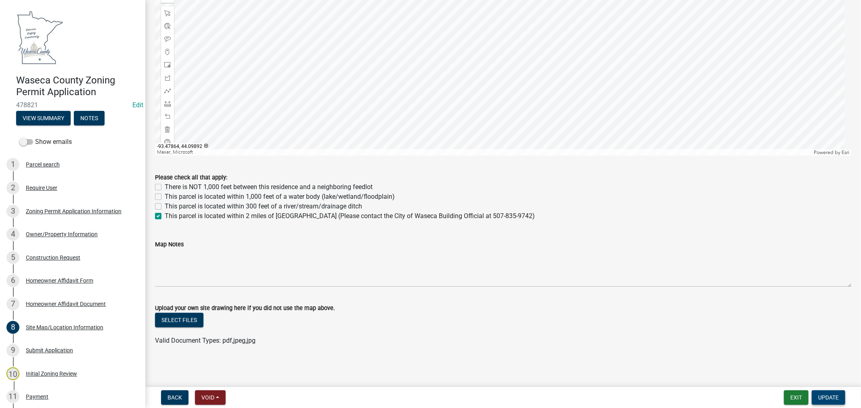
drag, startPoint x: 832, startPoint y: 399, endPoint x: 329, endPoint y: 309, distance: 510.9
click at [354, 308] on wm-app "Waseca County Zoning Permit Application 478821 Edit View Summary Notes Show ema…" at bounding box center [430, 204] width 861 height 408
click at [169, 322] on button "Select files" at bounding box center [179, 320] width 48 height 15
click at [168, 346] on link "setbacks.pdf" at bounding box center [173, 347] width 37 height 8
click at [831, 397] on span "Update" at bounding box center [828, 398] width 21 height 6
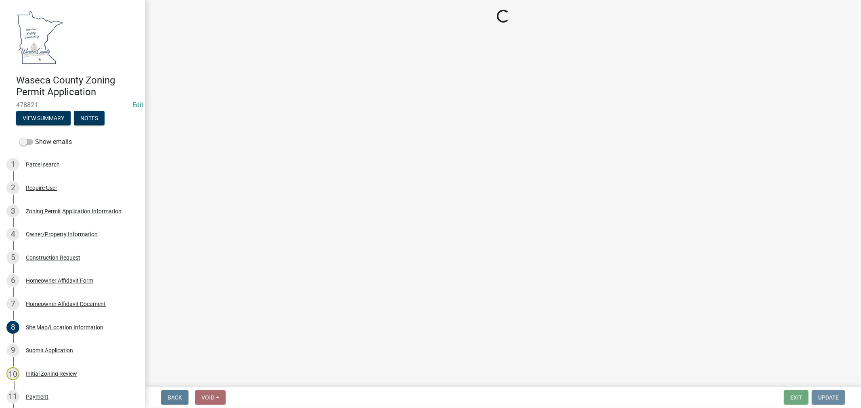
scroll to position [0, 0]
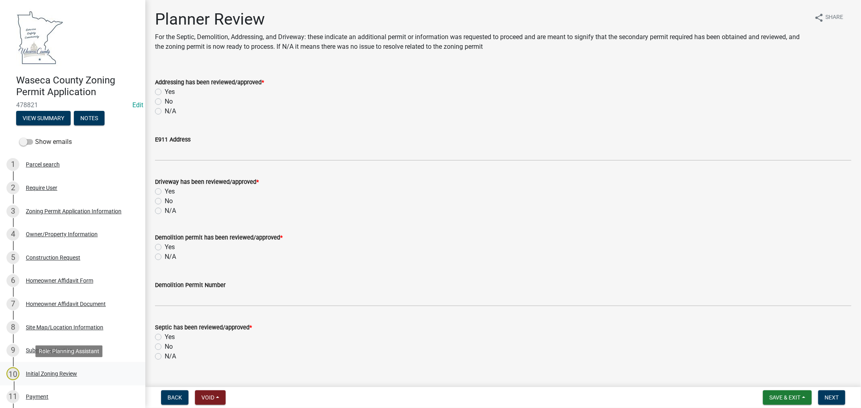
click at [66, 374] on div "Initial Zoning Review" at bounding box center [51, 374] width 51 height 6
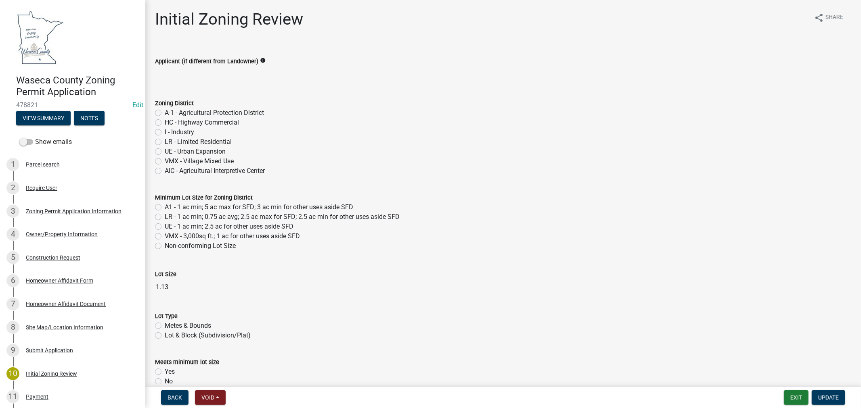
click at [165, 140] on label "LR - Limited Residential" at bounding box center [198, 142] width 67 height 10
click at [165, 140] on input "LR - Limited Residential" at bounding box center [167, 139] width 5 height 5
radio input "true"
click at [165, 218] on label "LR - 1 ac min; 0.75 ac avg; 2.5 ac max for SFD; 2.5 ac min for other uses aside…" at bounding box center [282, 217] width 235 height 10
click at [165, 218] on input "LR - 1 ac min; 0.75 ac avg; 2.5 ac max for SFD; 2.5 ac min for other uses aside…" at bounding box center [167, 214] width 5 height 5
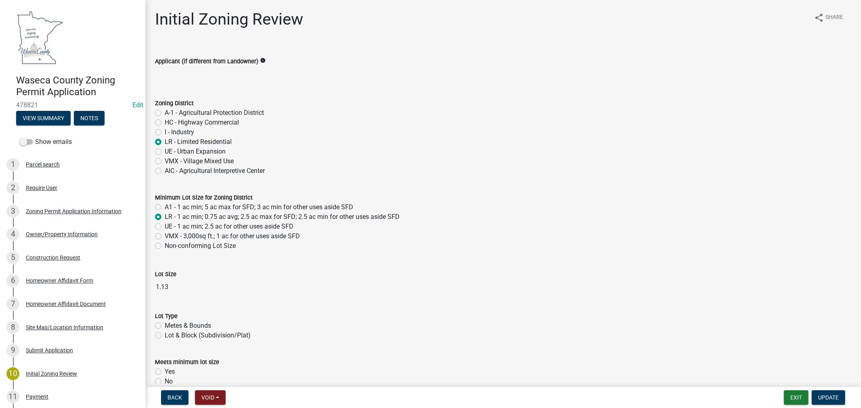
radio input "true"
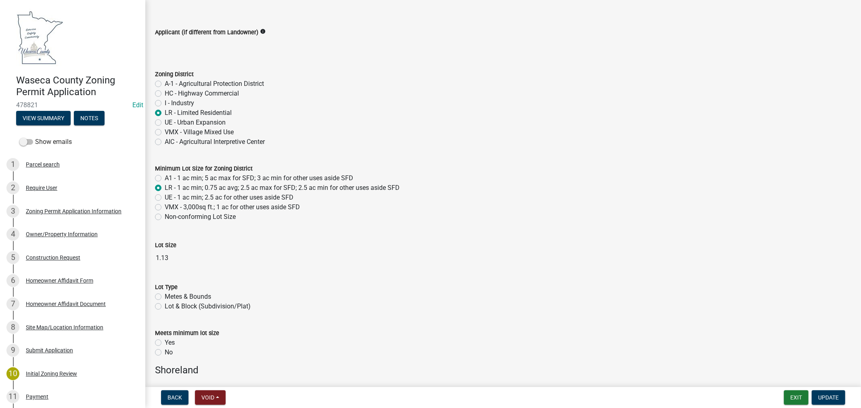
scroll to position [45, 0]
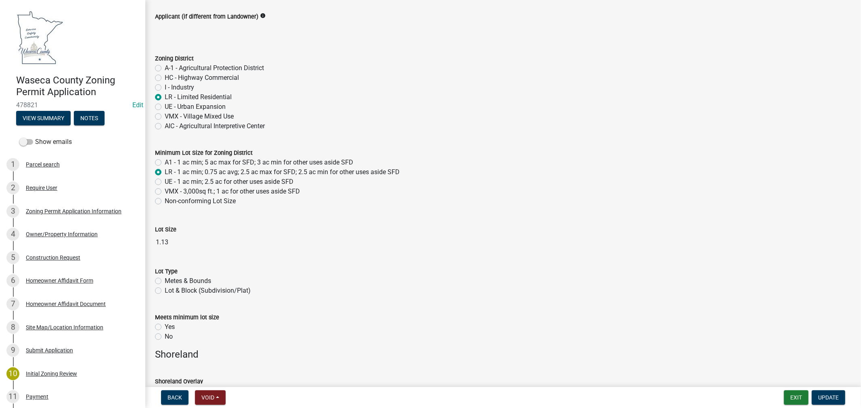
click at [165, 293] on label "Lot & Block (Subdivision/Plat)" at bounding box center [208, 291] width 86 height 10
click at [165, 291] on input "Lot & Block (Subdivision/Plat)" at bounding box center [167, 288] width 5 height 5
radio input "true"
click at [165, 328] on label "Yes" at bounding box center [170, 327] width 10 height 10
click at [165, 328] on input "Yes" at bounding box center [167, 324] width 5 height 5
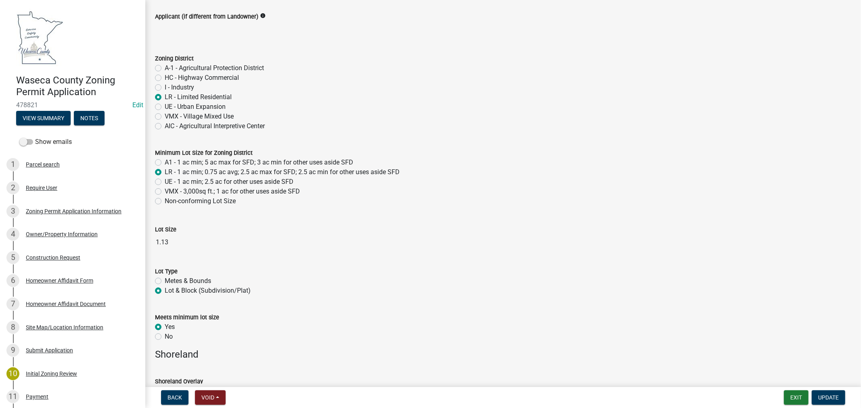
radio input "true"
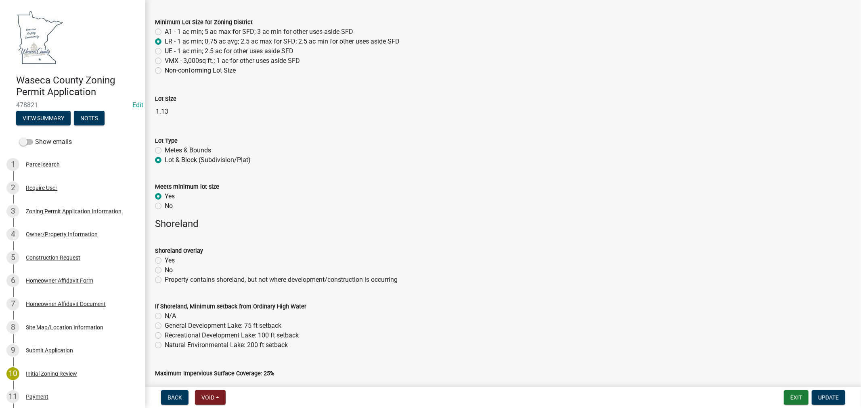
scroll to position [179, 0]
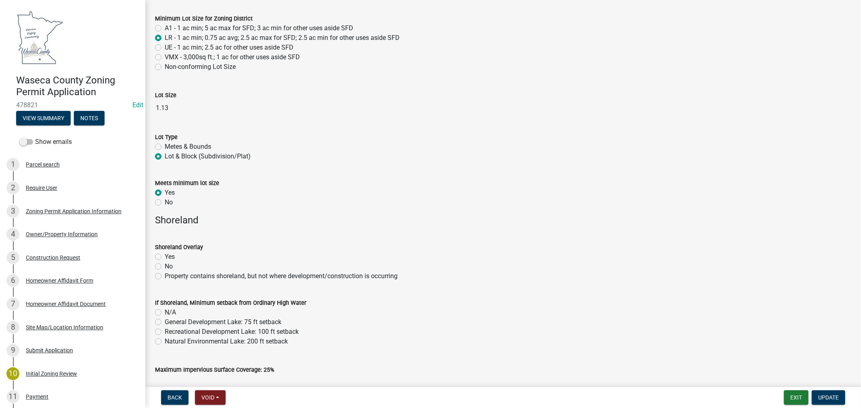
drag, startPoint x: 158, startPoint y: 266, endPoint x: 234, endPoint y: 270, distance: 75.9
click at [165, 268] on label "No" at bounding box center [169, 267] width 8 height 10
click at [165, 267] on input "No" at bounding box center [167, 264] width 5 height 5
radio input "true"
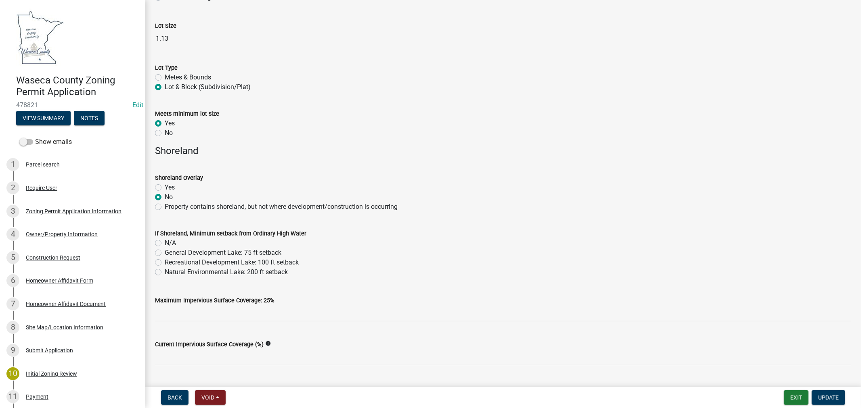
scroll to position [269, 0]
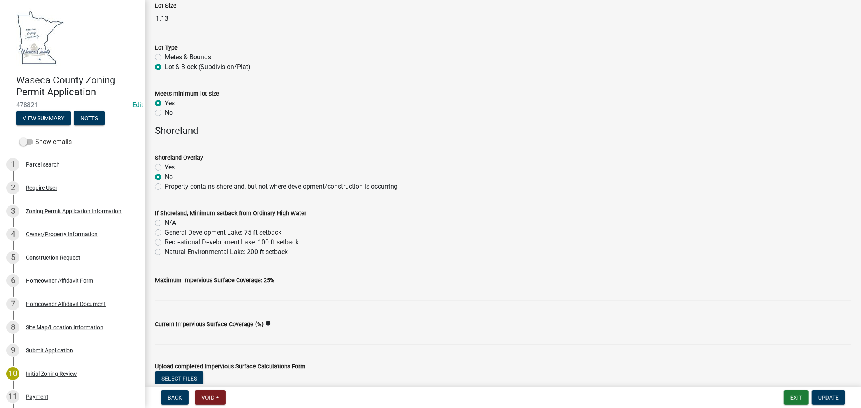
drag, startPoint x: 161, startPoint y: 222, endPoint x: 183, endPoint y: 230, distance: 24.0
click at [161, 223] on div "N/A" at bounding box center [503, 223] width 696 height 10
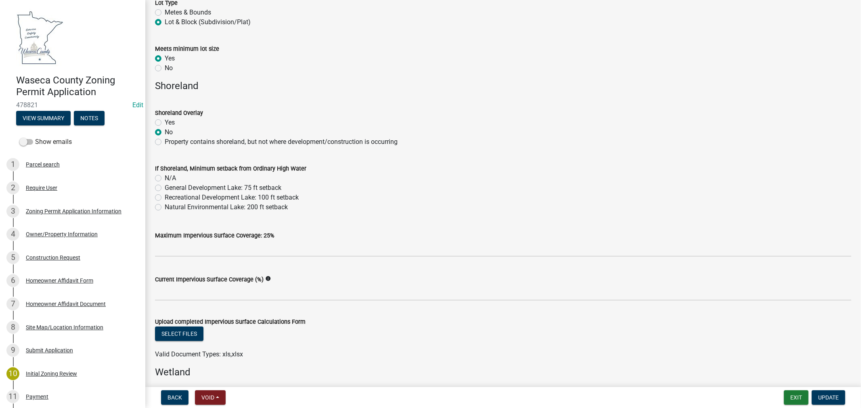
scroll to position [358, 0]
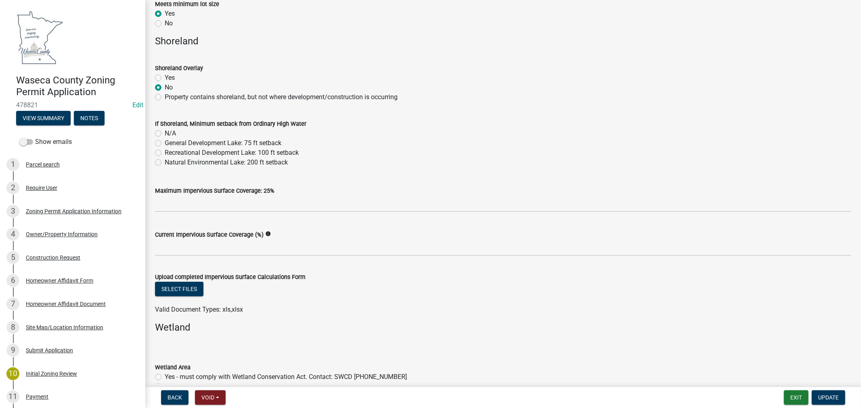
drag, startPoint x: 156, startPoint y: 131, endPoint x: 163, endPoint y: 134, distance: 7.8
click at [165, 131] on label "N/A" at bounding box center [170, 134] width 11 height 10
click at [165, 131] on input "N/A" at bounding box center [167, 131] width 5 height 5
radio input "true"
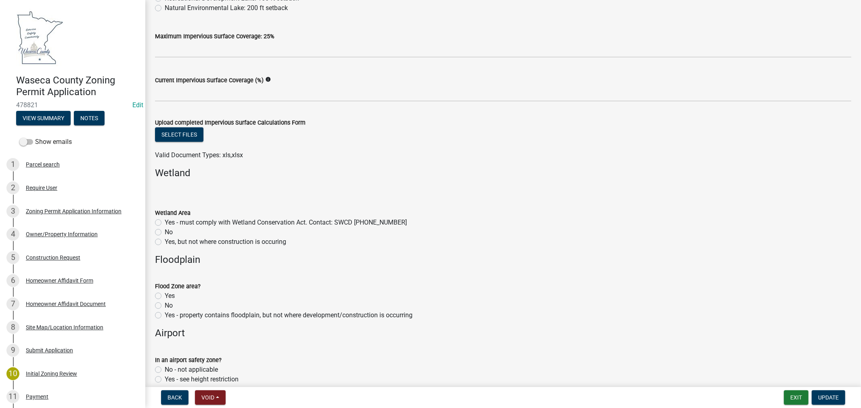
scroll to position [538, 0]
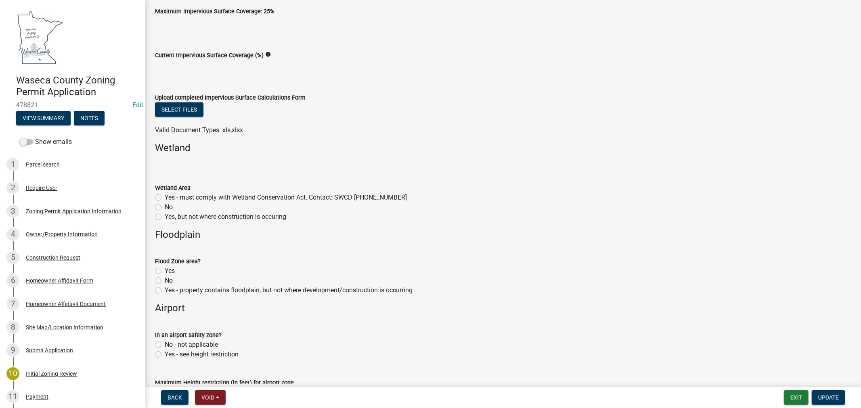
drag, startPoint x: 157, startPoint y: 205, endPoint x: 161, endPoint y: 207, distance: 4.7
click at [165, 206] on label "No" at bounding box center [169, 208] width 8 height 10
click at [165, 206] on input "No" at bounding box center [167, 205] width 5 height 5
radio input "true"
click at [165, 196] on label "Yes - must comply with Wetland Conservation Act. Contact: SWCD [PHONE_NUMBER]" at bounding box center [286, 198] width 242 height 10
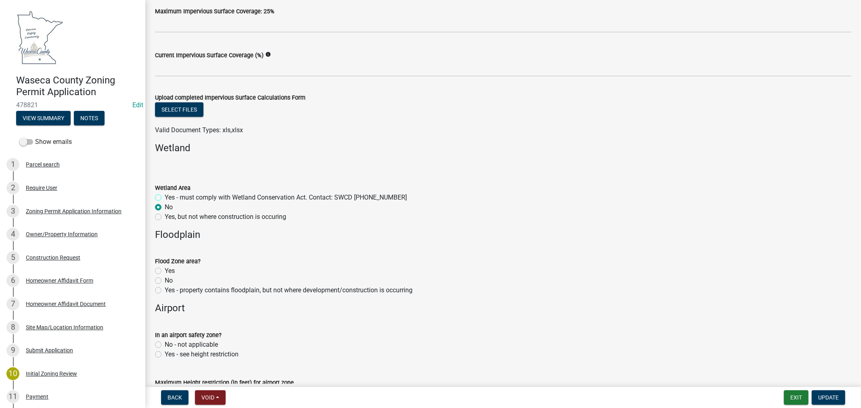
click at [165, 196] on input "Yes - must comply with Wetland Conservation Act. Contact: SWCD [PHONE_NUMBER]" at bounding box center [167, 195] width 5 height 5
radio input "true"
click at [165, 217] on label "Yes, but not where construction is occuring" at bounding box center [225, 217] width 121 height 10
click at [165, 217] on input "Yes, but not where construction is occuring" at bounding box center [167, 214] width 5 height 5
radio input "true"
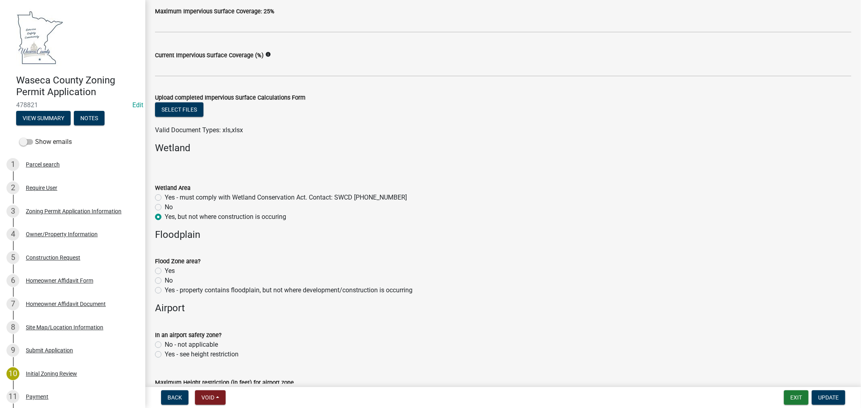
drag, startPoint x: 156, startPoint y: 282, endPoint x: 182, endPoint y: 282, distance: 25.8
click at [165, 282] on label "No" at bounding box center [169, 281] width 8 height 10
click at [165, 281] on input "No" at bounding box center [167, 278] width 5 height 5
radio input "true"
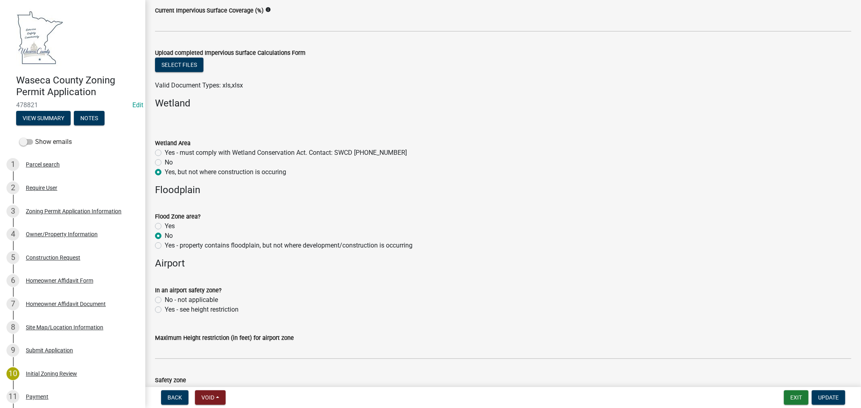
click at [165, 300] on label "No - not applicable" at bounding box center [191, 300] width 53 height 10
click at [165, 300] on input "No - not applicable" at bounding box center [167, 297] width 5 height 5
radio input "true"
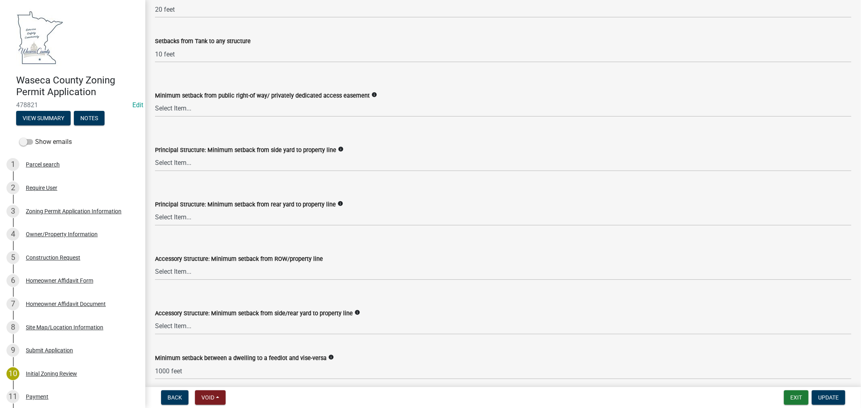
scroll to position [1166, 0]
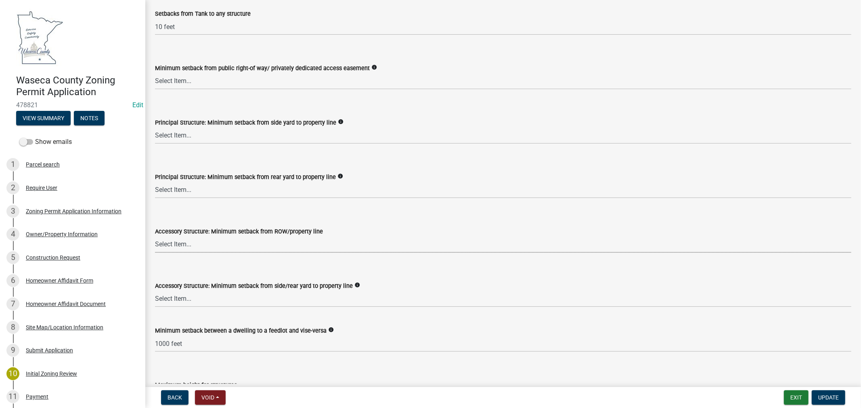
click at [249, 252] on select "Select Item... 75 feet = Ag Zone 40 feet or 30 feet = LR 20 feet = UE, I, HC Zo…" at bounding box center [503, 245] width 696 height 17
click at [155, 237] on select "Select Item... 75 feet = Ag Zone 40 feet or 30 feet = LR 20 feet = UE, I, HC Zo…" at bounding box center [503, 245] width 696 height 17
select select "0c57a5de-aa7a-4386-adb9-6a9a64cf81f8"
click at [200, 297] on select "Select Item... 15 feet = LR Zone 20 feet = Ag, UE, VMX, HC Zone 10 feet = I Zone" at bounding box center [503, 299] width 696 height 17
click at [155, 291] on select "Select Item... 15 feet = LR Zone 20 feet = Ag, UE, VMX, HC Zone 10 feet = I Zone" at bounding box center [503, 299] width 696 height 17
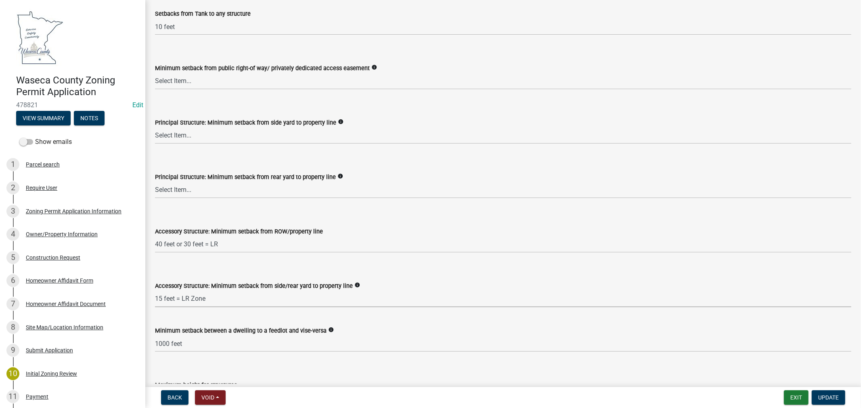
select select "9e7e0f1a-162d-468c-937f-cc7884b0d28a"
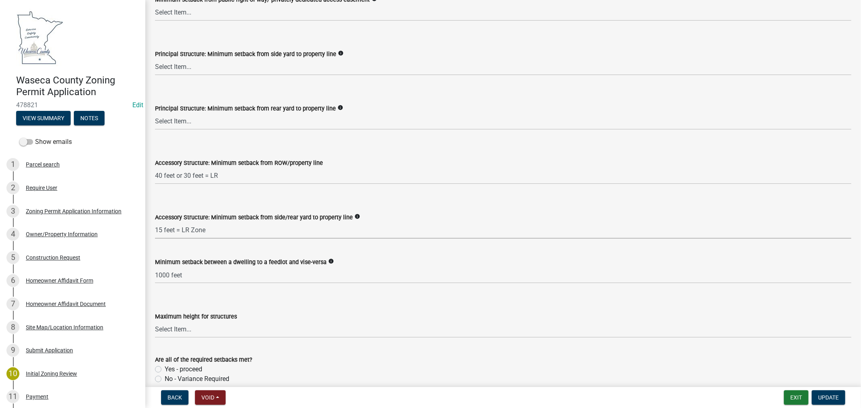
scroll to position [1300, 0]
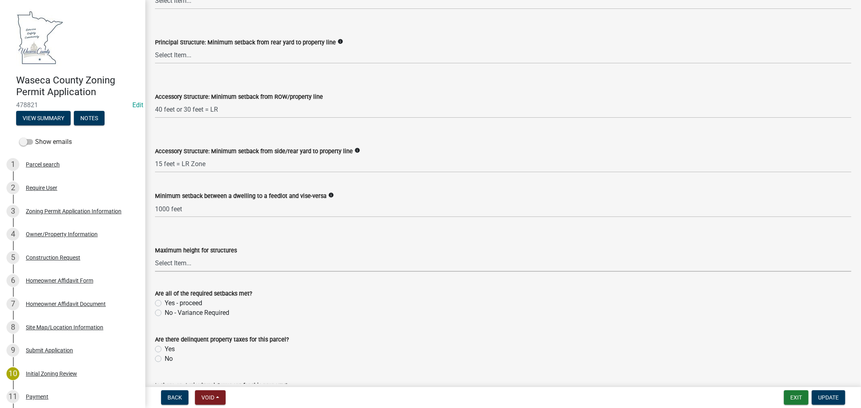
click at [208, 268] on select "Select Item... 35 feet 70 feet" at bounding box center [503, 263] width 696 height 17
click at [155, 255] on select "Select Item... 35 feet 70 feet" at bounding box center [503, 263] width 696 height 17
select select "f85b0be6-0ba0-4e52-abd8-9a831d915a76"
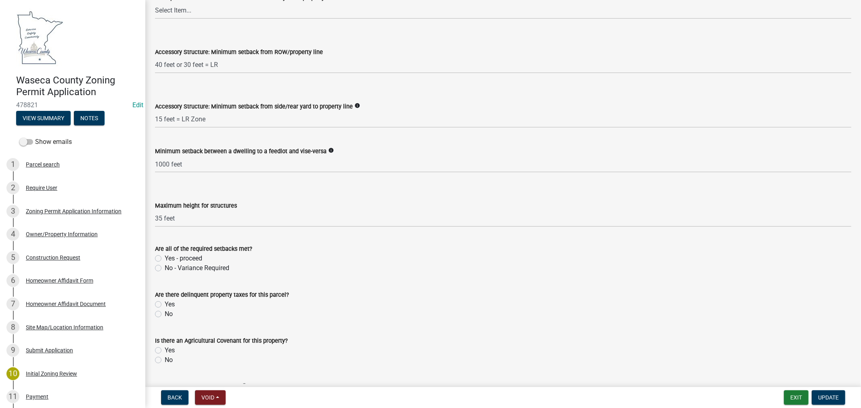
click at [165, 255] on label "Yes - proceed" at bounding box center [184, 259] width 38 height 10
click at [165, 255] on input "Yes - proceed" at bounding box center [167, 256] width 5 height 5
radio input "true"
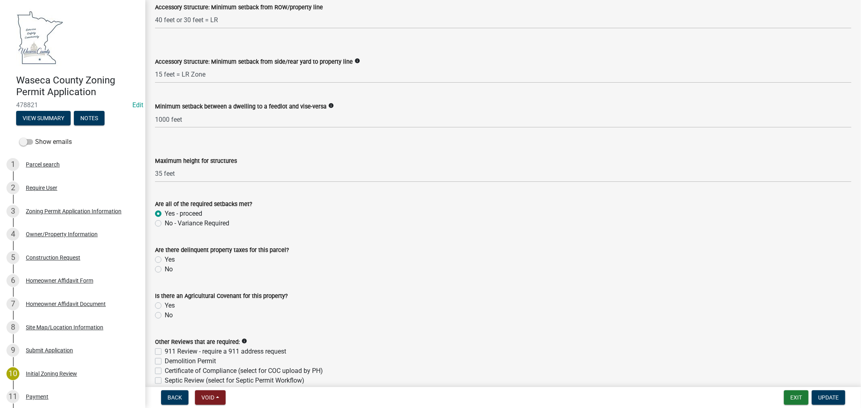
click at [165, 271] on label "No" at bounding box center [169, 270] width 8 height 10
click at [165, 270] on input "No" at bounding box center [167, 267] width 5 height 5
radio input "true"
drag, startPoint x: 155, startPoint y: 314, endPoint x: 191, endPoint y: 317, distance: 36.5
click at [165, 314] on label "No" at bounding box center [169, 316] width 8 height 10
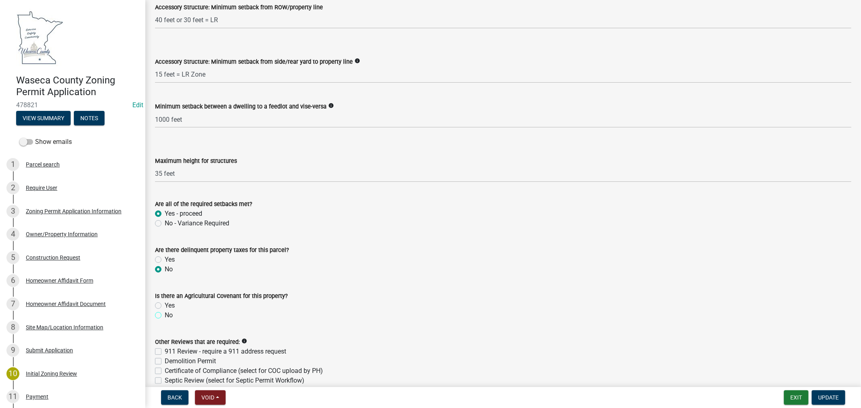
click at [165, 314] on input "No" at bounding box center [167, 313] width 5 height 5
radio input "true"
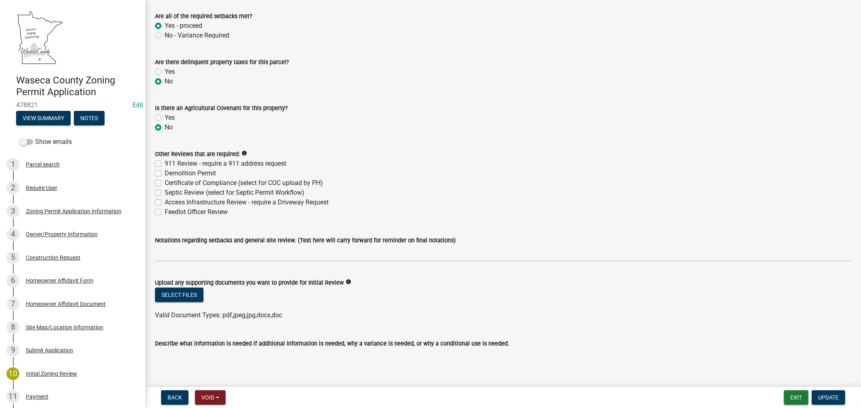
scroll to position [1614, 0]
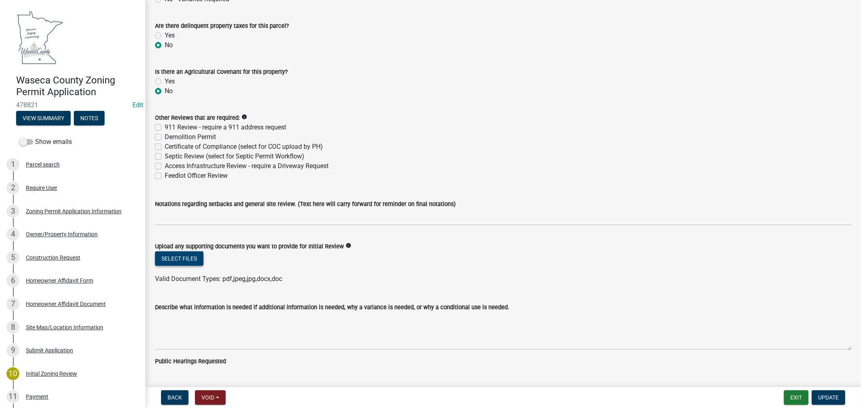
click at [175, 255] on button "Select files" at bounding box center [179, 258] width 48 height 15
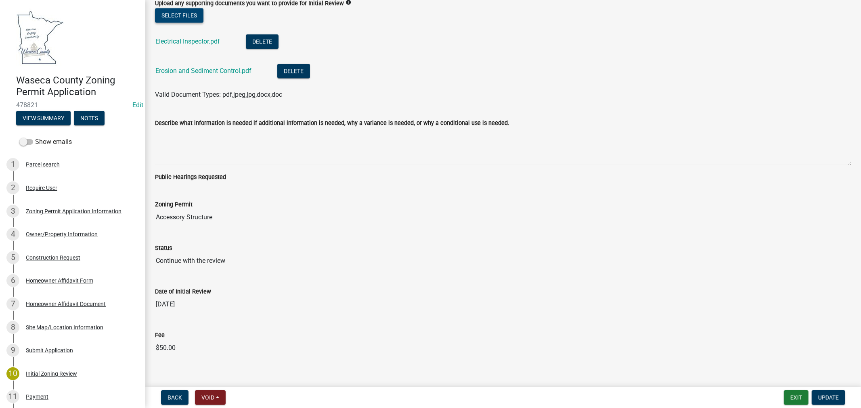
scroll to position [1868, 0]
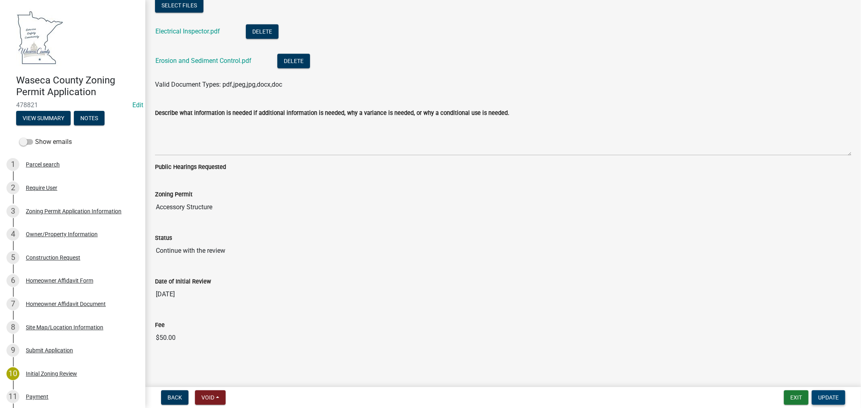
drag, startPoint x: 834, startPoint y: 401, endPoint x: 461, endPoint y: 295, distance: 387.6
click at [463, 296] on wm-app "Waseca County Zoning Permit Application 478821 Edit View Summary Notes Show ema…" at bounding box center [430, 204] width 861 height 408
click at [825, 397] on span "Update" at bounding box center [828, 398] width 21 height 6
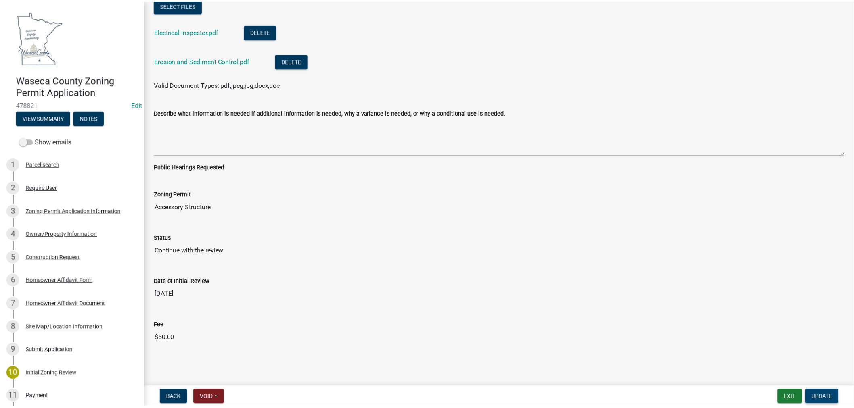
scroll to position [0, 0]
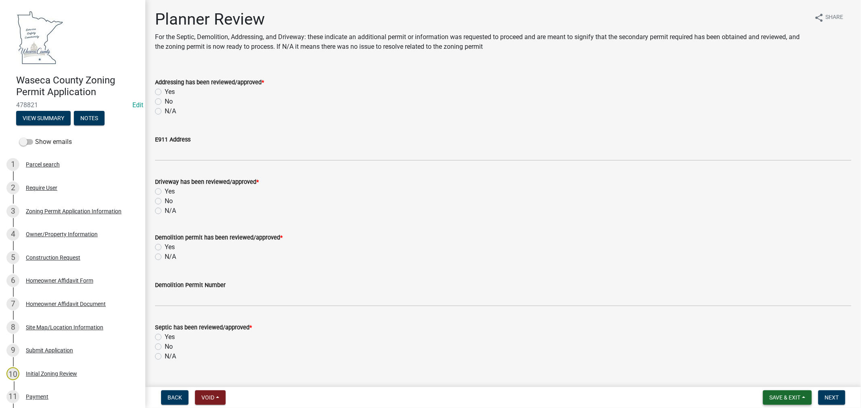
click at [778, 397] on span "Save & Exit" at bounding box center [784, 398] width 31 height 6
click at [774, 378] on button "Save & Exit" at bounding box center [779, 376] width 65 height 19
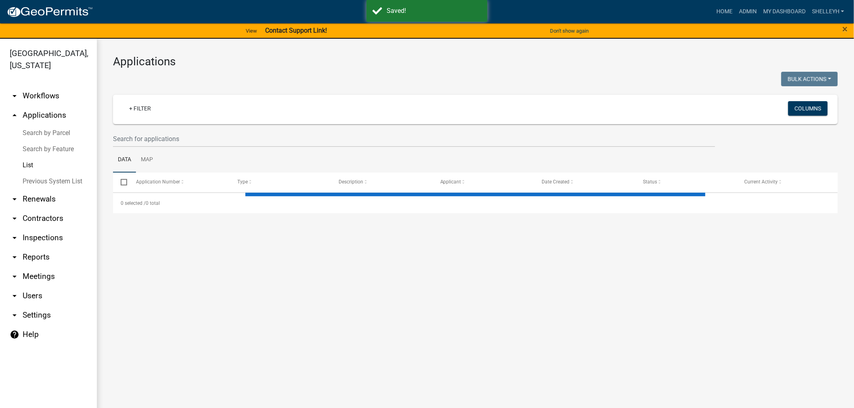
select select "1: 25"
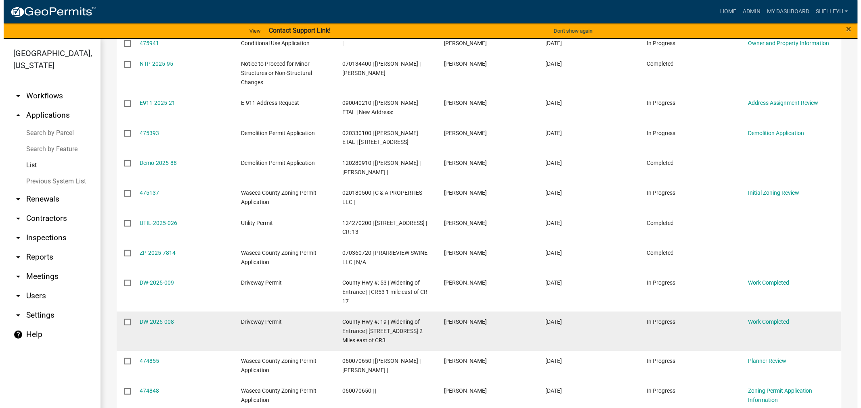
scroll to position [628, 0]
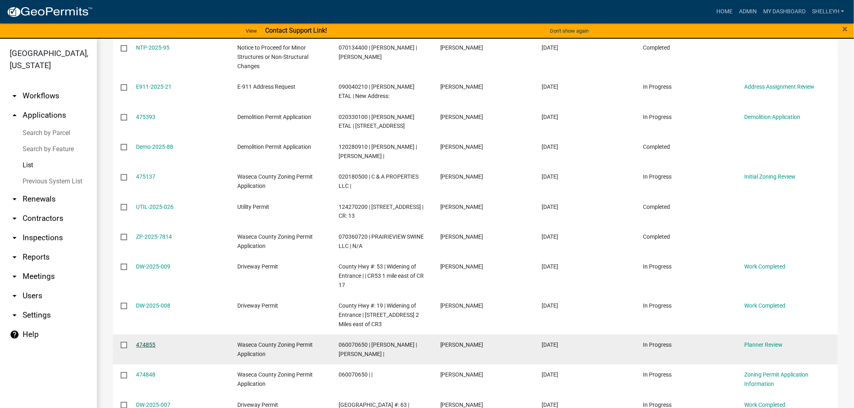
click at [144, 342] on link "474855" at bounding box center [145, 345] width 19 height 6
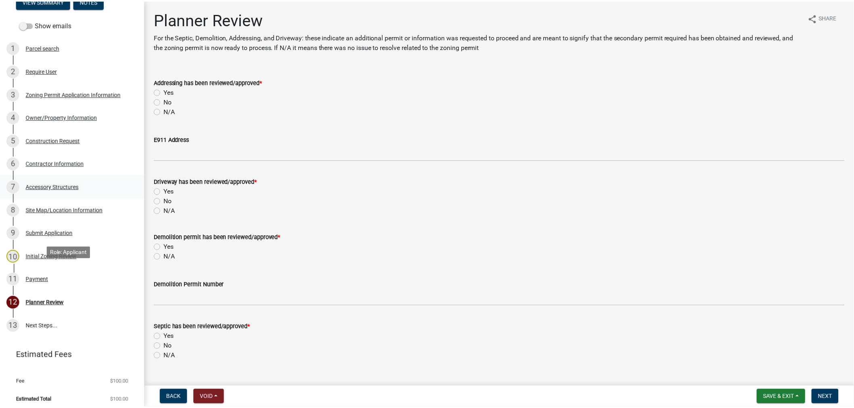
scroll to position [122, 0]
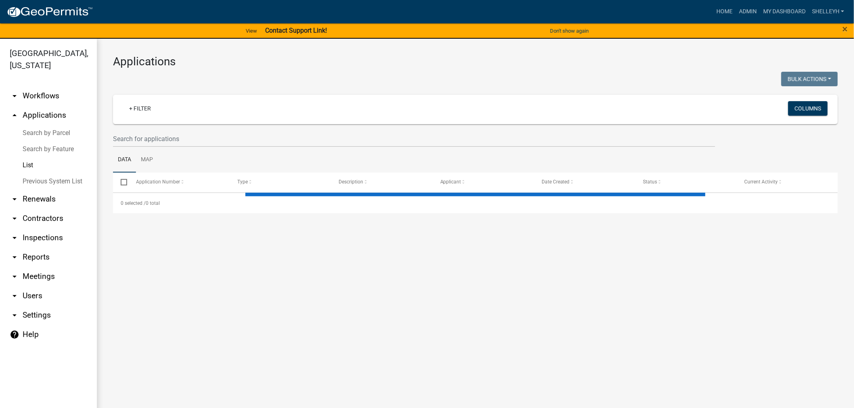
select select "1: 25"
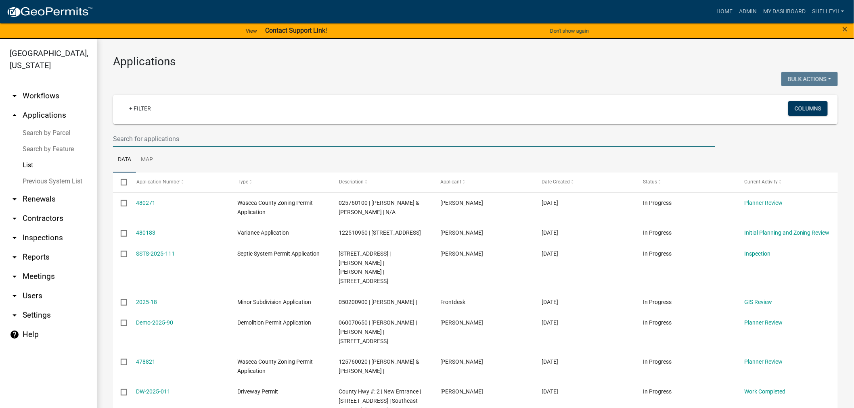
click at [151, 138] on input "text" at bounding box center [414, 139] width 602 height 17
click at [147, 111] on link "+ Filter" at bounding box center [140, 108] width 35 height 15
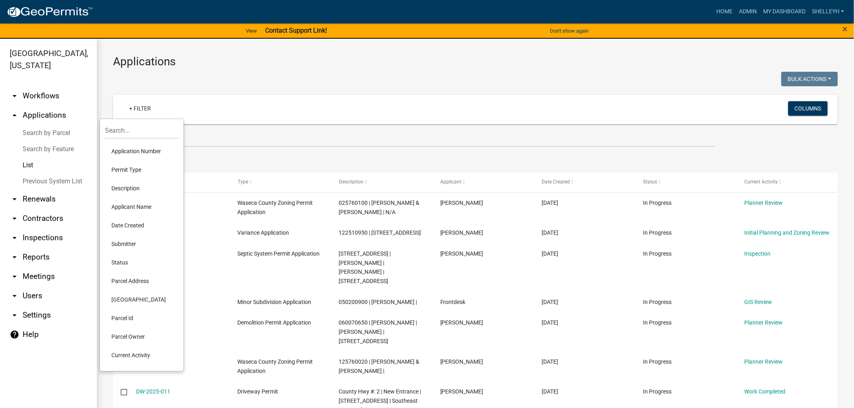
click at [137, 357] on li "Current Activity" at bounding box center [142, 355] width 74 height 19
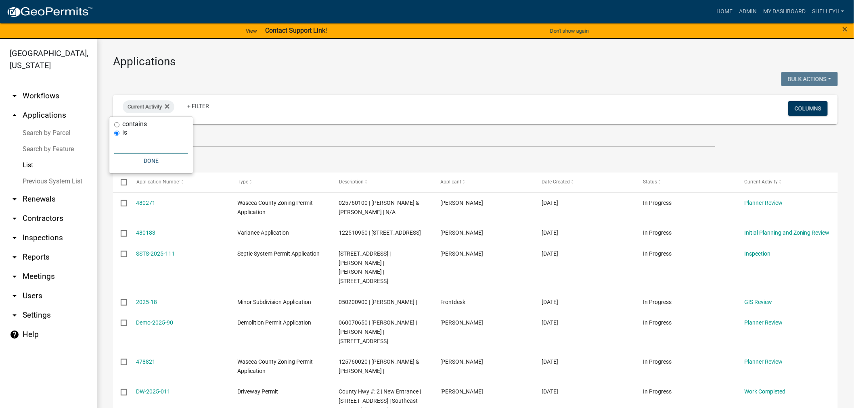
click at [147, 146] on input "text" at bounding box center [151, 145] width 74 height 17
type input "planner"
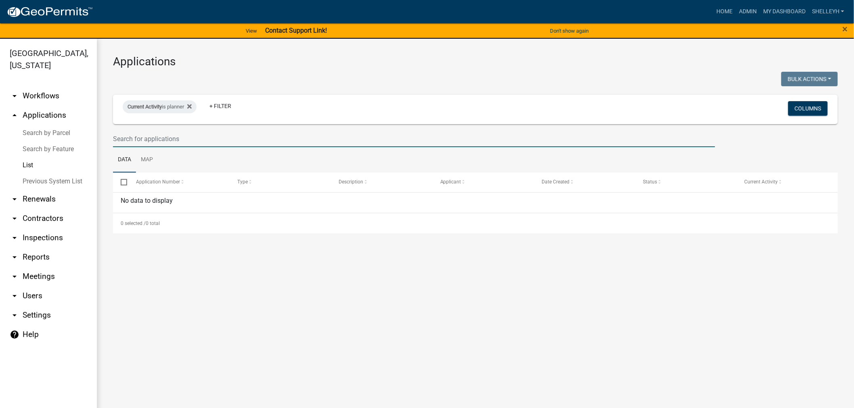
click at [159, 138] on input "text" at bounding box center [414, 139] width 602 height 17
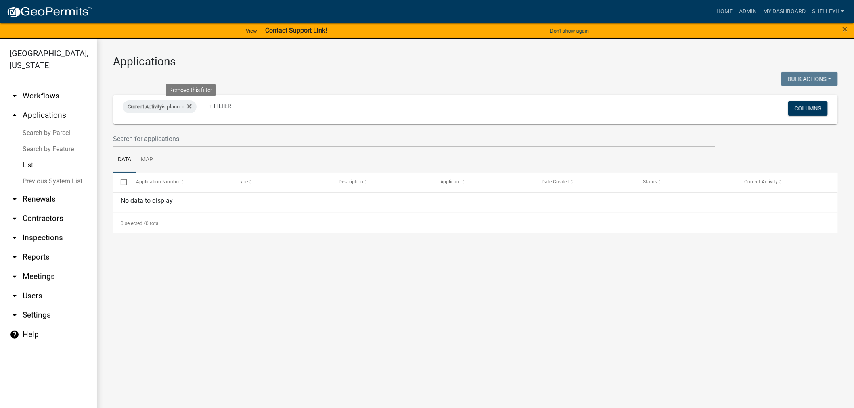
click at [191, 105] on icon at bounding box center [189, 107] width 4 height 4
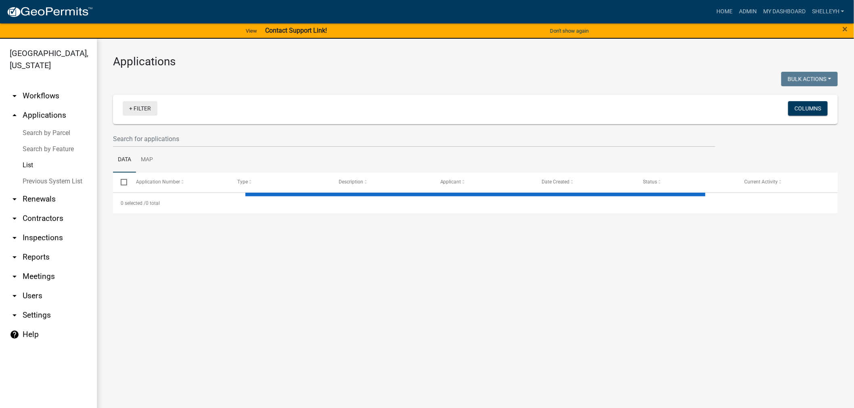
select select "1: 25"
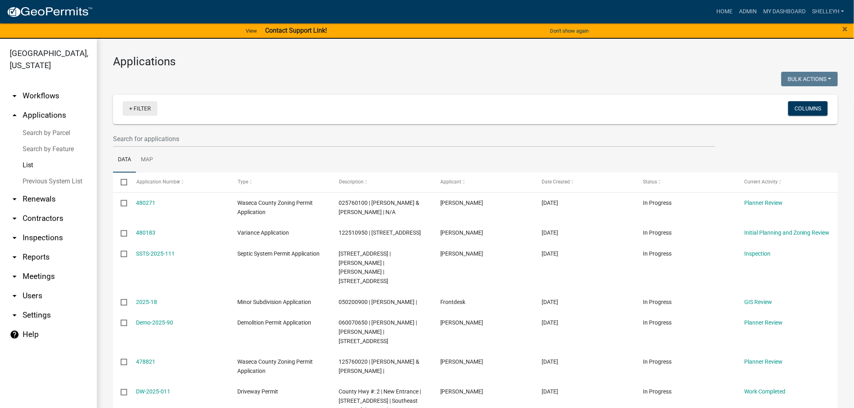
click at [147, 108] on link "+ Filter" at bounding box center [140, 108] width 35 height 15
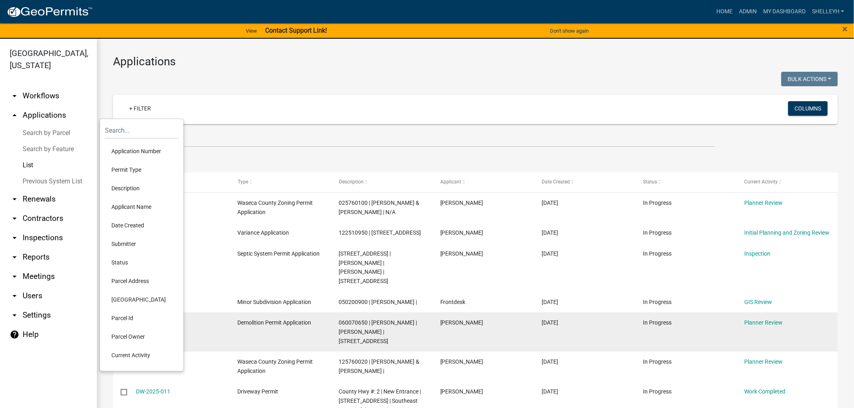
click at [118, 356] on li "Current Activity" at bounding box center [142, 355] width 74 height 19
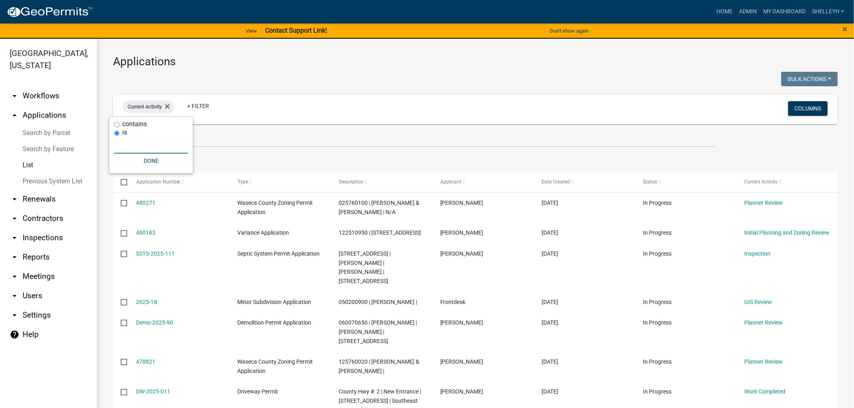
click at [128, 147] on input "text" at bounding box center [151, 145] width 74 height 17
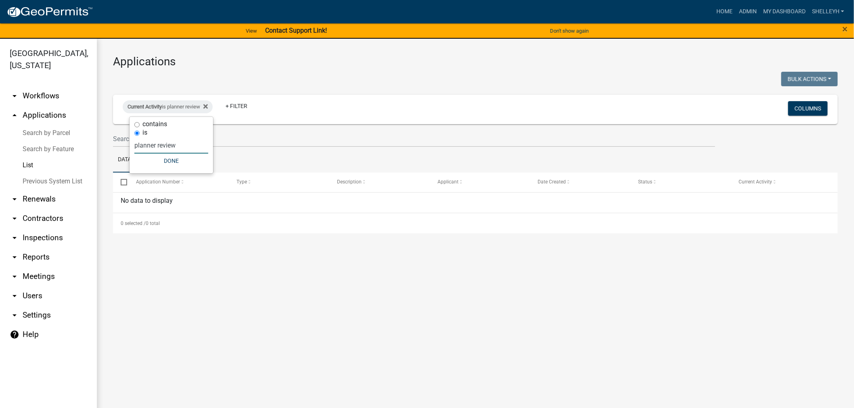
type input "planner review"
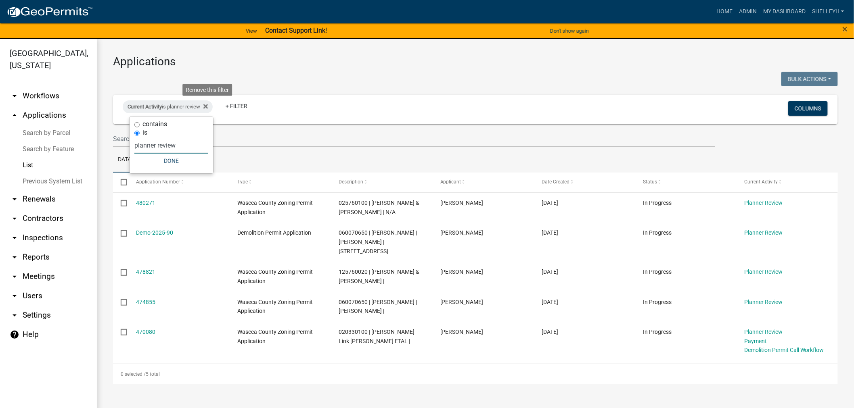
click at [207, 106] on icon at bounding box center [205, 106] width 4 height 6
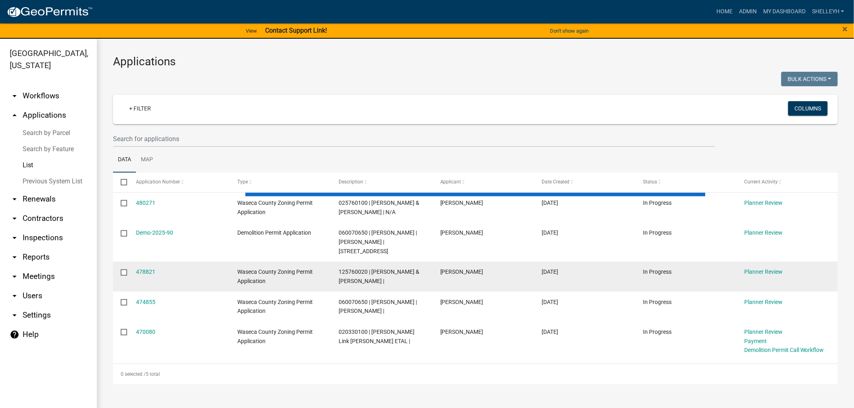
select select "1: 25"
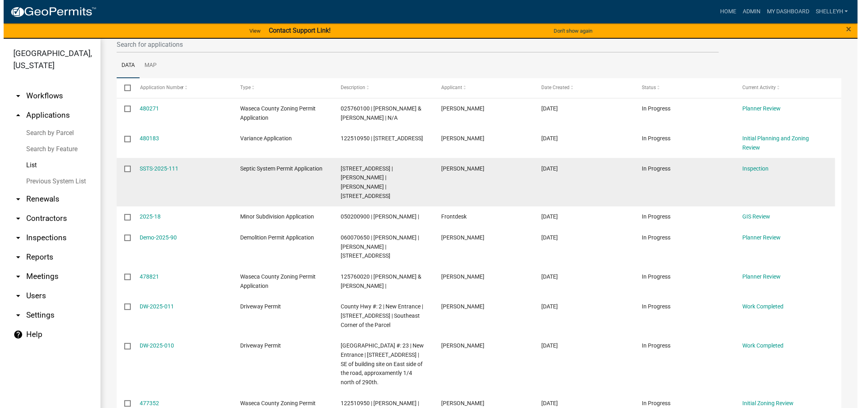
scroll to position [45, 0]
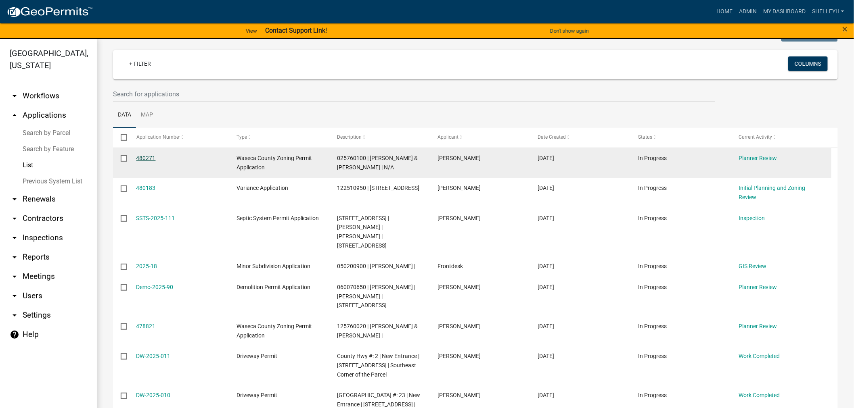
click at [136, 155] on link "480271" at bounding box center [145, 158] width 19 height 6
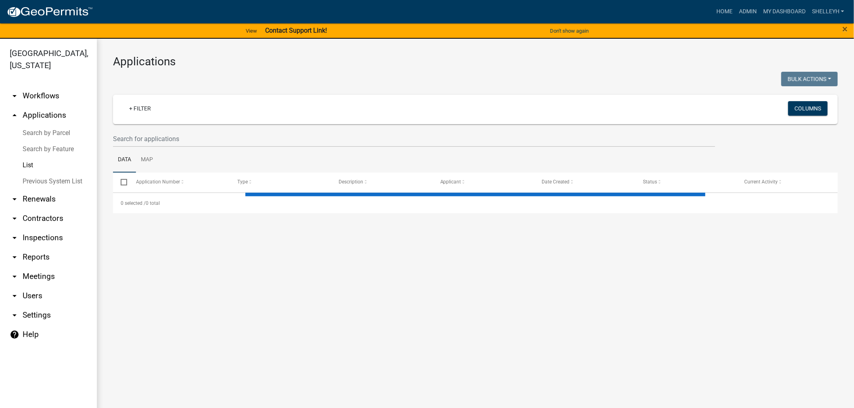
select select "1: 25"
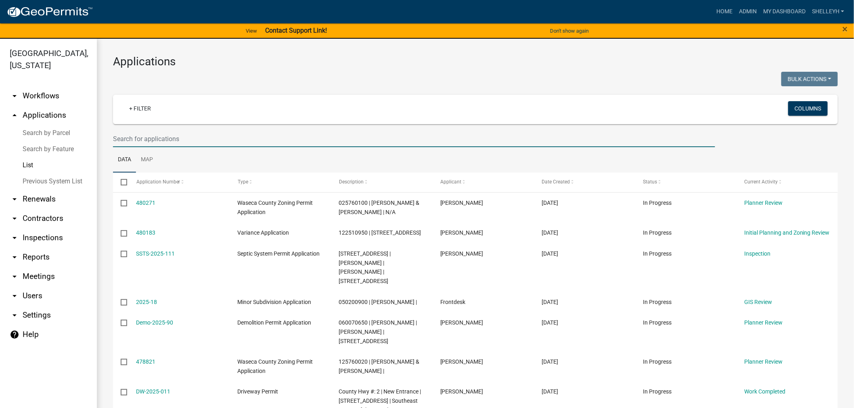
click at [147, 136] on input "text" at bounding box center [414, 139] width 602 height 17
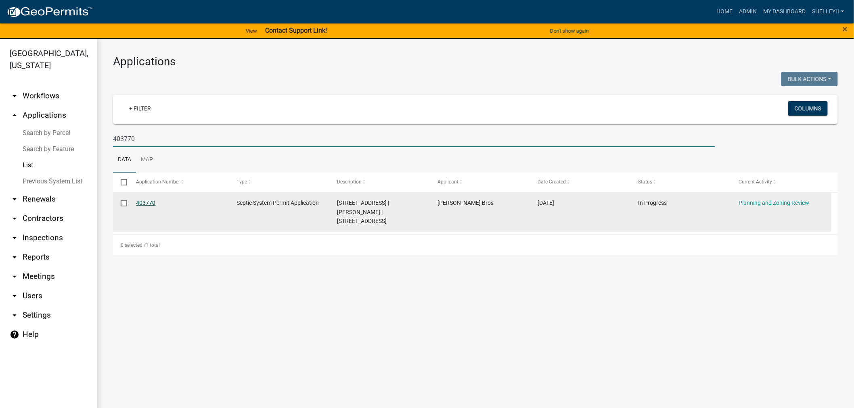
type input "403770"
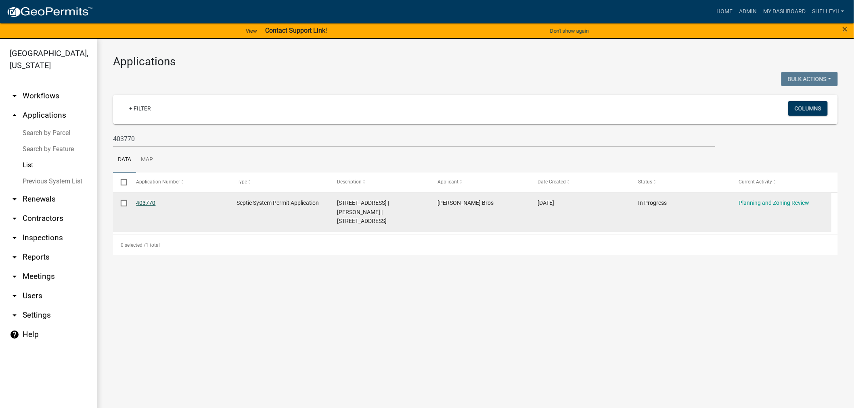
click at [146, 200] on link "403770" at bounding box center [145, 203] width 19 height 6
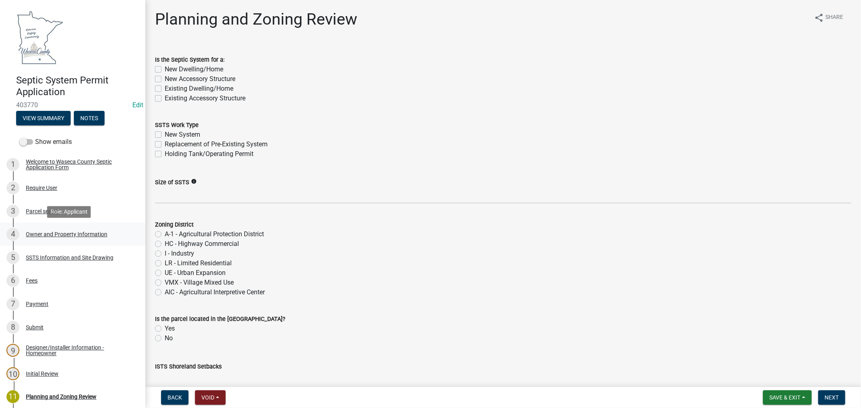
click at [52, 232] on div "Owner and Property Information" at bounding box center [67, 235] width 82 height 6
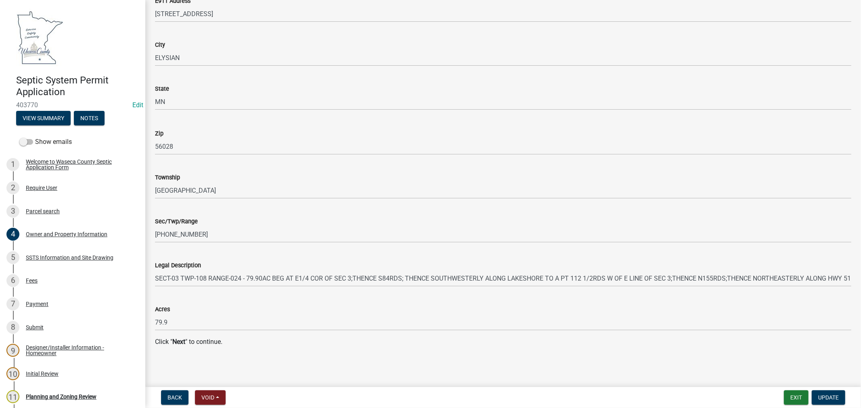
scroll to position [763, 0]
click at [65, 256] on div "SSTS Information and Site Drawing" at bounding box center [70, 258] width 88 height 6
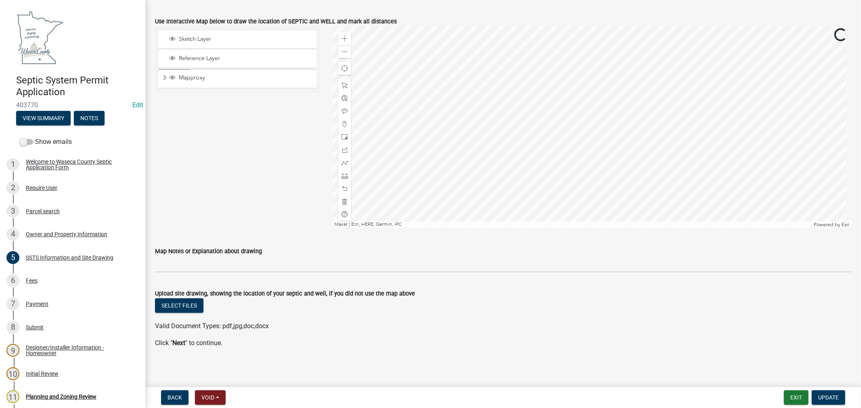
scroll to position [339, 0]
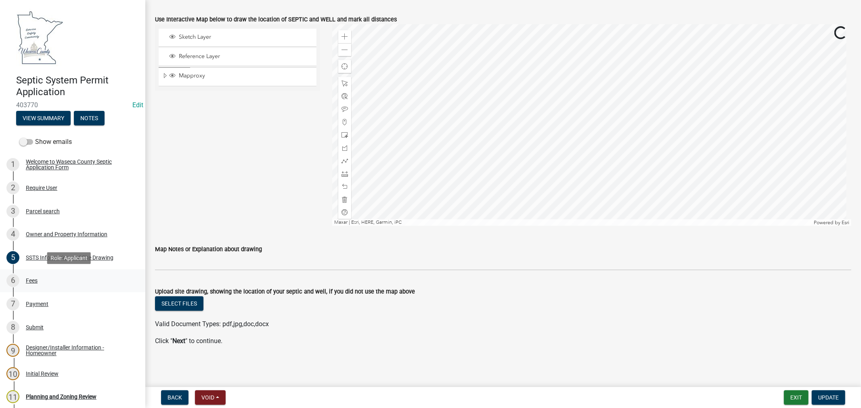
click at [31, 281] on div "Fees" at bounding box center [32, 281] width 12 height 6
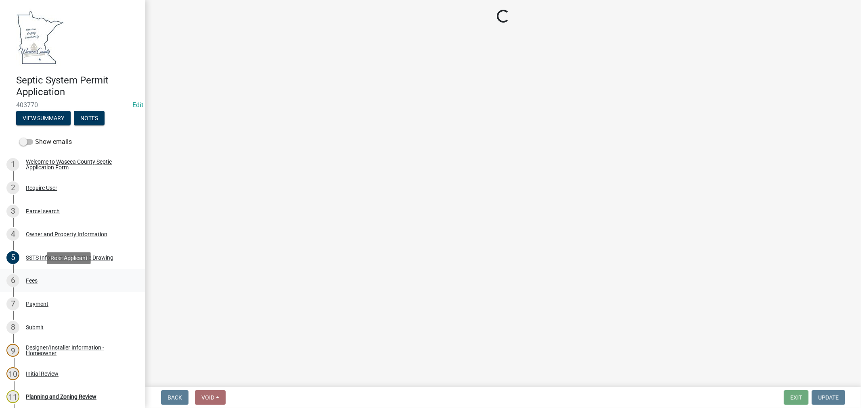
scroll to position [0, 0]
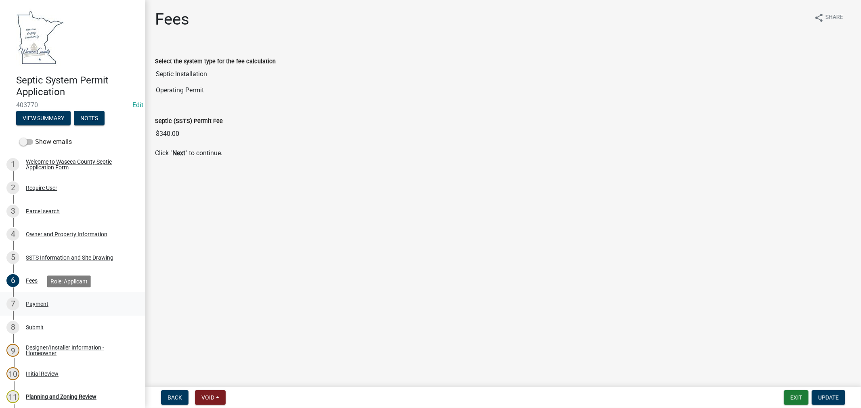
click at [36, 306] on div "Payment" at bounding box center [37, 304] width 23 height 6
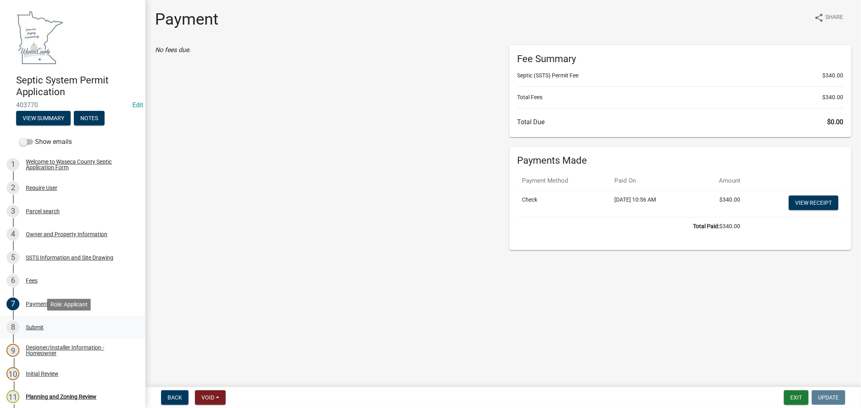
click at [37, 328] on div "Submit" at bounding box center [35, 328] width 18 height 6
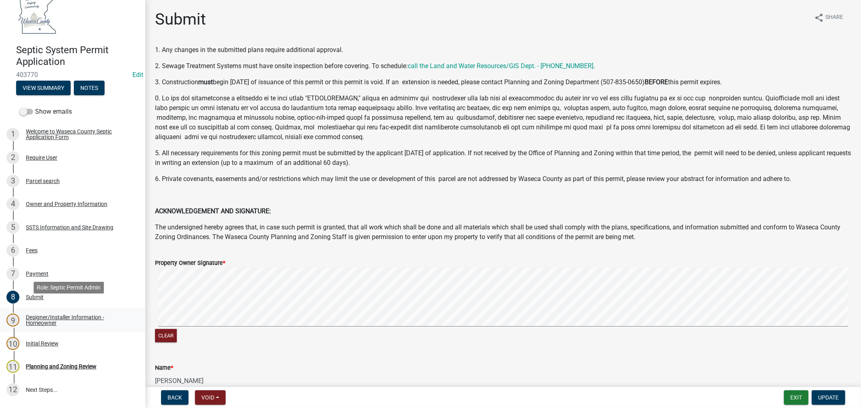
scroll to position [45, 0]
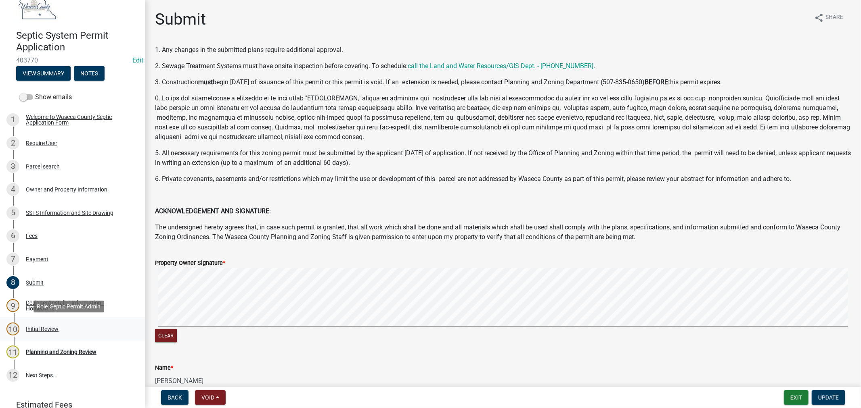
click at [40, 329] on div "Initial Review" at bounding box center [42, 330] width 33 height 6
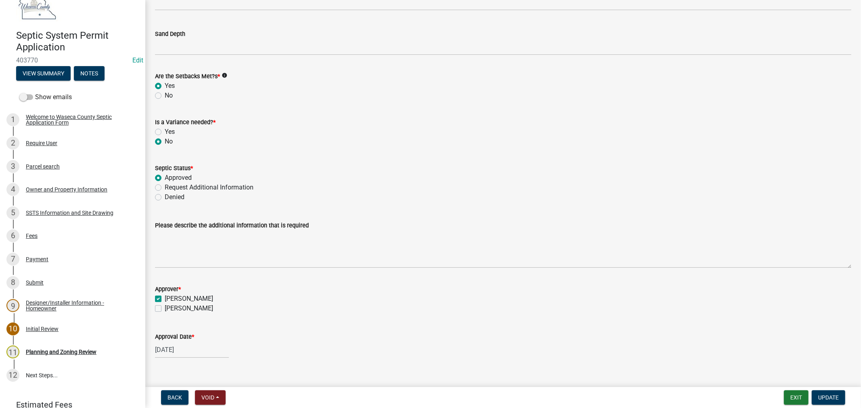
scroll to position [1851, 0]
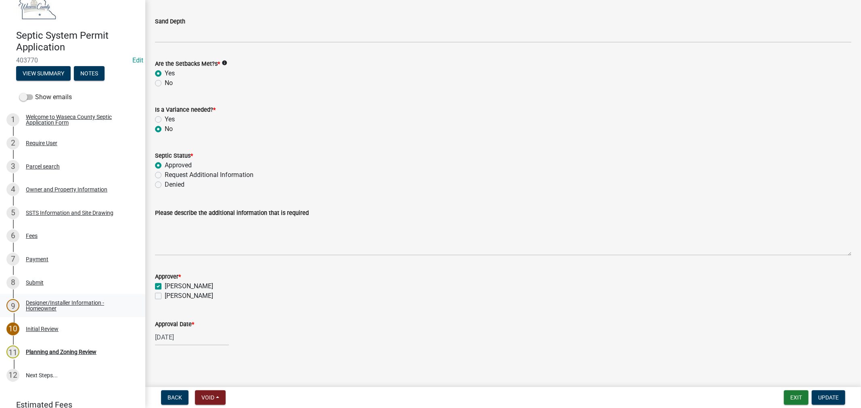
click at [42, 301] on div "Designer/Installer Information - Homeowner" at bounding box center [79, 305] width 107 height 11
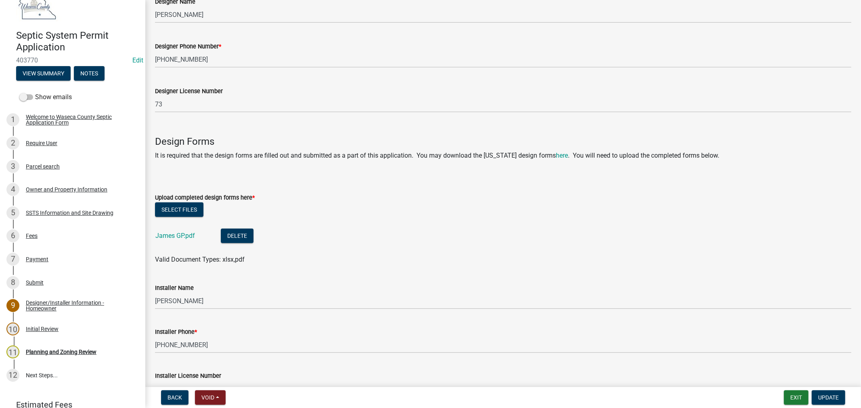
scroll to position [358, 0]
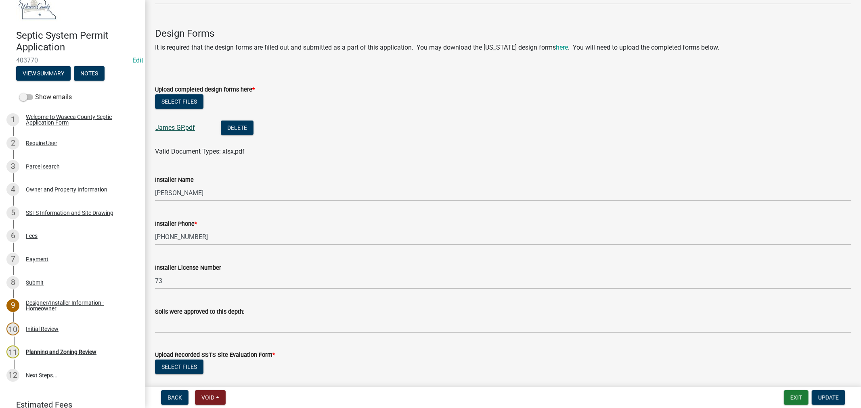
click at [167, 127] on link "James GP.pdf" at bounding box center [175, 128] width 40 height 8
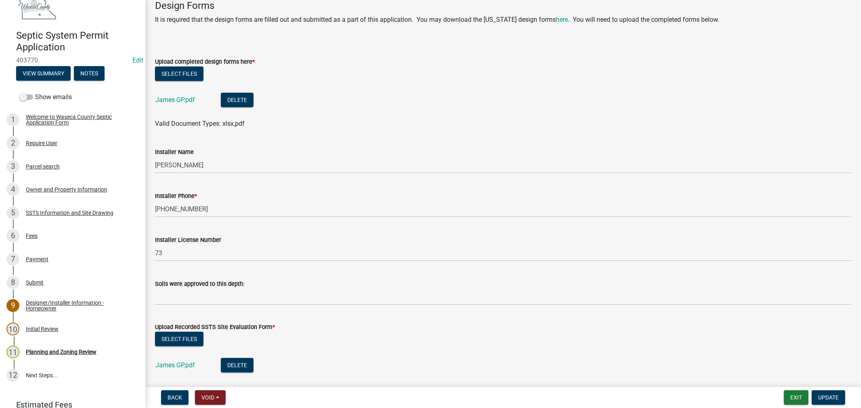
scroll to position [434, 0]
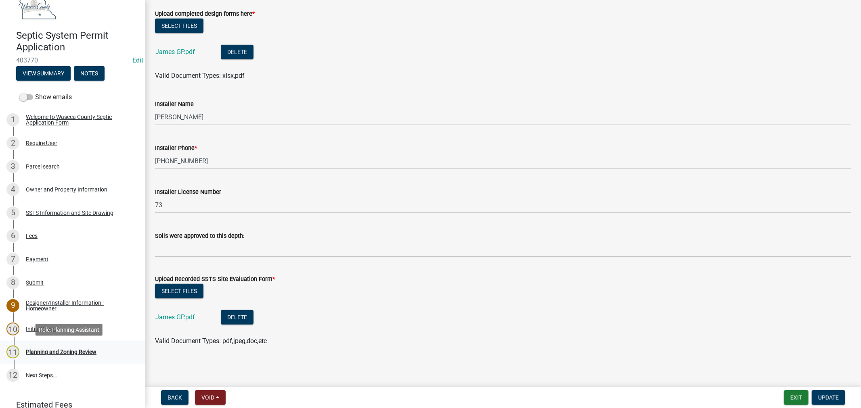
click at [58, 350] on div "Planning and Zoning Review" at bounding box center [61, 353] width 71 height 6
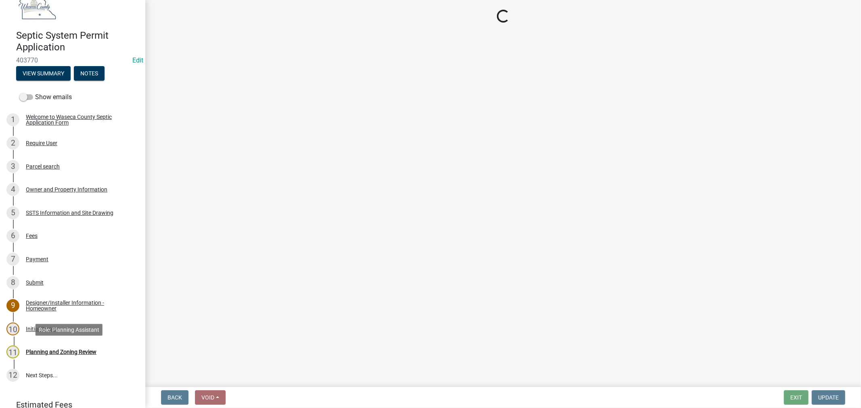
scroll to position [0, 0]
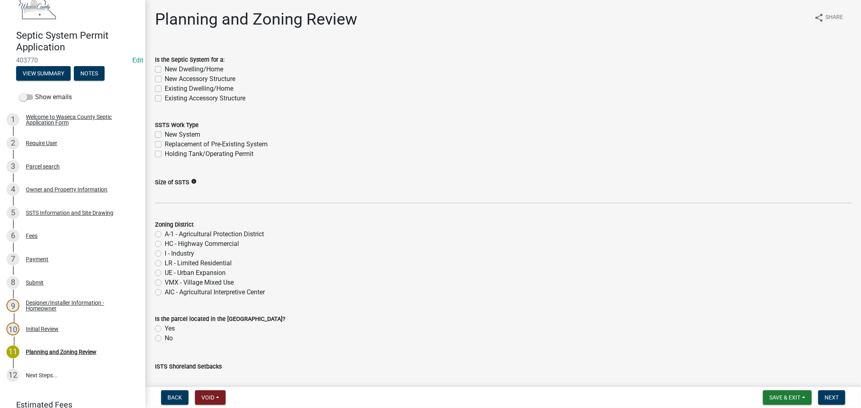
click at [165, 79] on label "New Accessory Structure" at bounding box center [200, 79] width 71 height 10
click at [165, 79] on input "New Accessory Structure" at bounding box center [167, 76] width 5 height 5
checkbox input "true"
checkbox input "false"
checkbox input "true"
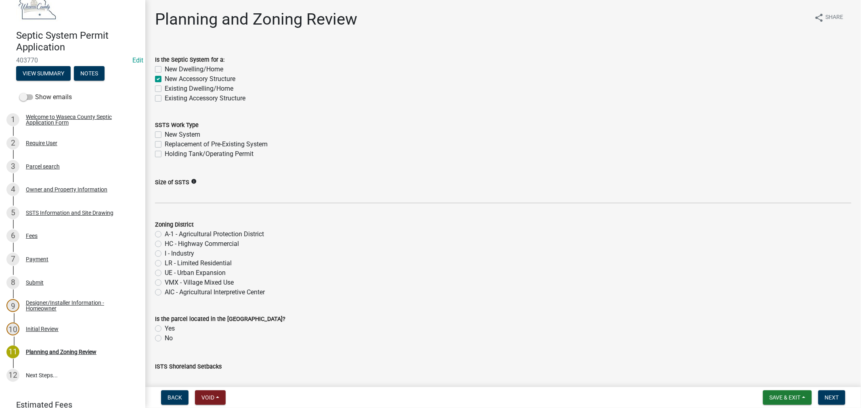
checkbox input "false"
click at [165, 136] on label "New System" at bounding box center [183, 135] width 36 height 10
click at [165, 135] on input "New System" at bounding box center [167, 132] width 5 height 5
checkbox input "true"
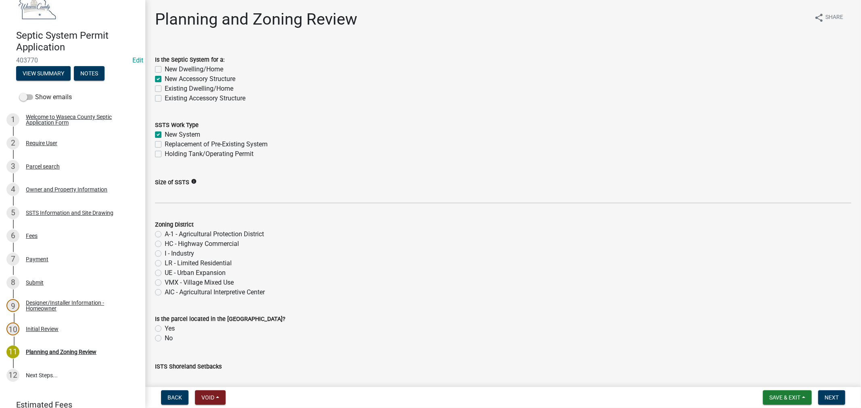
checkbox input "false"
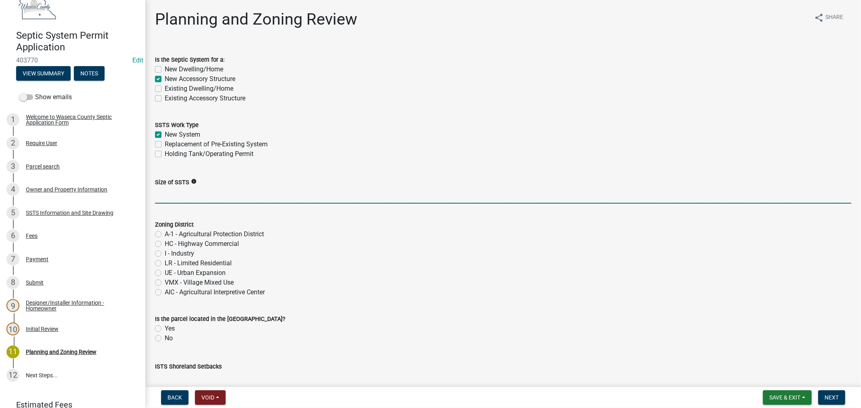
click at [196, 201] on input "Size of SSTS" at bounding box center [503, 195] width 696 height 17
type input "Holding Tank"
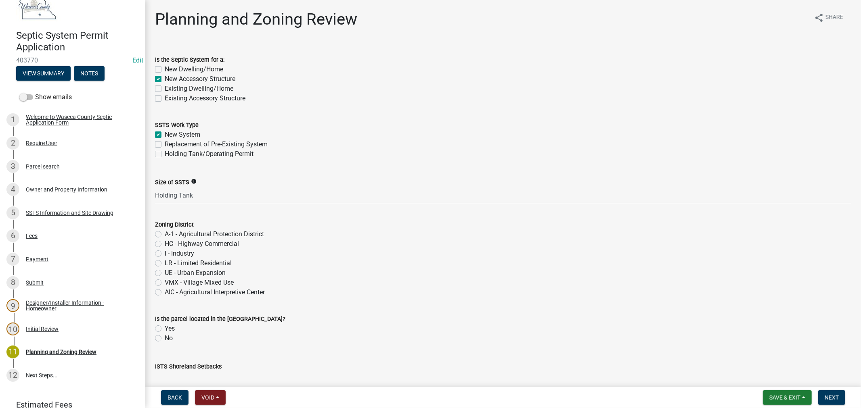
click at [165, 231] on label "A-1 - Agricultural Protection District" at bounding box center [214, 235] width 99 height 10
click at [165, 231] on input "A-1 - Agricultural Protection District" at bounding box center [167, 232] width 5 height 5
radio input "true"
click at [165, 327] on label "Yes" at bounding box center [170, 329] width 10 height 10
click at [165, 327] on input "Yes" at bounding box center [167, 326] width 5 height 5
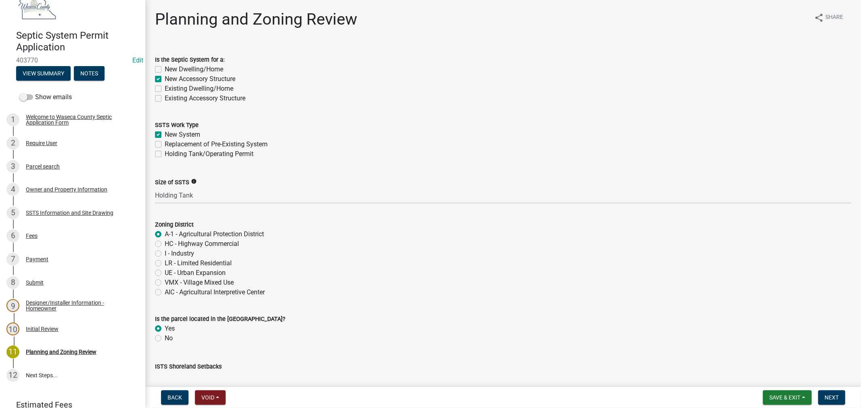
radio input "true"
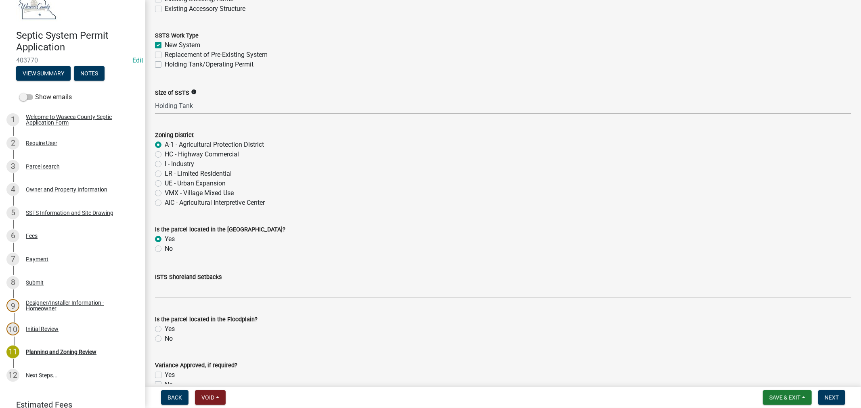
scroll to position [134, 0]
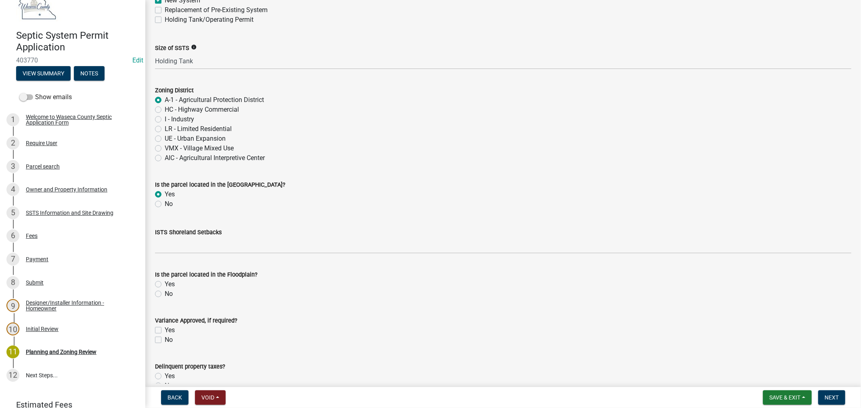
click at [165, 284] on label "Yes" at bounding box center [170, 285] width 10 height 10
click at [165, 284] on input "Yes" at bounding box center [167, 282] width 5 height 5
radio input "true"
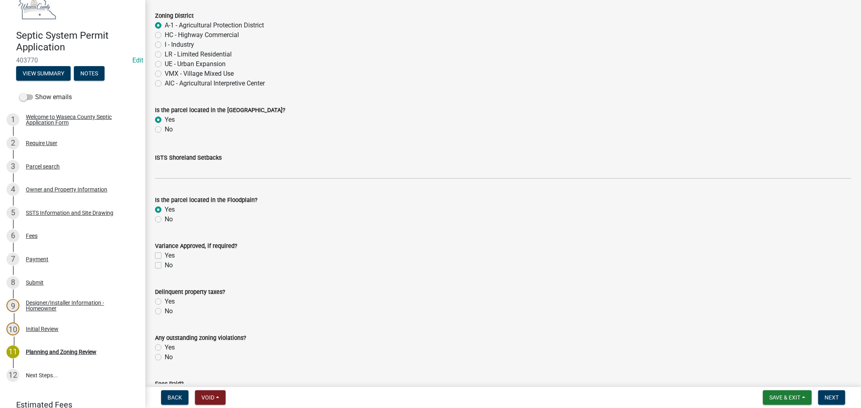
scroll to position [224, 0]
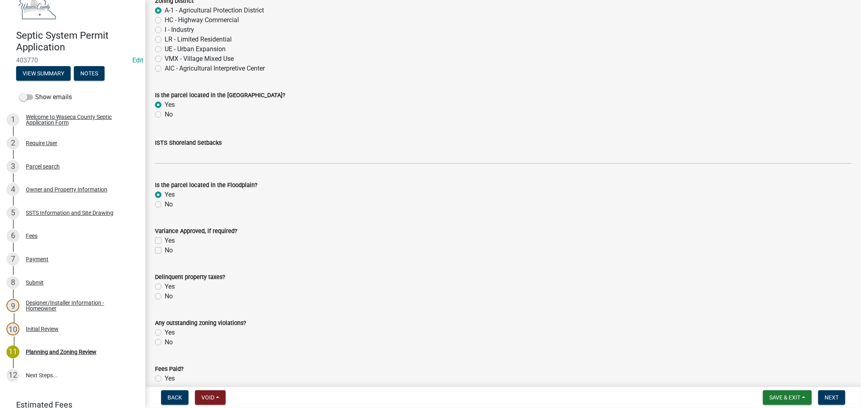
click at [165, 295] on label "No" at bounding box center [169, 297] width 8 height 10
click at [165, 295] on input "No" at bounding box center [167, 294] width 5 height 5
radio input "true"
click at [165, 340] on label "No" at bounding box center [169, 343] width 8 height 10
click at [165, 340] on input "No" at bounding box center [167, 340] width 5 height 5
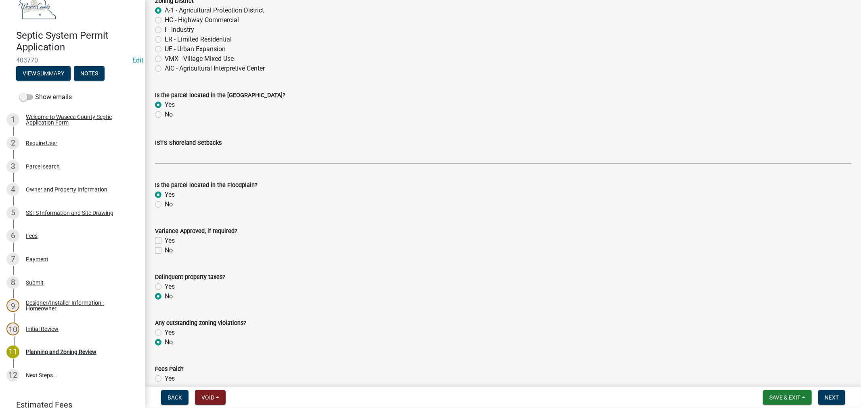
radio input "true"
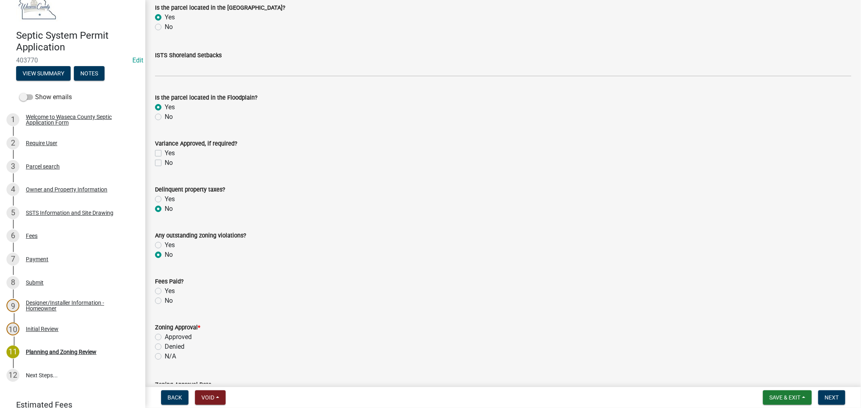
scroll to position [314, 0]
click at [165, 289] on label "Yes" at bounding box center [170, 290] width 10 height 10
click at [165, 289] on input "Yes" at bounding box center [167, 287] width 5 height 5
radio input "true"
click at [165, 336] on label "Approved" at bounding box center [178, 336] width 27 height 10
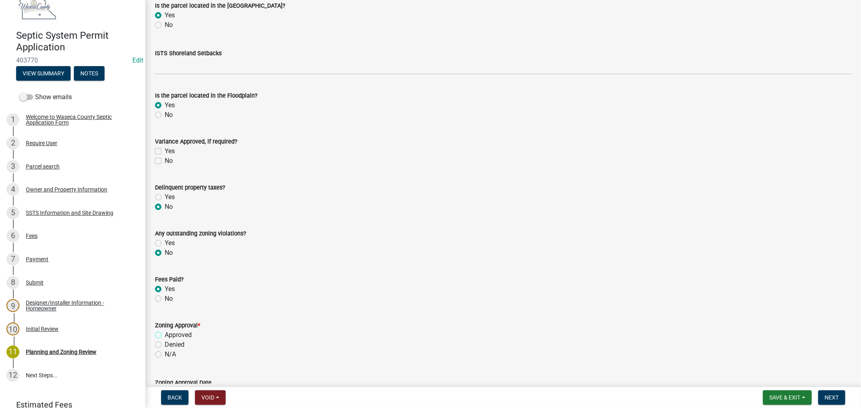
click at [165, 336] on input "Approved" at bounding box center [167, 333] width 5 height 5
radio input "true"
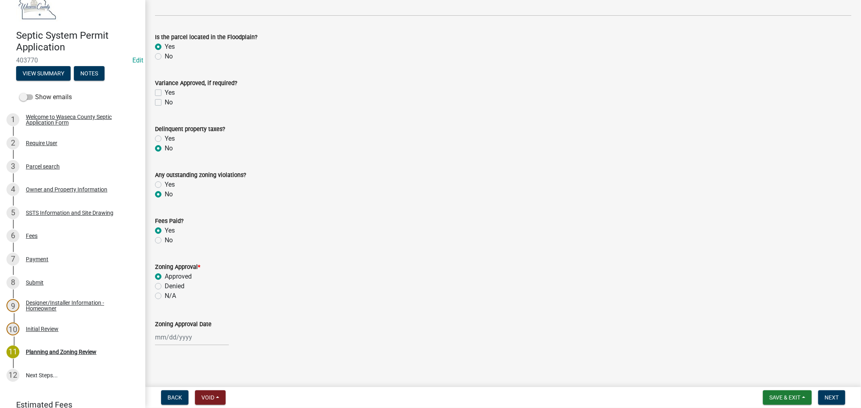
scroll to position [373, 0]
click at [155, 333] on input "Zoning Approval Date" at bounding box center [192, 337] width 74 height 17
select select "9"
select select "2025"
click at [201, 285] on div "18" at bounding box center [201, 281] width 13 height 13
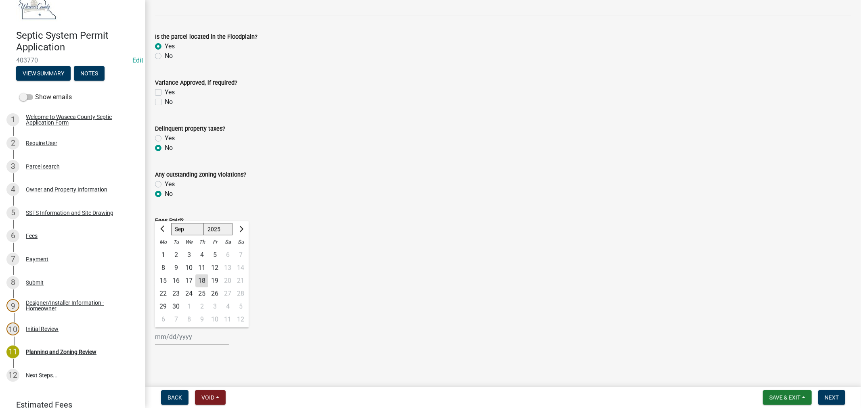
type input "[DATE]"
click at [826, 400] on span "Next" at bounding box center [832, 398] width 14 height 6
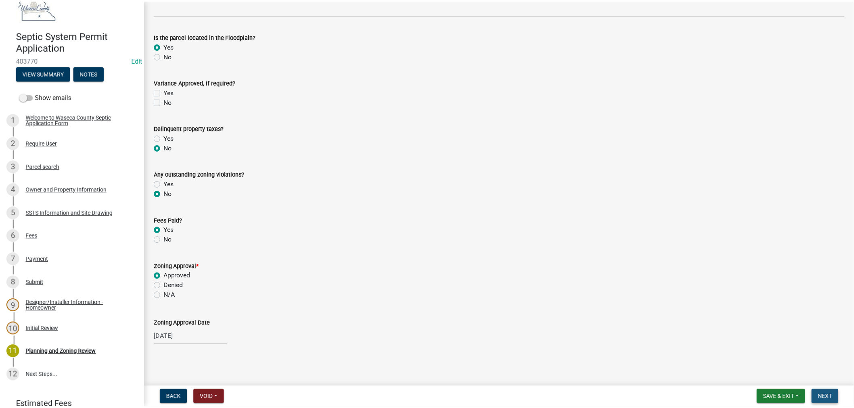
scroll to position [0, 0]
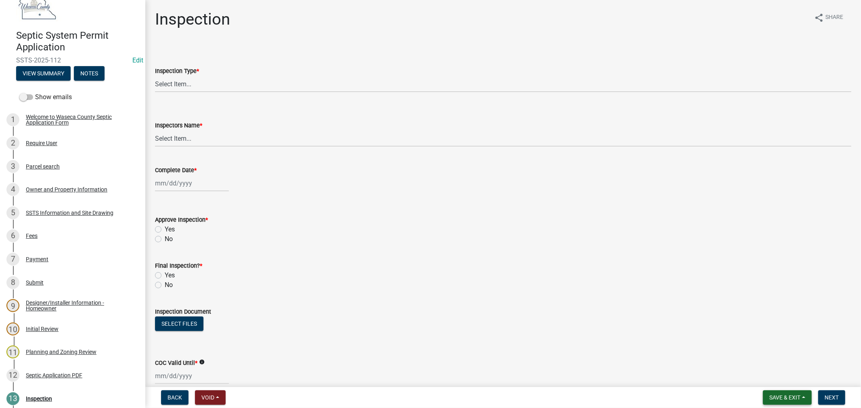
click at [785, 393] on button "Save & Exit" at bounding box center [787, 398] width 49 height 15
click at [781, 374] on button "Save & Exit" at bounding box center [779, 376] width 65 height 19
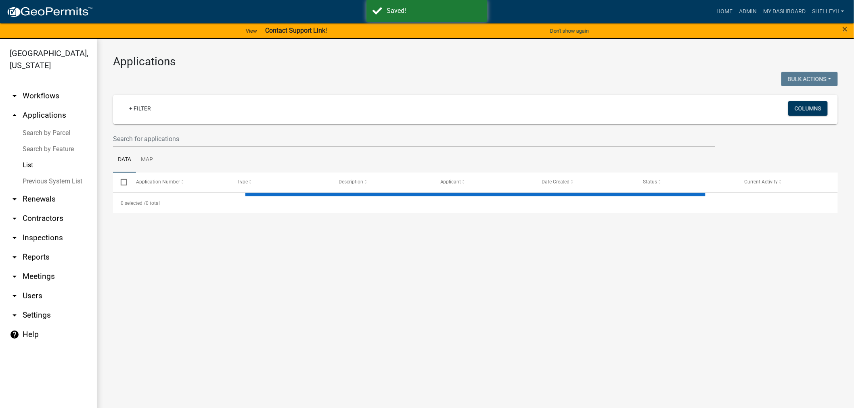
select select "1: 25"
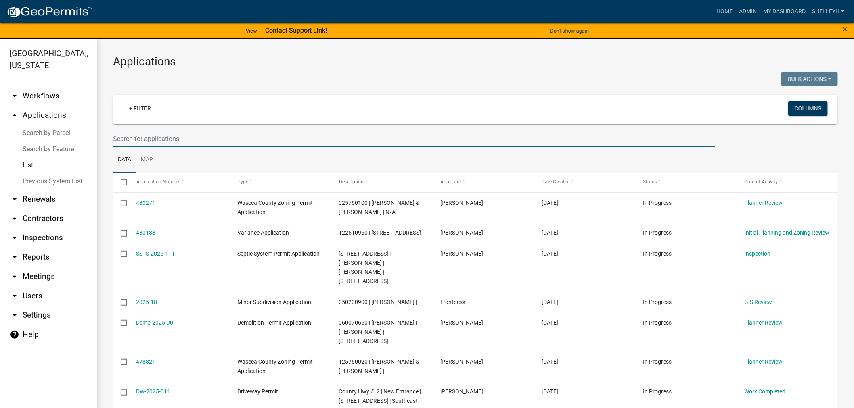
click at [159, 138] on input "text" at bounding box center [414, 139] width 602 height 17
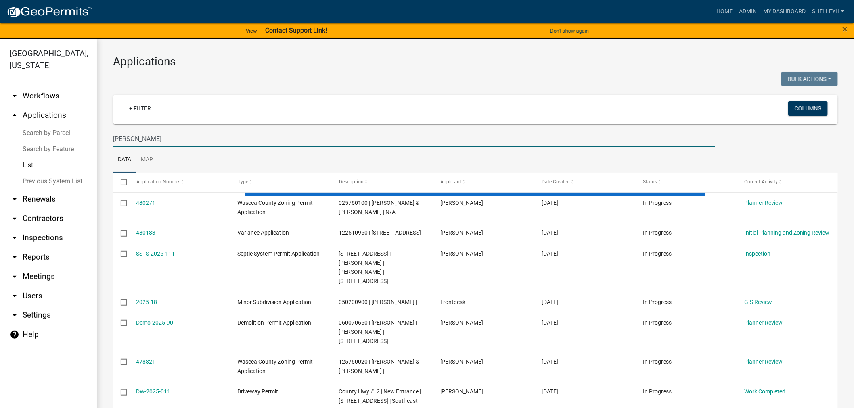
type input "[PERSON_NAME]"
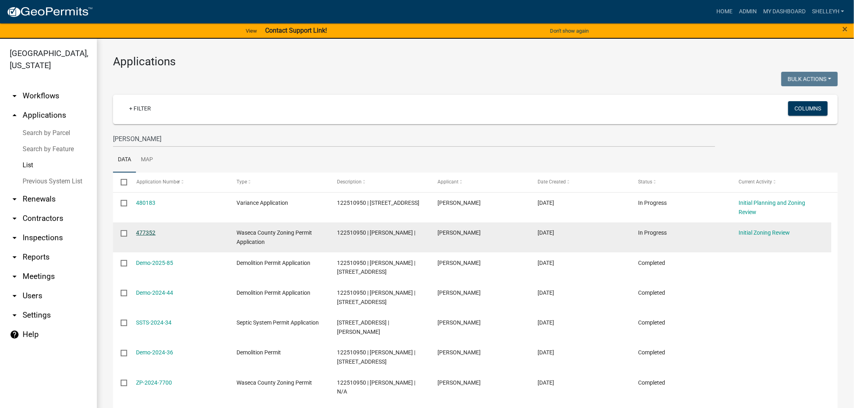
click at [146, 233] on link "477352" at bounding box center [145, 233] width 19 height 6
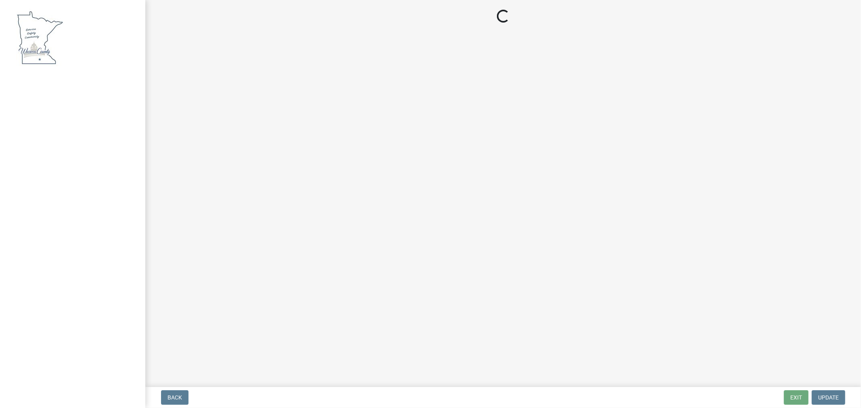
select select "9769c479-6de2-4dc6-9694-8de900a6a44e"
select select "f6253f6d-ec8e-4146-87dc-bdbe4554f643"
select select "9e7e0f1a-162d-468c-937f-cc7884b0d28a"
select select "f85b0be6-0ba0-4e52-abd8-9a831d915a76"
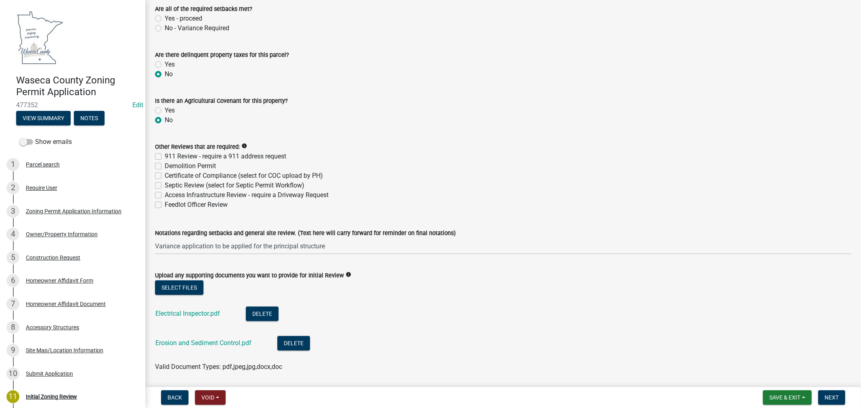
scroll to position [1614, 0]
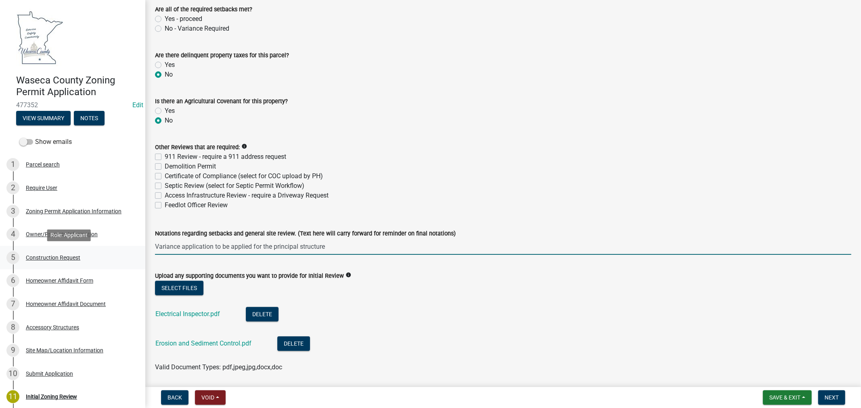
drag, startPoint x: 325, startPoint y: 247, endPoint x: 128, endPoint y: 249, distance: 197.4
click at [128, 249] on div "Waseca County Zoning Permit Application 477352 Edit View Summary Notes Show ema…" at bounding box center [430, 204] width 861 height 408
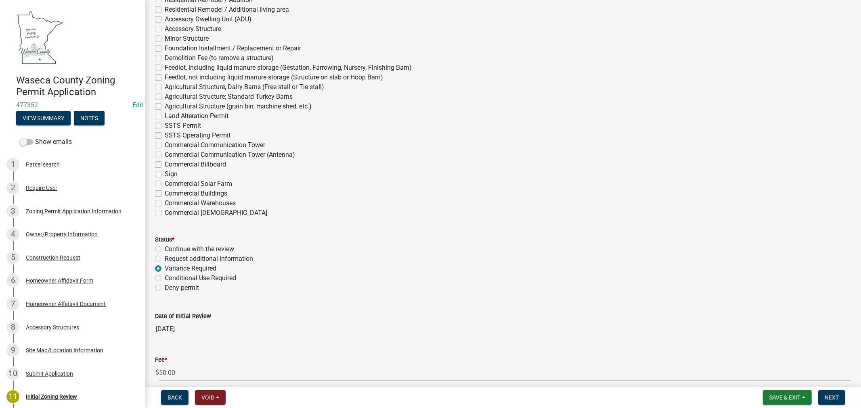
scroll to position [2273, 0]
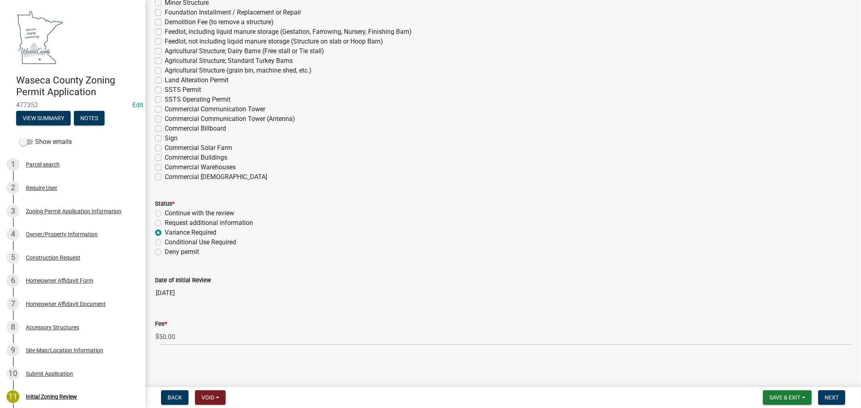
click at [165, 232] on label "Variance Required" at bounding box center [191, 233] width 52 height 10
click at [165, 232] on input "Variance Required" at bounding box center [167, 230] width 5 height 5
click at [165, 213] on label "Continue with the review" at bounding box center [199, 214] width 69 height 10
click at [165, 213] on input "Continue with the review" at bounding box center [167, 211] width 5 height 5
radio input "true"
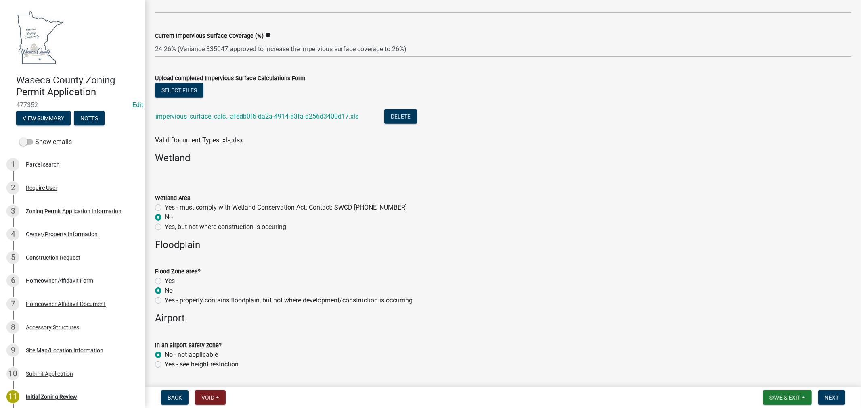
scroll to position [448, 0]
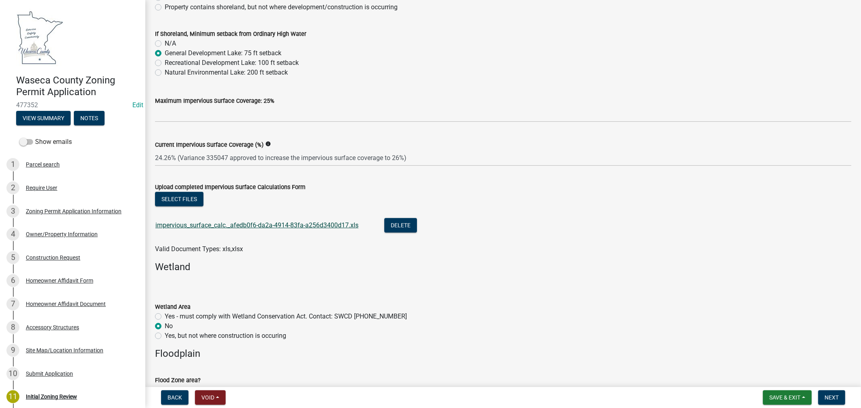
click at [264, 223] on link "impervious_surface_calc._afedb0f6-da2a-4914-83fa-a256d3400d17.xls" at bounding box center [256, 226] width 203 height 8
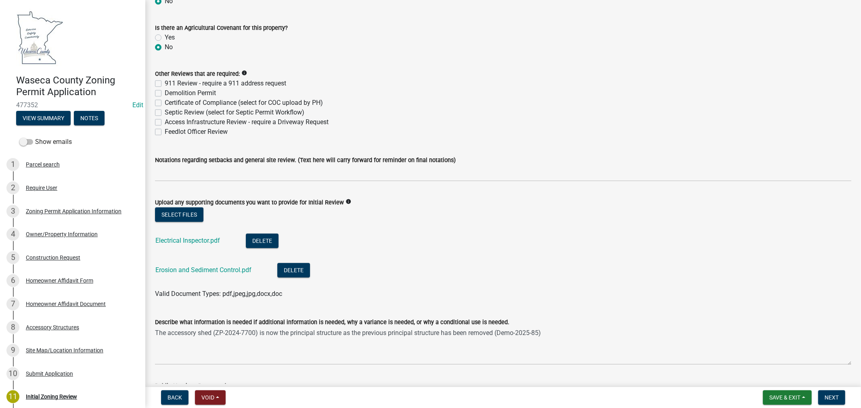
scroll to position [1749, 0]
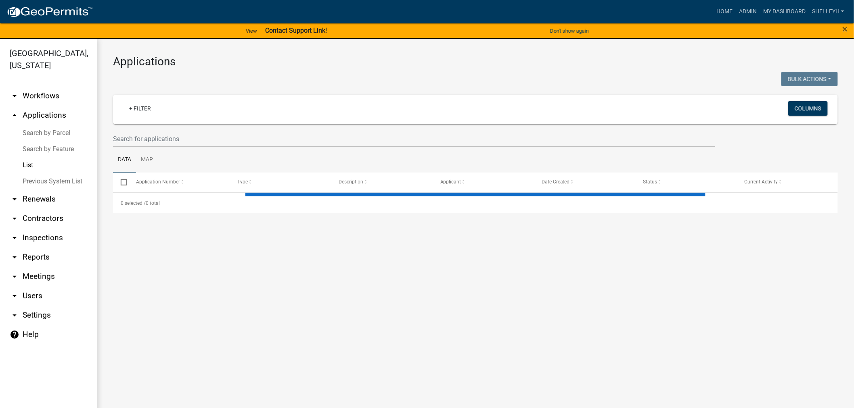
select select "1: 25"
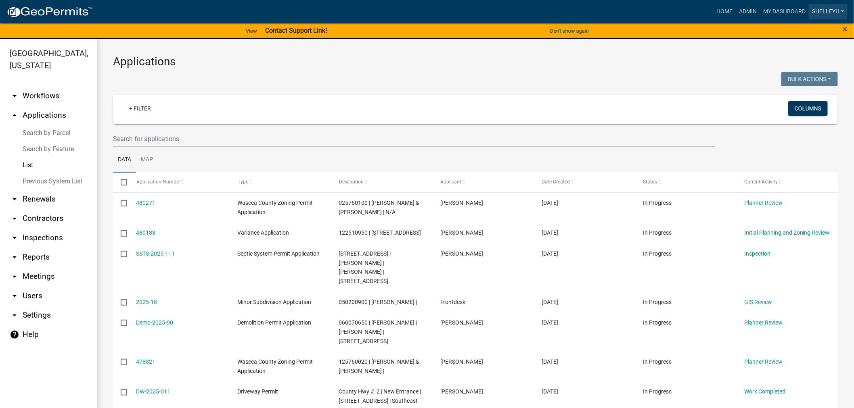
click at [836, 9] on link "shelleyh" at bounding box center [828, 11] width 39 height 15
click at [803, 81] on link "Logout" at bounding box center [815, 78] width 65 height 19
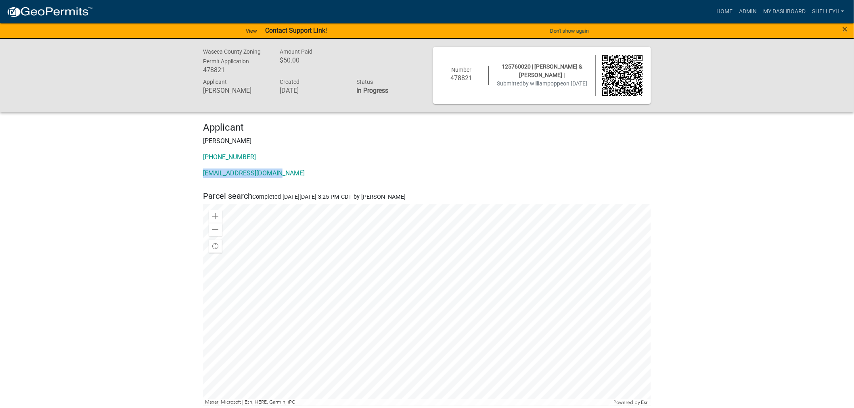
drag, startPoint x: 275, startPoint y: 171, endPoint x: 195, endPoint y: 177, distance: 80.9
copy link "[EMAIL_ADDRESS][DOMAIN_NAME]"
